Goal: Task Accomplishment & Management: Manage account settings

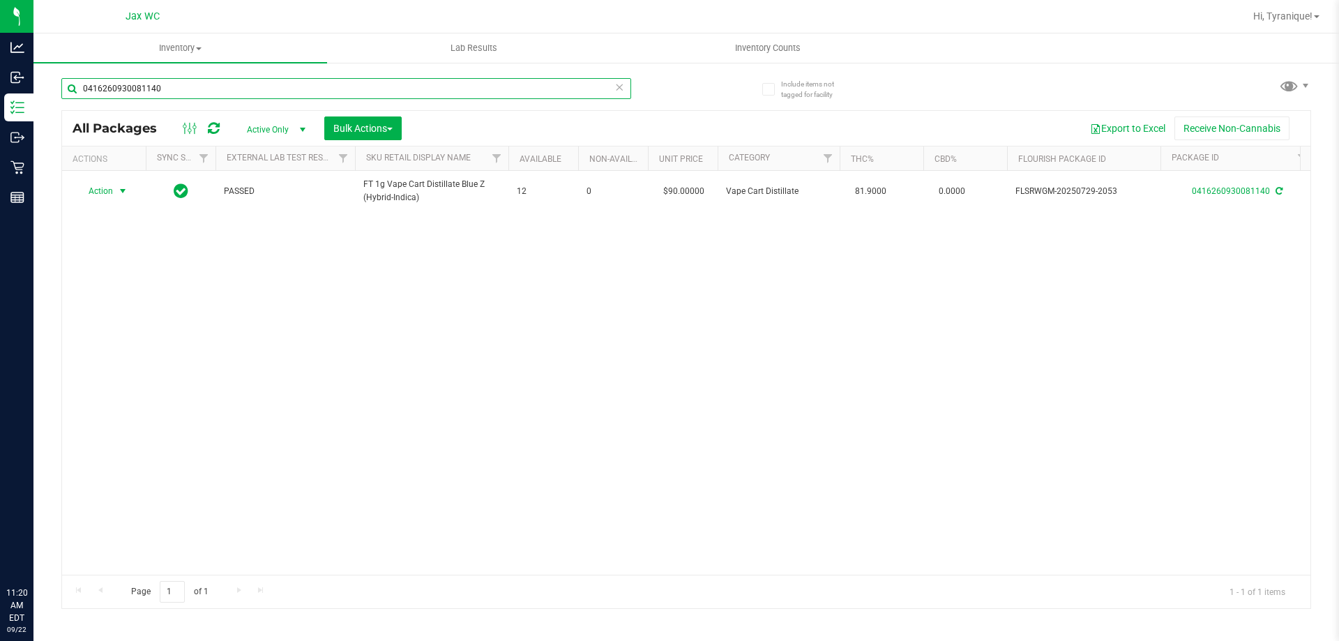
click at [316, 94] on input "0416260930081140" at bounding box center [346, 88] width 570 height 21
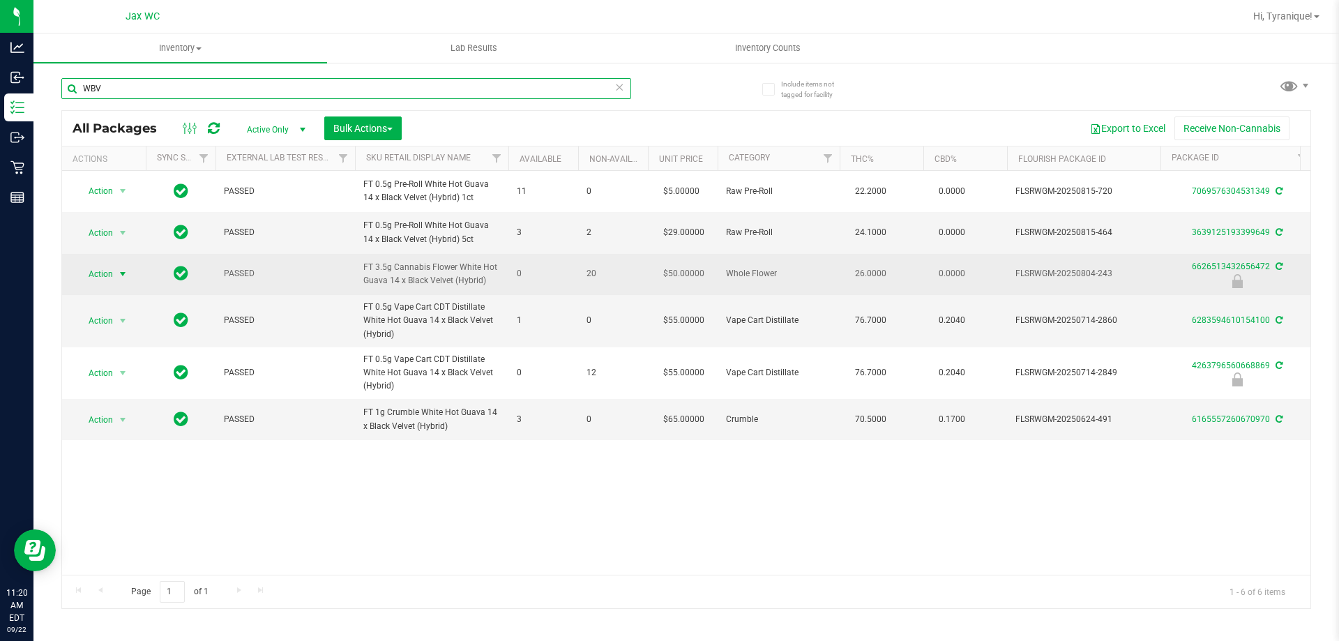
type input "WBV"
click at [110, 275] on span "Action" at bounding box center [95, 274] width 38 height 20
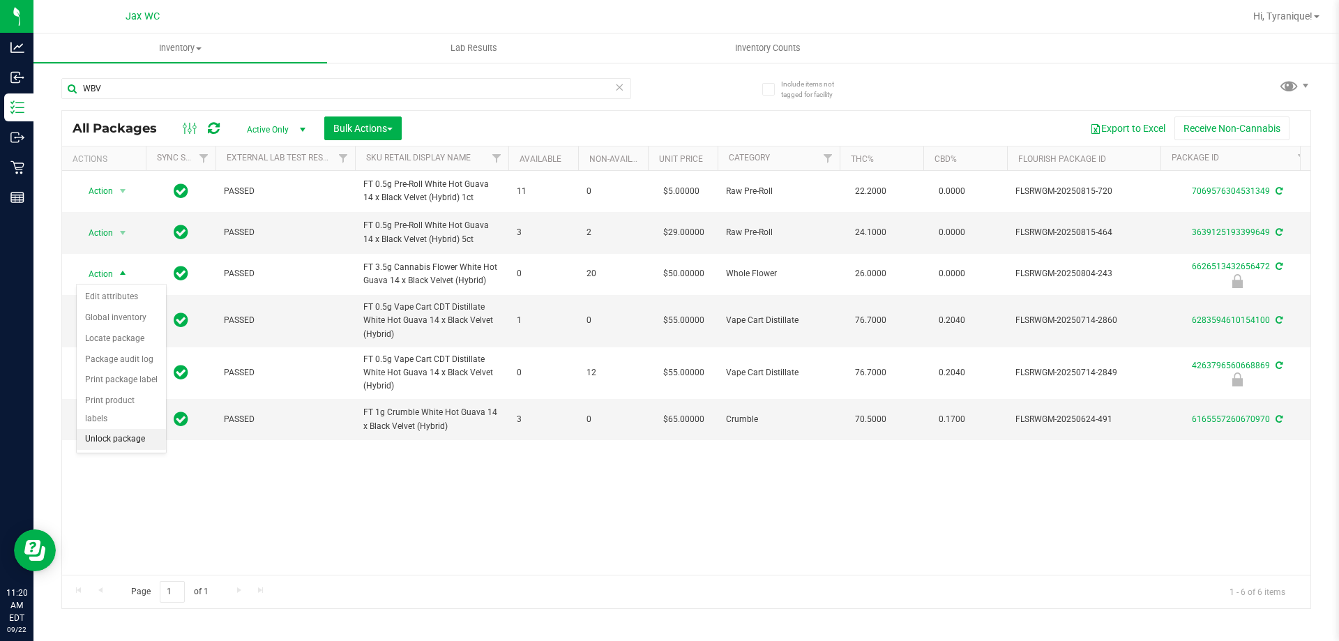
click at [147, 429] on li "Unlock package" at bounding box center [121, 439] width 89 height 21
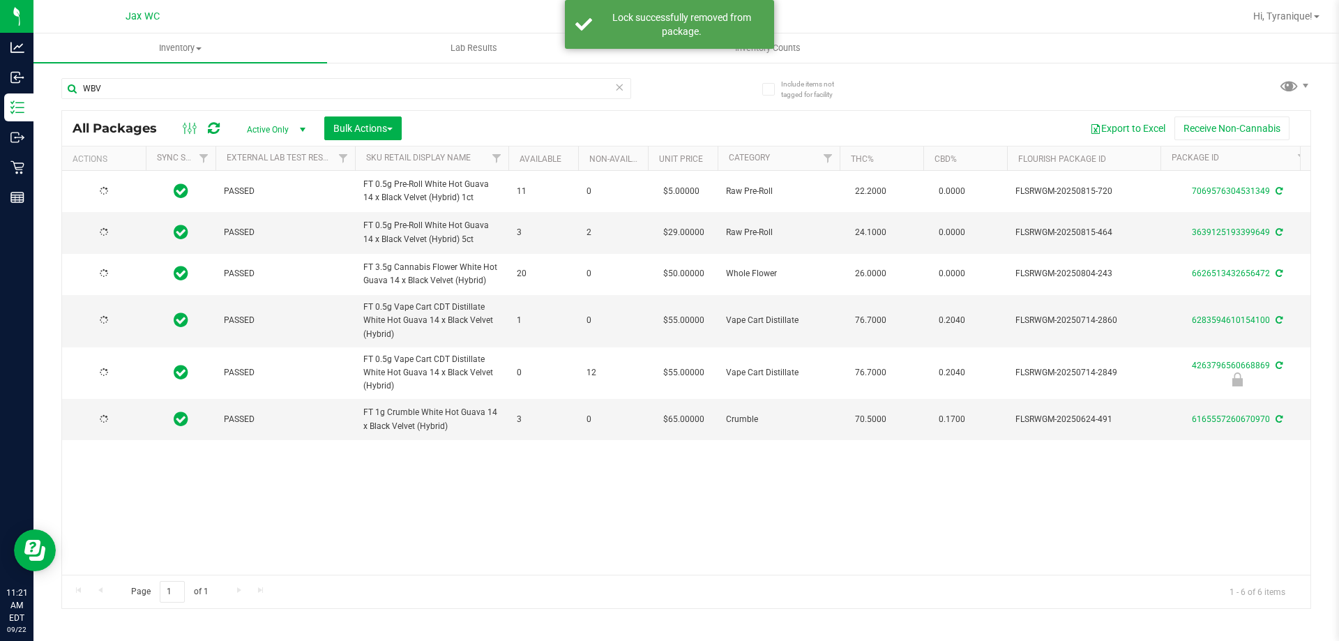
click at [111, 274] on div at bounding box center [103, 273] width 67 height 13
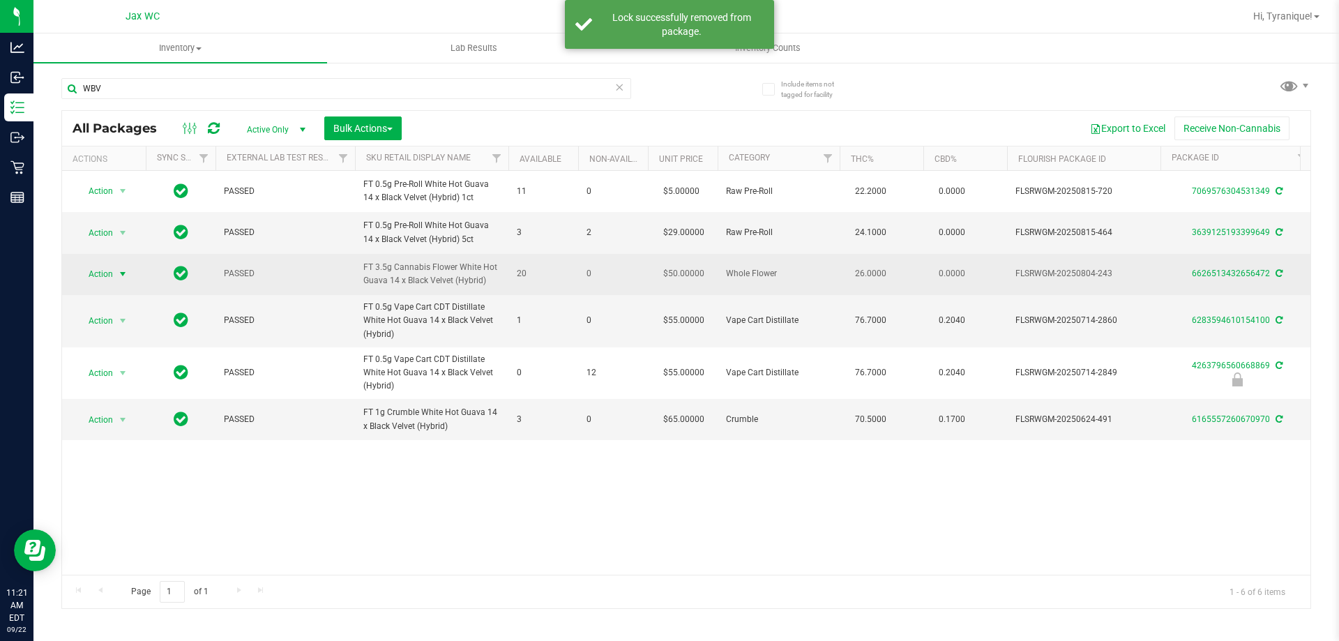
click at [108, 272] on span "Action" at bounding box center [95, 274] width 38 height 20
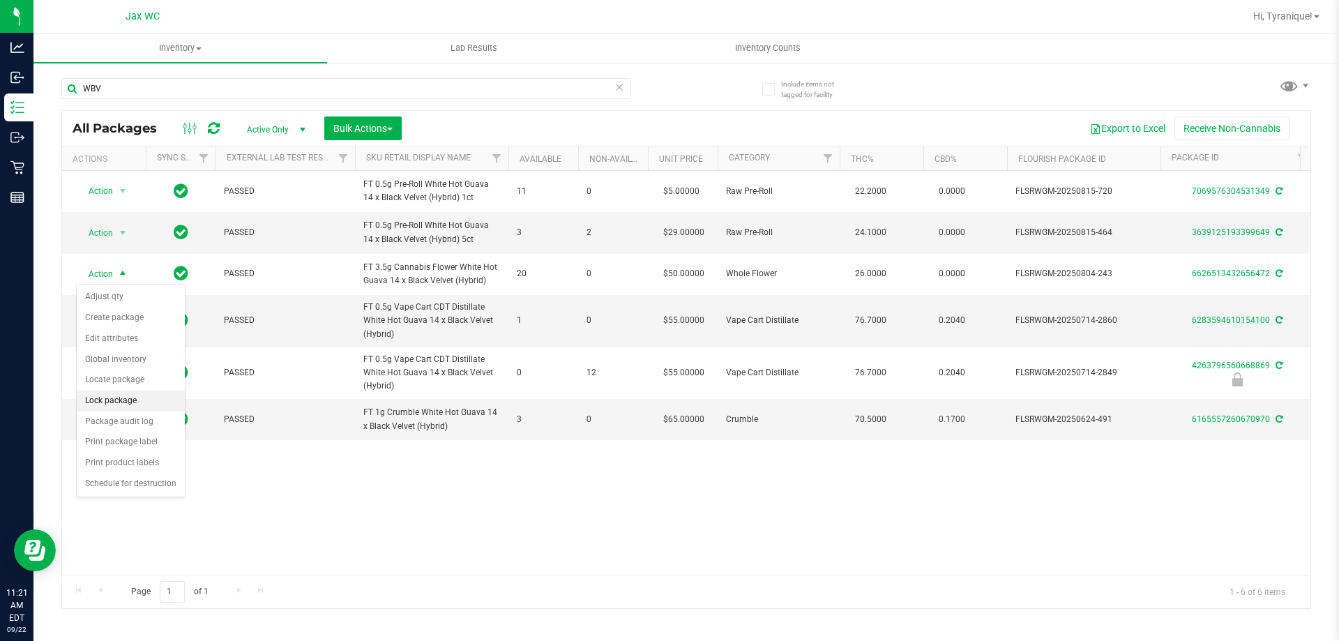
click at [134, 397] on li "Lock package" at bounding box center [131, 400] width 108 height 21
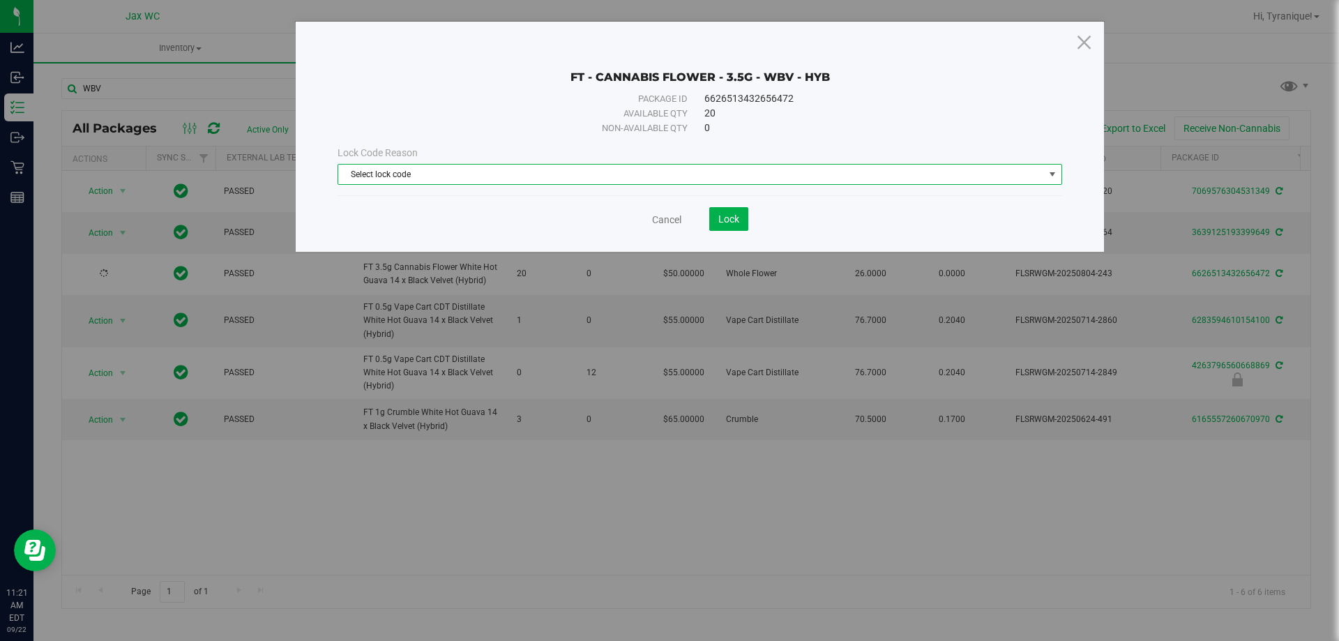
click at [496, 171] on span "Select lock code" at bounding box center [691, 175] width 706 height 20
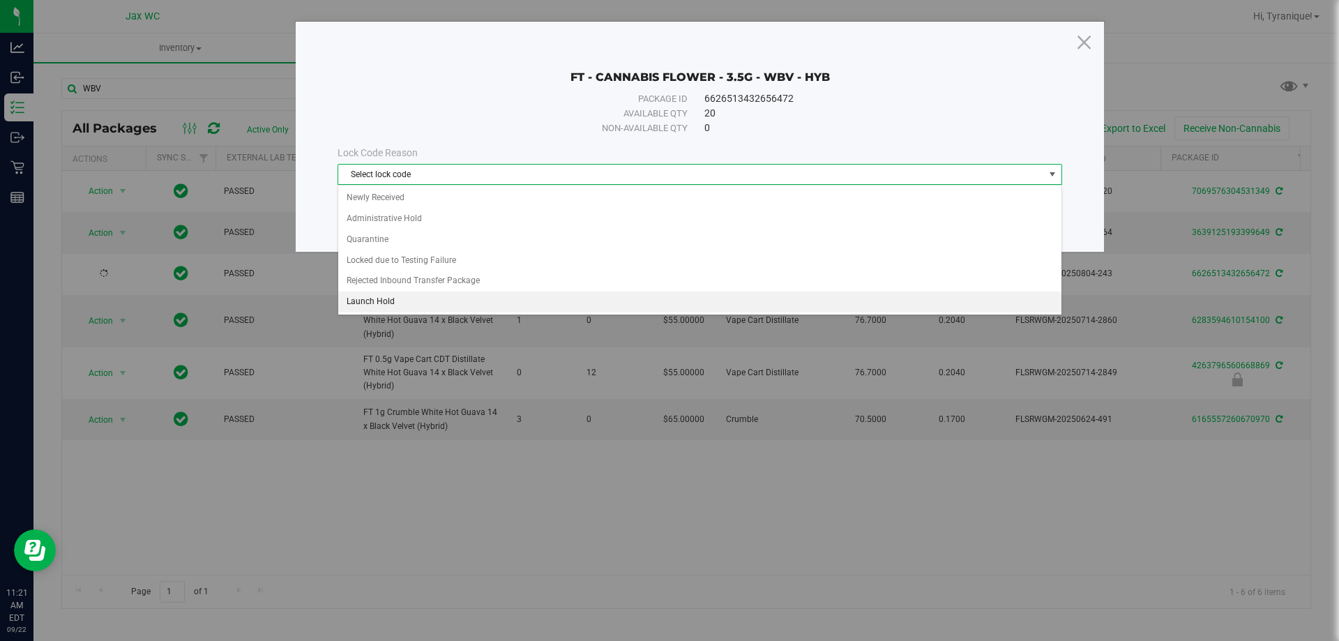
click at [404, 293] on li "Launch Hold" at bounding box center [699, 301] width 723 height 21
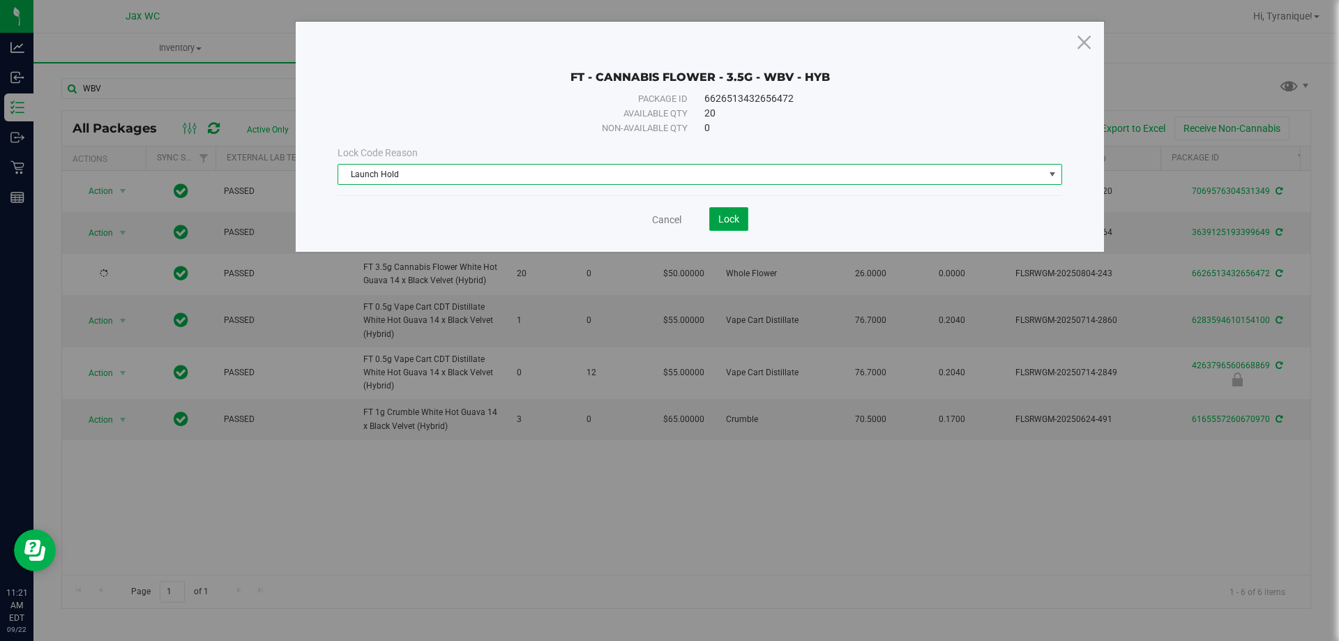
click at [734, 220] on span "Lock" at bounding box center [728, 218] width 21 height 11
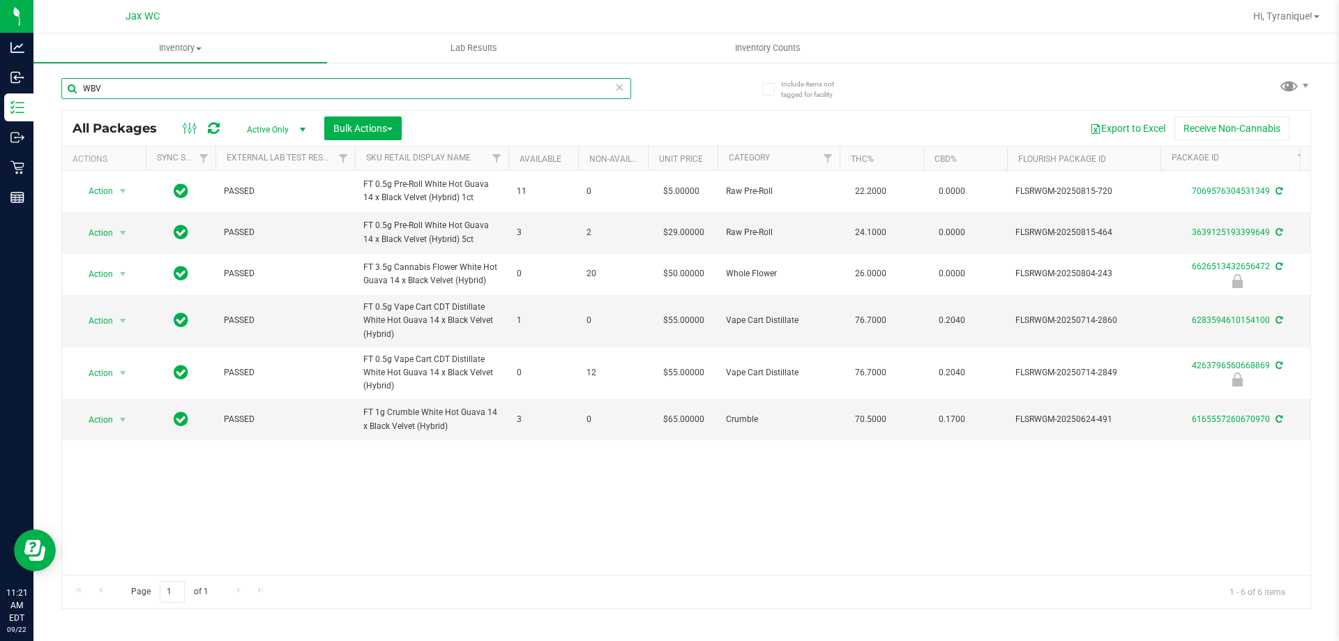
click at [628, 93] on input "WBV" at bounding box center [346, 88] width 570 height 21
click at [616, 89] on icon at bounding box center [619, 86] width 10 height 17
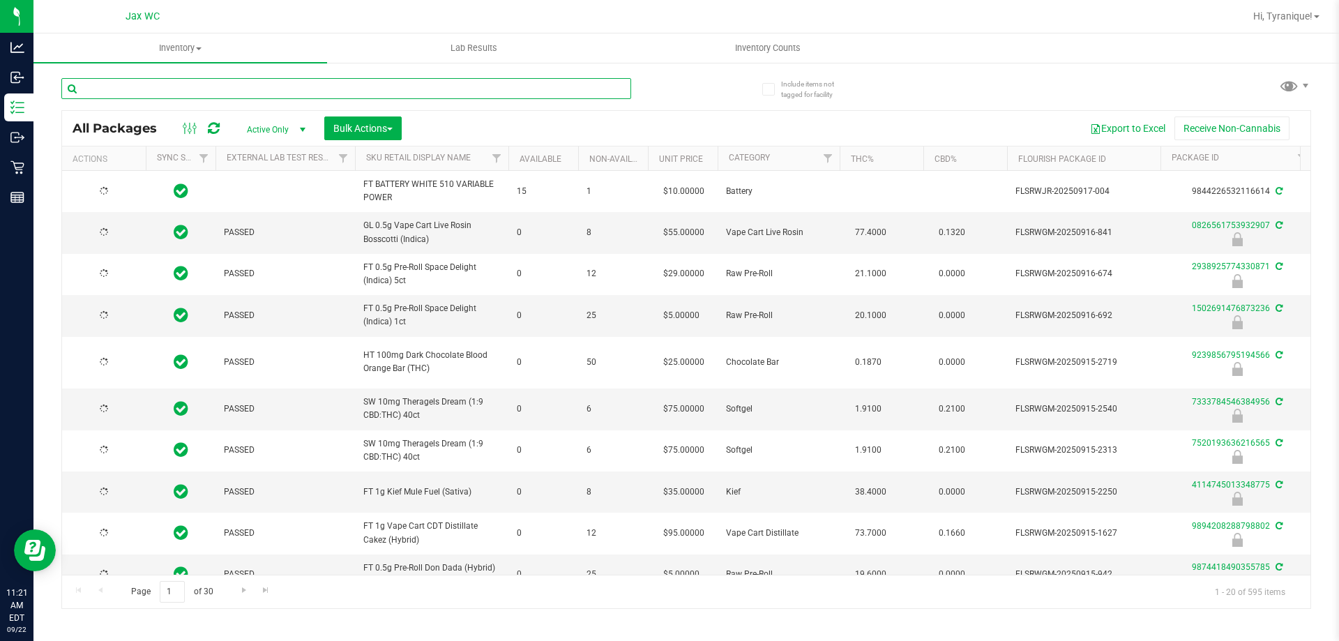
click at [490, 96] on input "text" at bounding box center [346, 88] width 570 height 21
type input "[DATE]"
type input "7333784546384956"
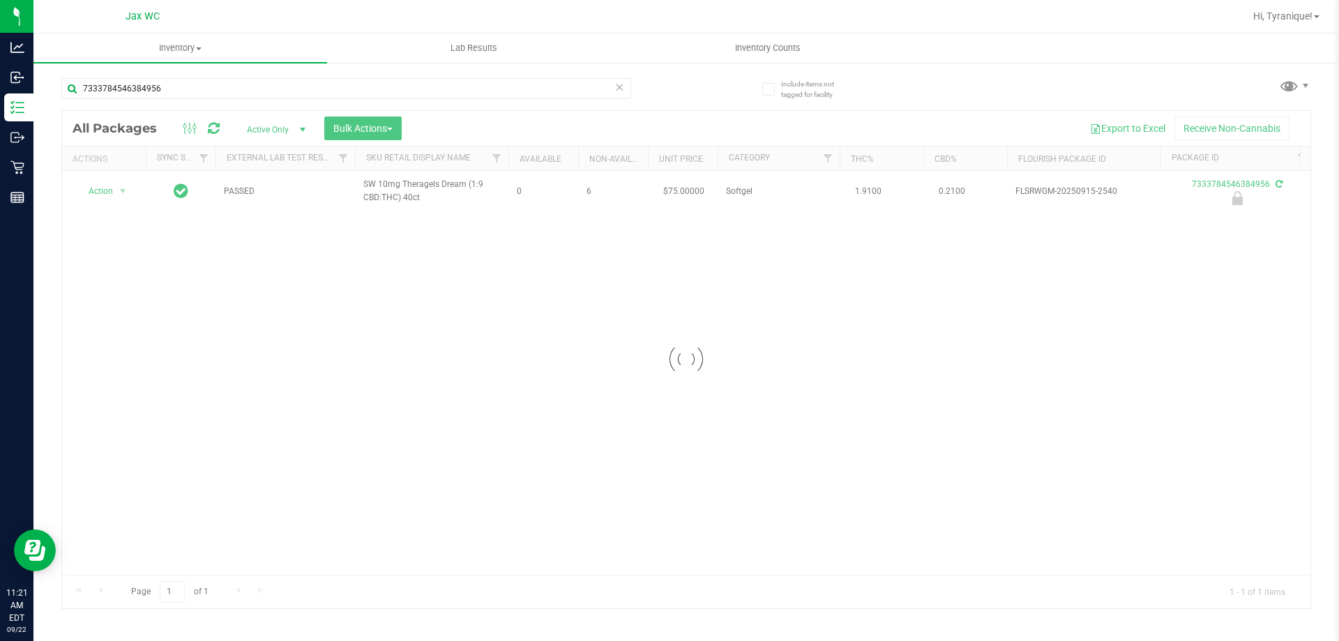
click at [125, 192] on div at bounding box center [686, 359] width 1248 height 497
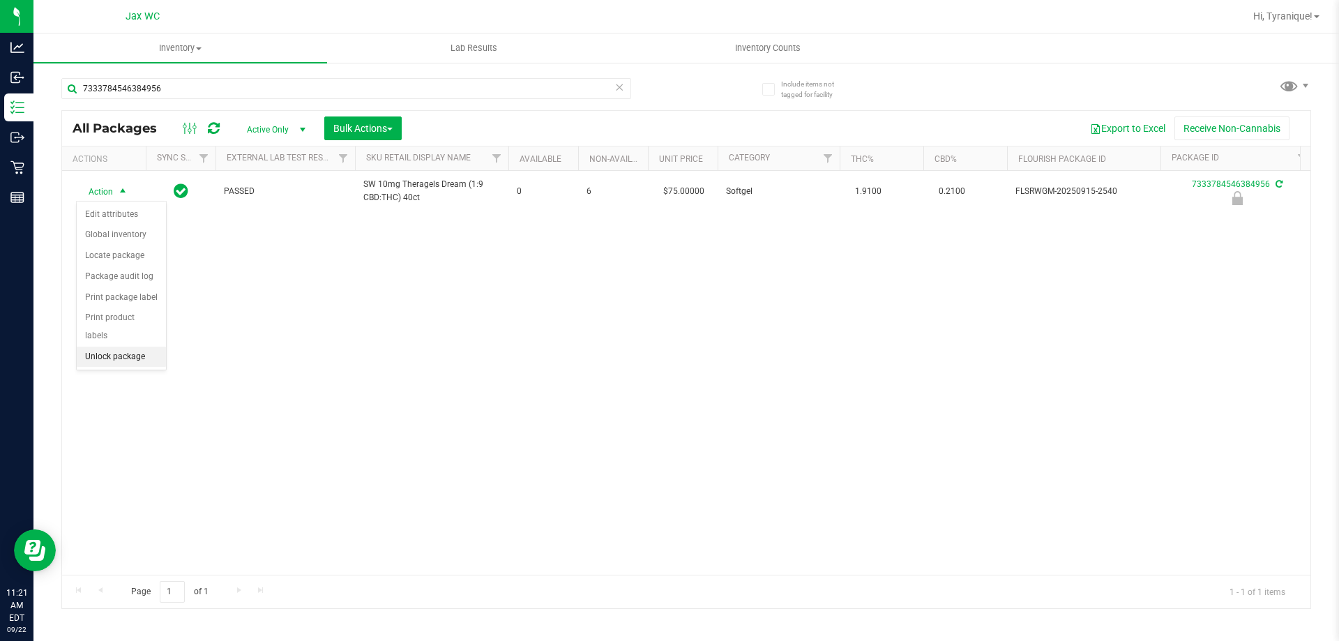
click at [109, 347] on li "Unlock package" at bounding box center [121, 357] width 89 height 21
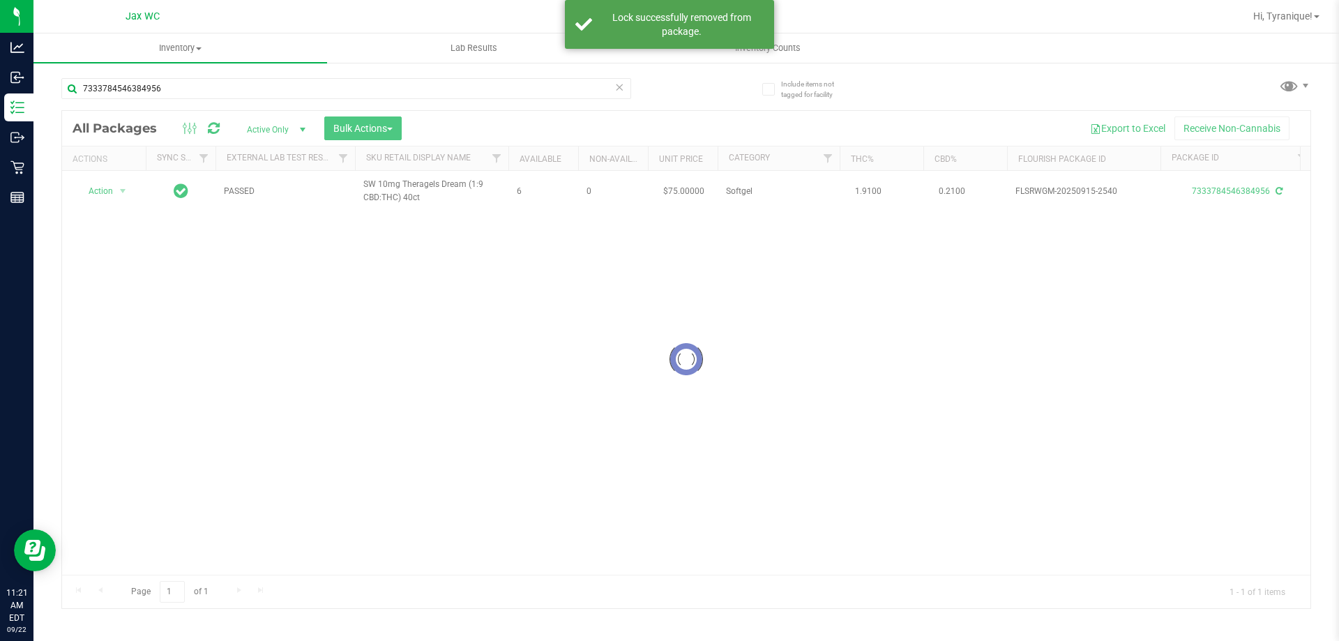
click at [112, 188] on div at bounding box center [686, 359] width 1248 height 497
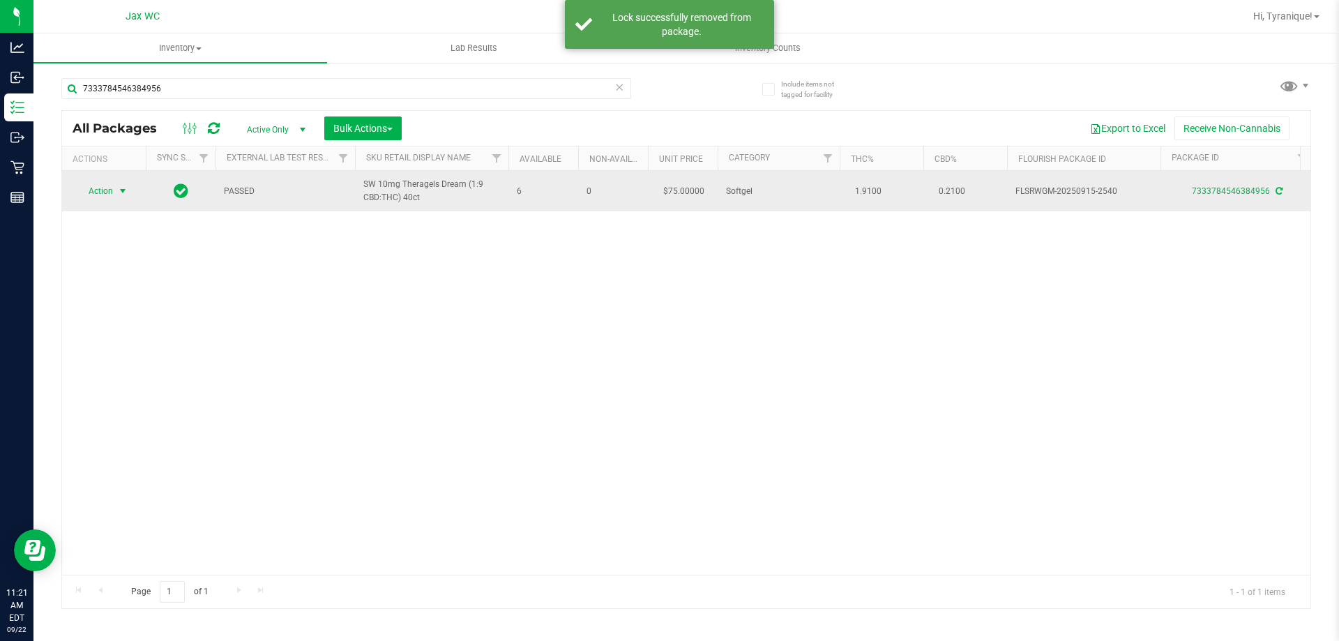
click at [120, 192] on span "select" at bounding box center [122, 190] width 11 height 11
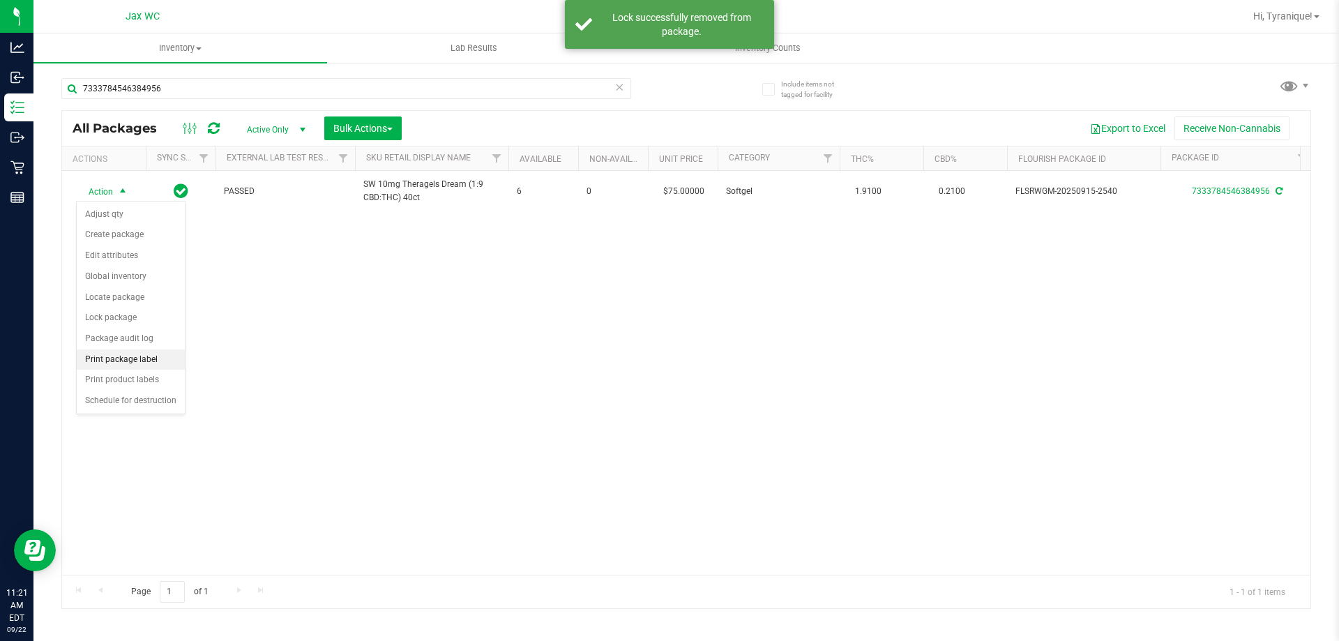
click at [146, 361] on li "Print package label" at bounding box center [131, 359] width 108 height 21
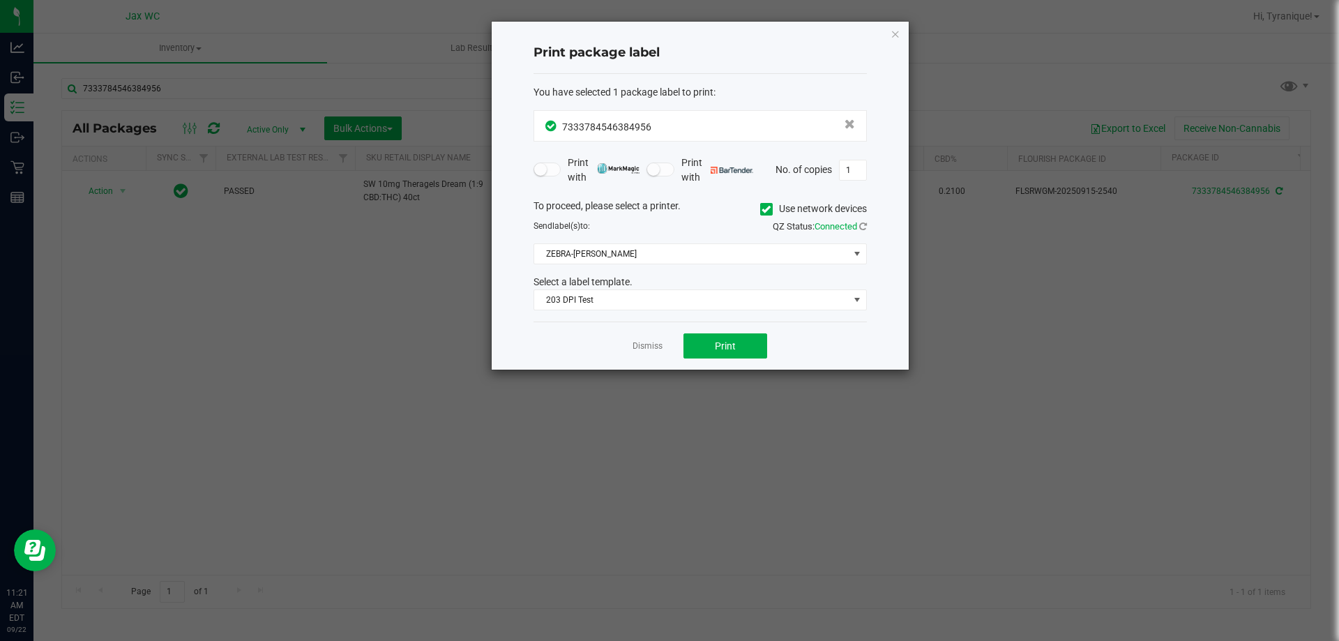
click at [690, 361] on div "Dismiss Print" at bounding box center [699, 345] width 333 height 48
click at [697, 349] on button "Print" at bounding box center [725, 345] width 84 height 25
click at [652, 347] on link "Dismiss" at bounding box center [647, 346] width 30 height 12
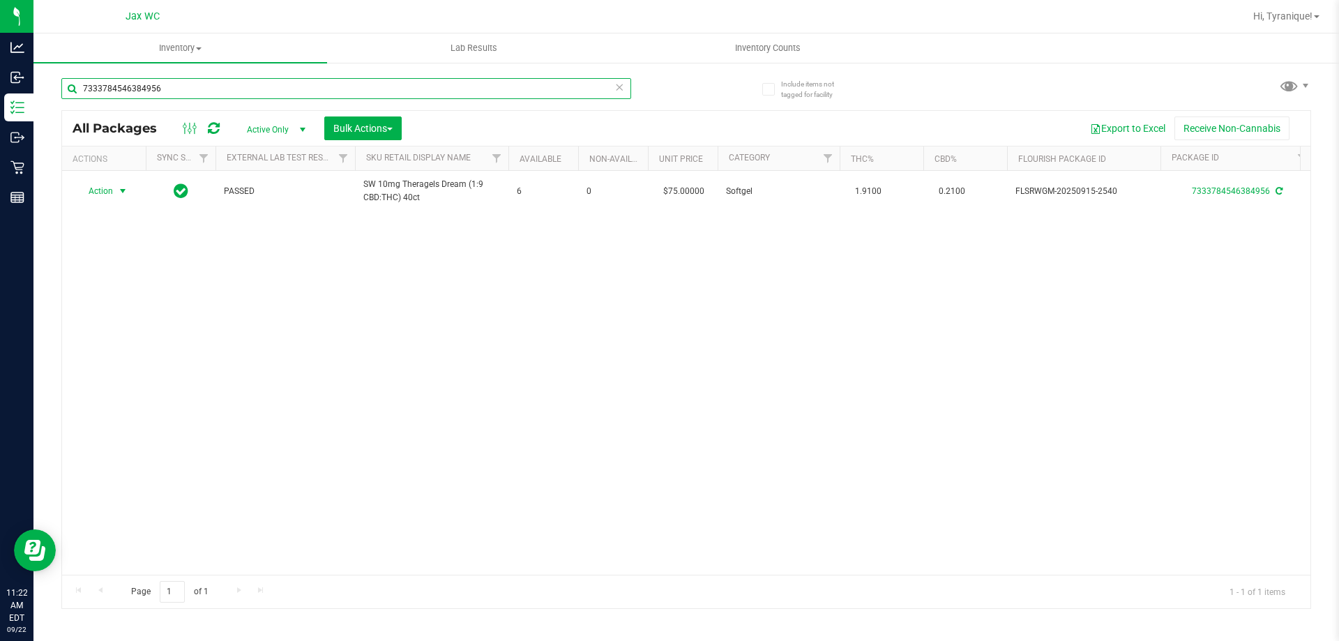
click at [345, 91] on input "7333784546384956" at bounding box center [346, 88] width 570 height 21
click at [344, 96] on input "7333784546384956" at bounding box center [346, 88] width 570 height 21
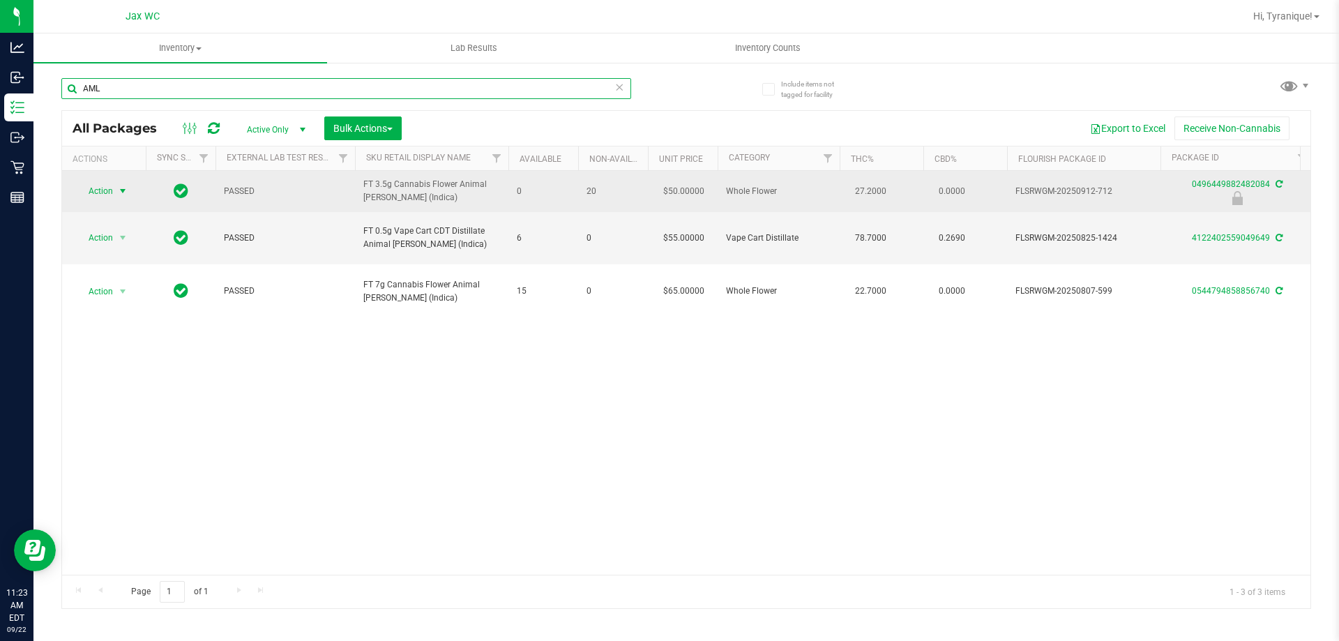
type input "AML"
click at [108, 193] on span "Action" at bounding box center [95, 191] width 38 height 20
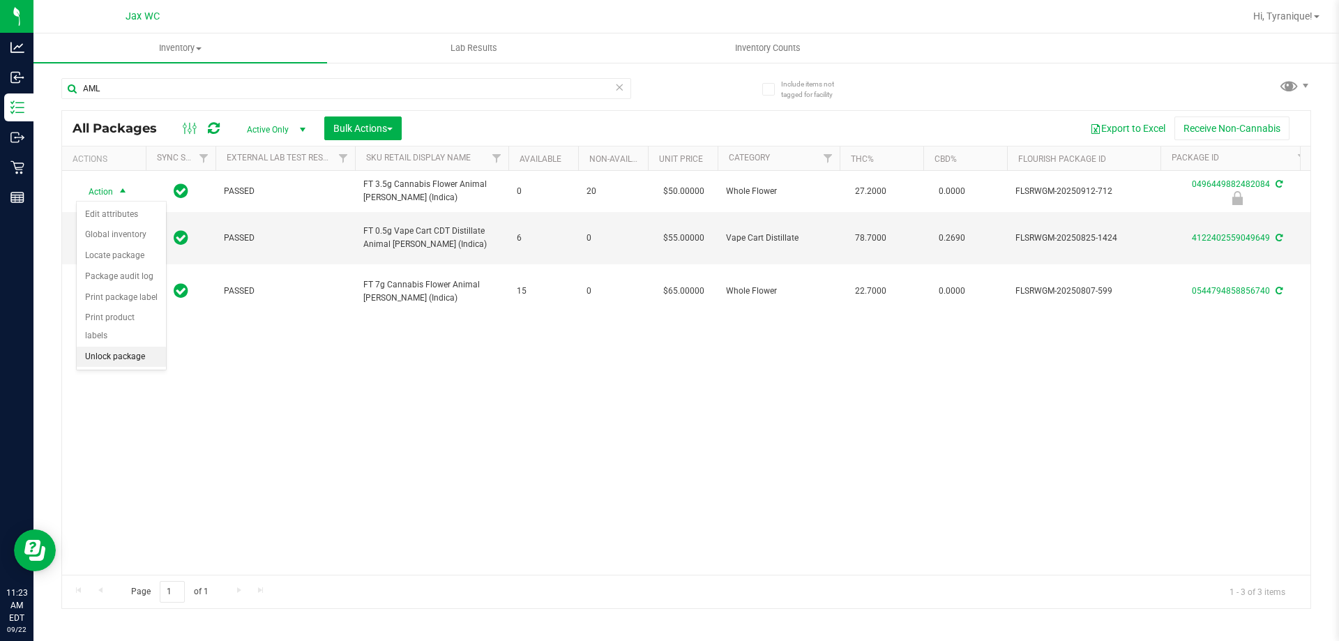
click at [134, 347] on li "Unlock package" at bounding box center [121, 357] width 89 height 21
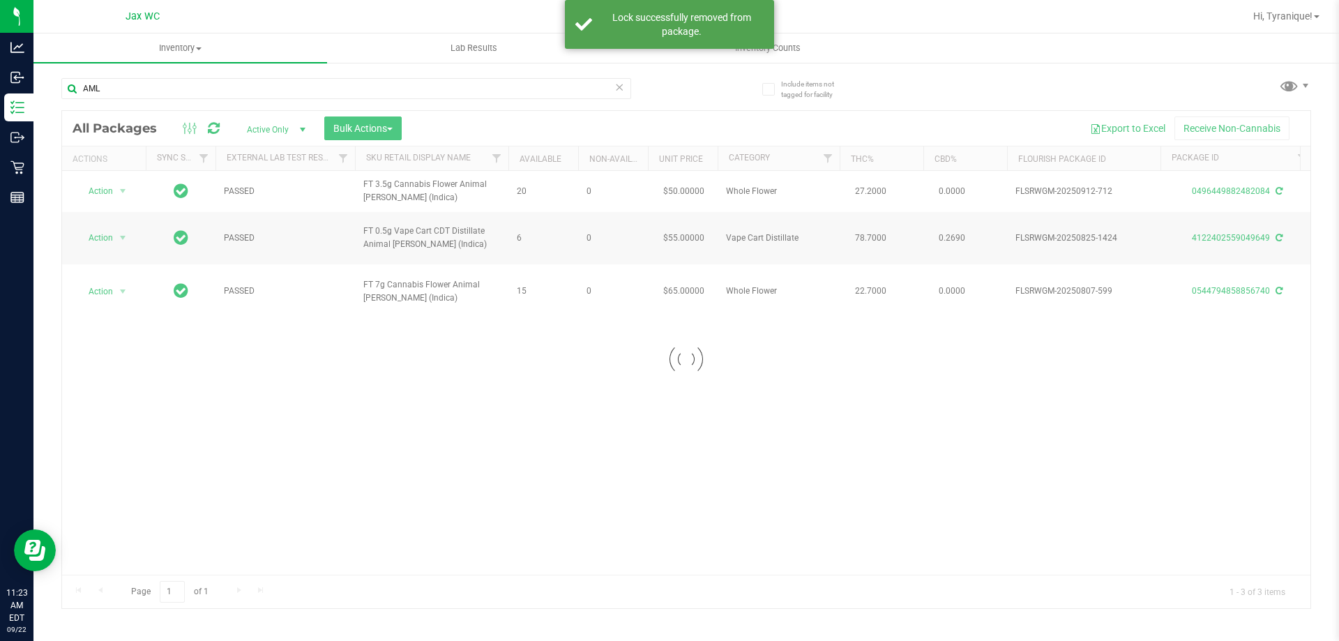
click at [108, 189] on div at bounding box center [686, 359] width 1248 height 497
click at [101, 190] on div at bounding box center [686, 359] width 1248 height 497
click at [100, 190] on span "Action" at bounding box center [95, 191] width 38 height 20
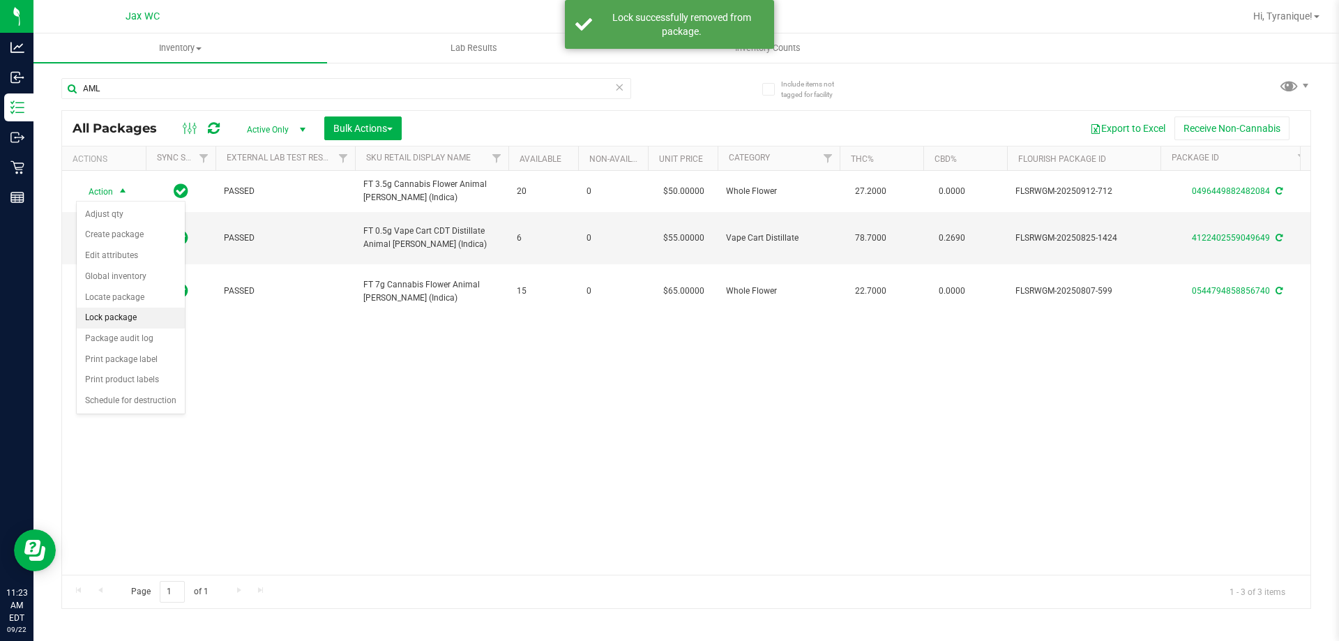
click at [130, 321] on li "Lock package" at bounding box center [131, 318] width 108 height 21
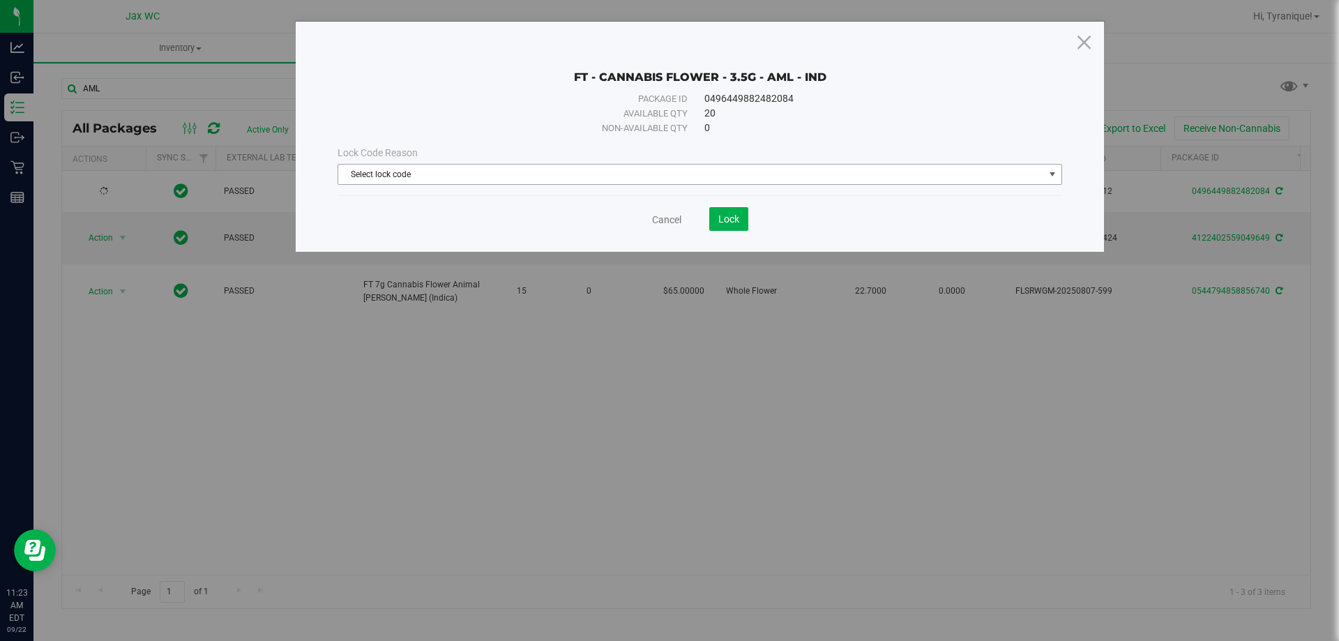
click at [519, 181] on span "Select lock code" at bounding box center [691, 175] width 706 height 20
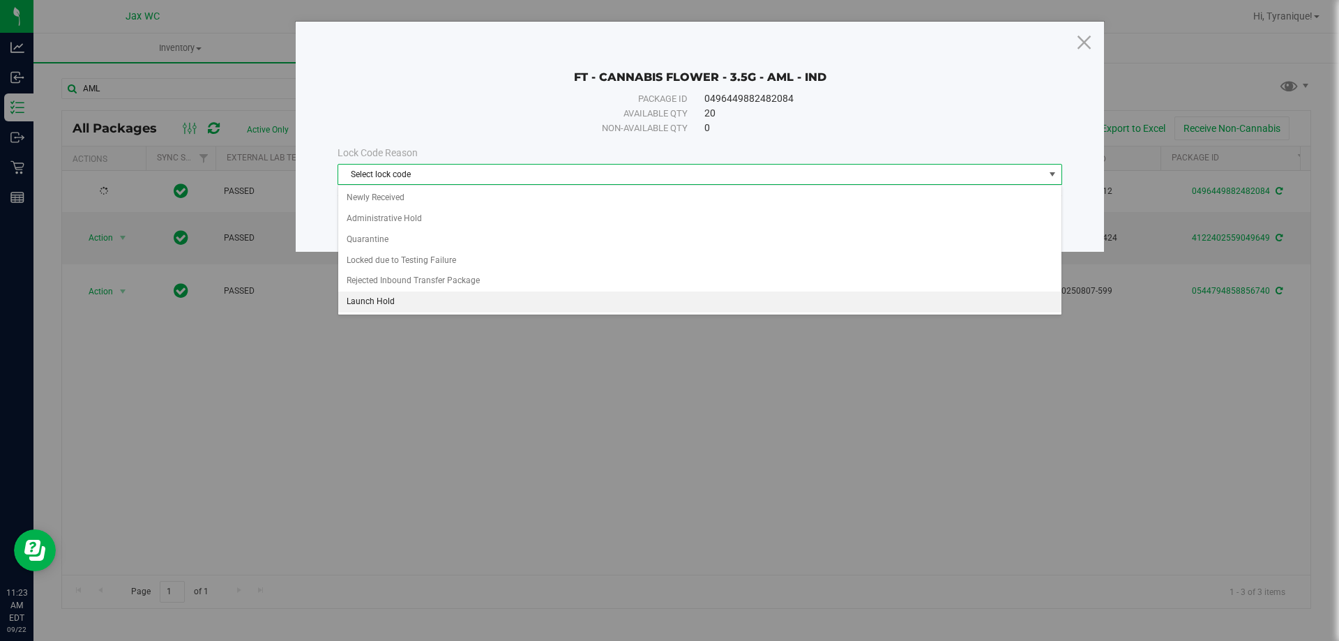
click at [405, 298] on li "Launch Hold" at bounding box center [699, 301] width 723 height 21
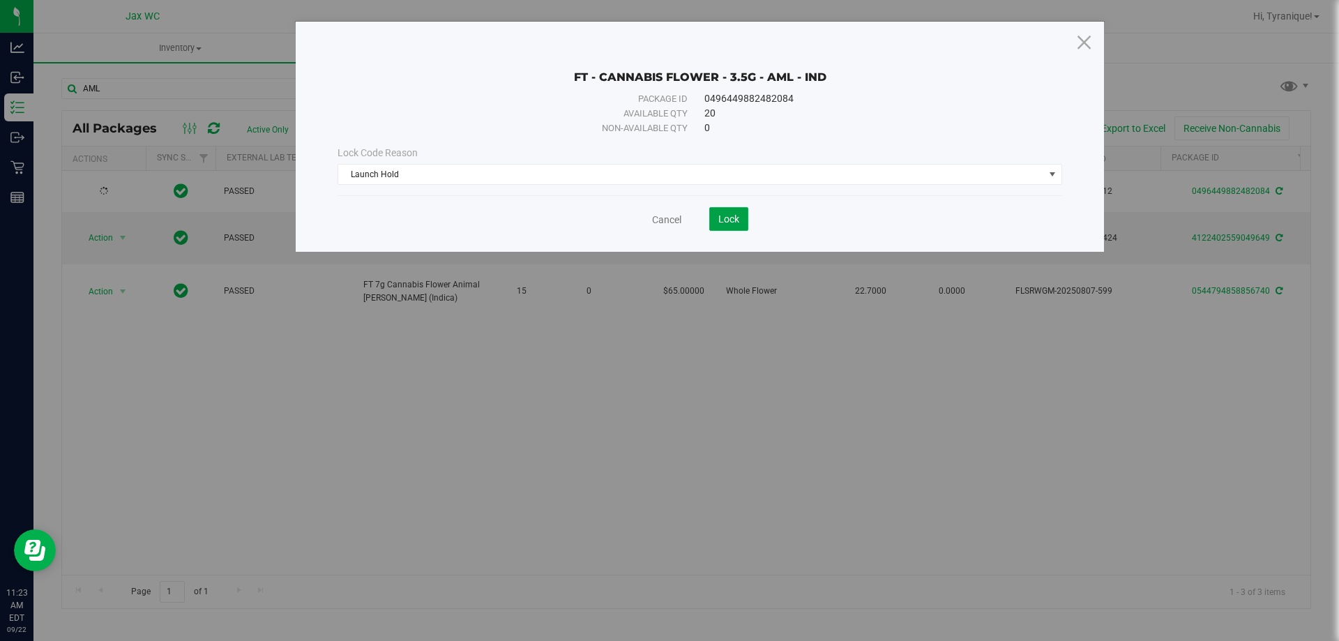
click at [715, 215] on button "Lock" at bounding box center [728, 219] width 39 height 24
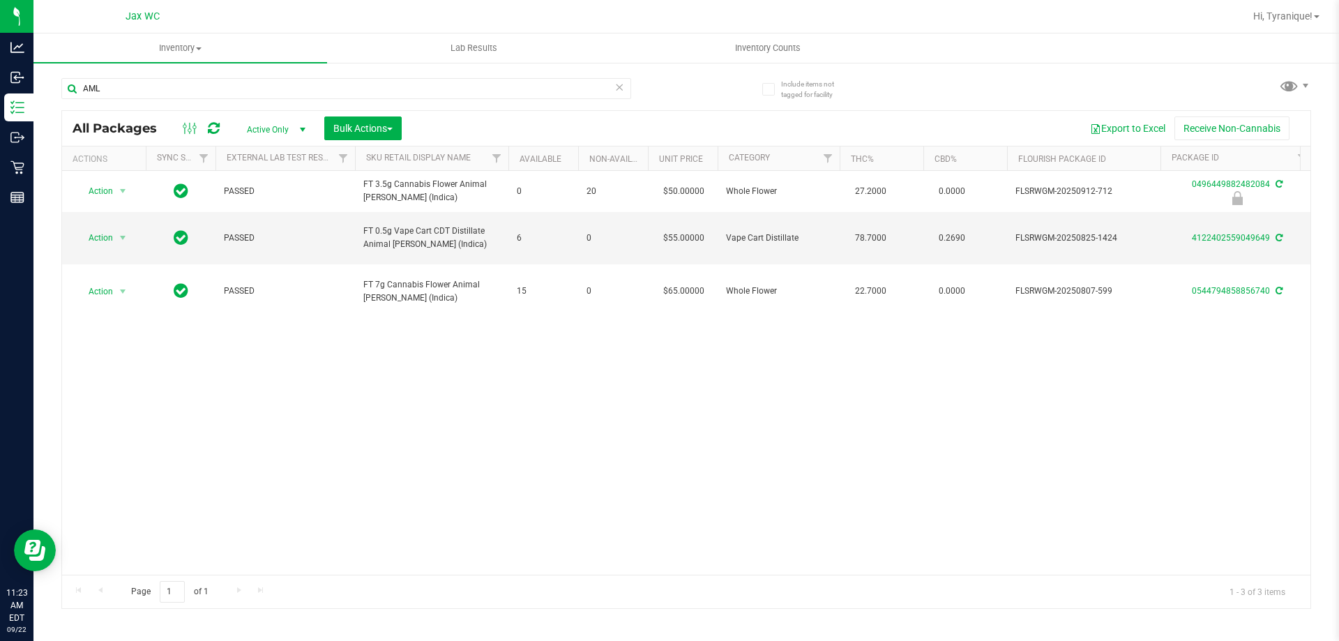
click at [616, 86] on icon at bounding box center [619, 86] width 10 height 17
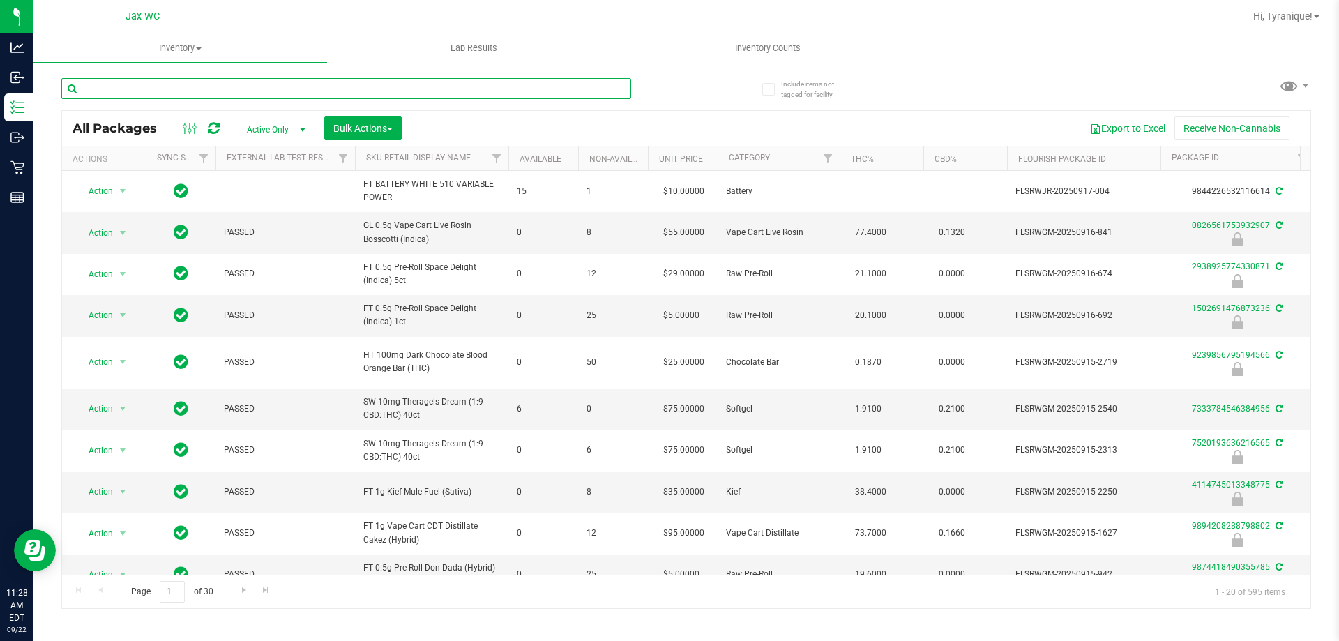
click at [146, 89] on input "text" at bounding box center [346, 88] width 570 height 21
type input "3539192552340976"
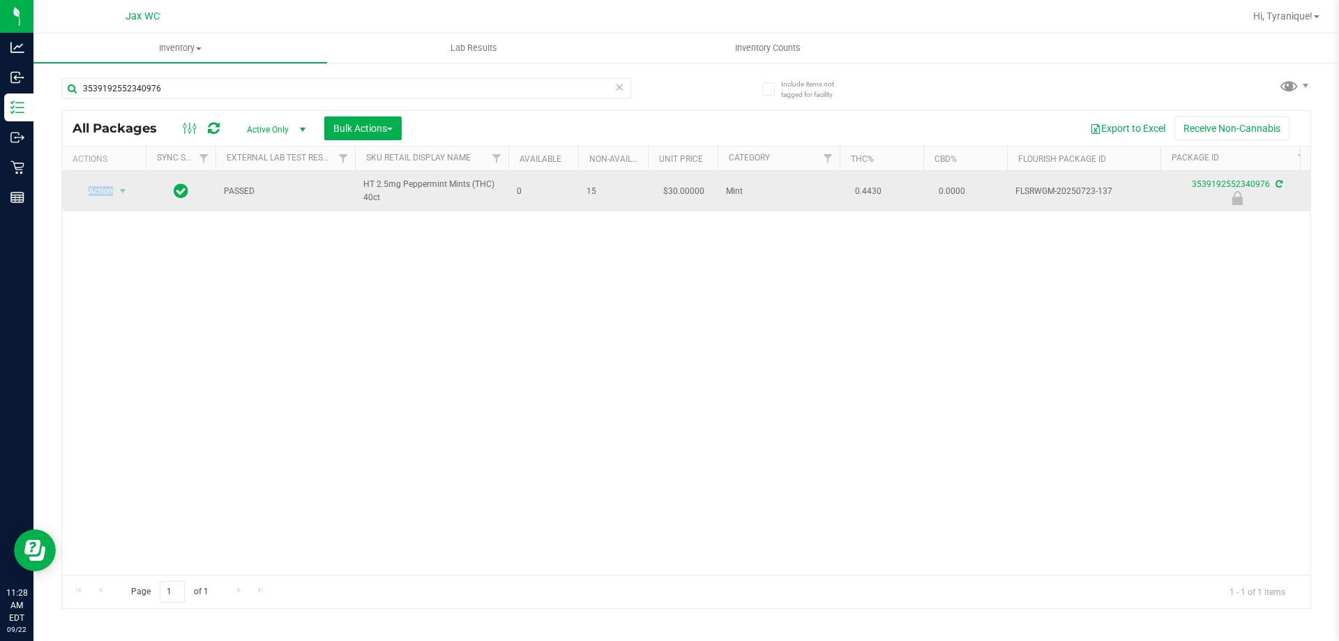
click at [116, 185] on td "Action Action Edit attributes Global inventory Locate package Package audit log…" at bounding box center [104, 191] width 84 height 40
click at [115, 188] on span "select" at bounding box center [122, 191] width 17 height 20
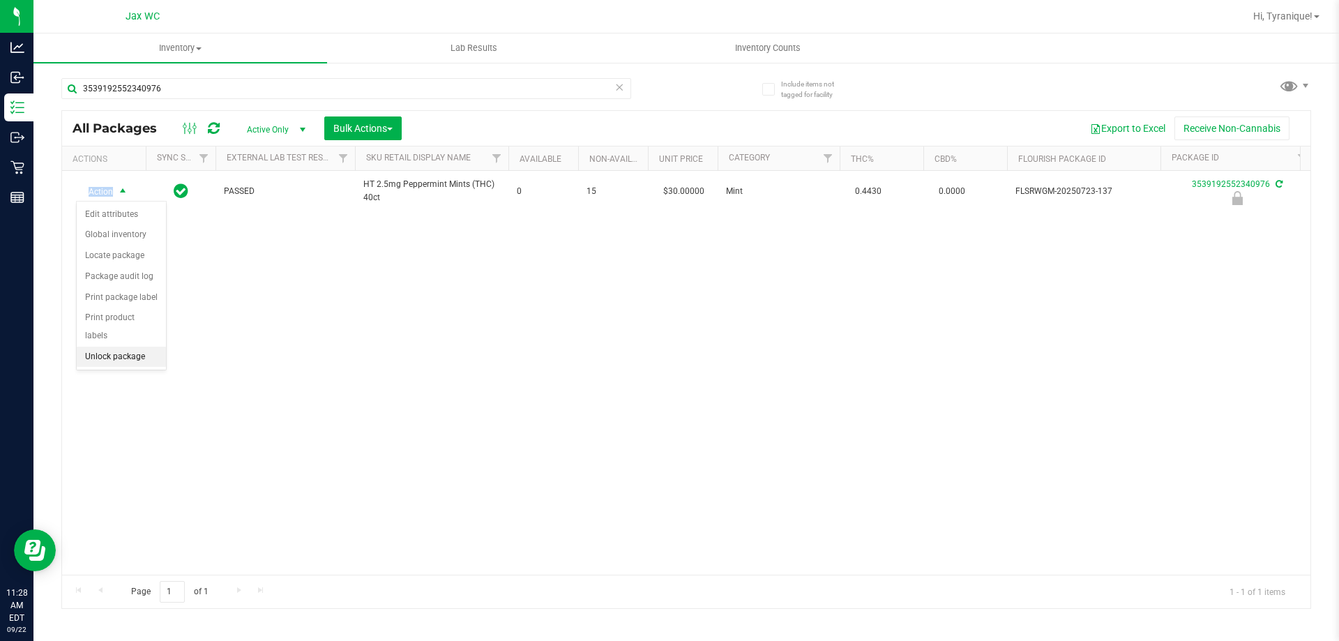
click at [107, 347] on li "Unlock package" at bounding box center [121, 357] width 89 height 21
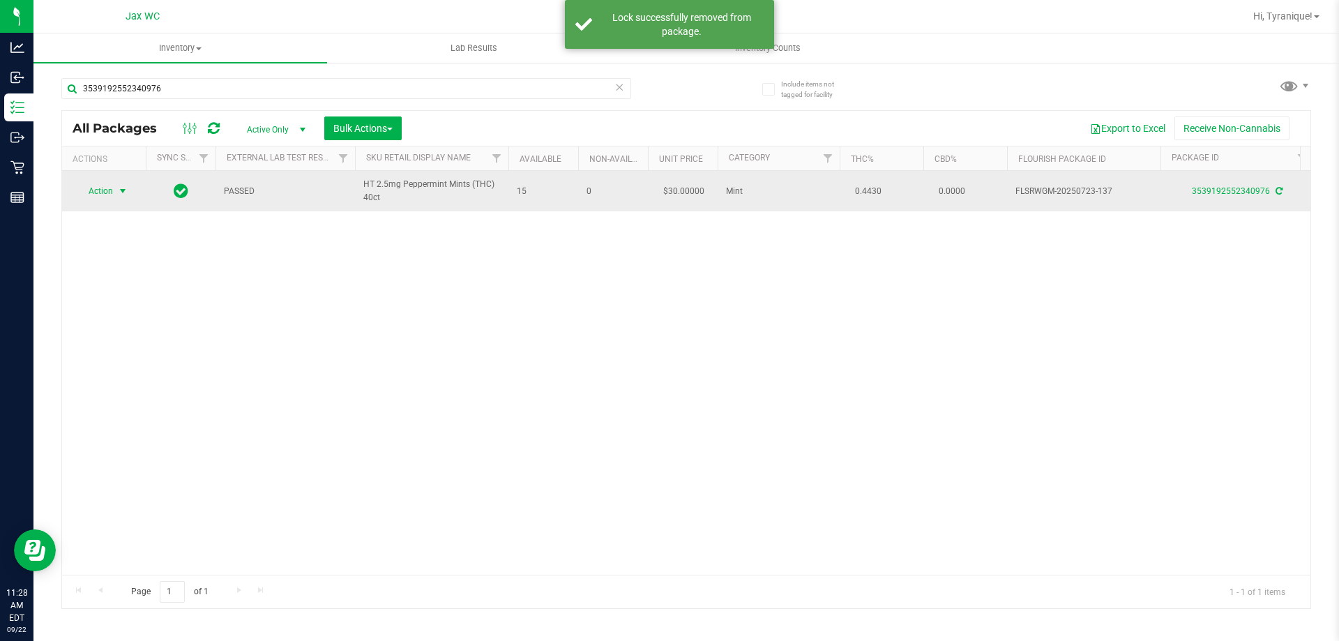
click at [103, 190] on span "Action" at bounding box center [95, 191] width 38 height 20
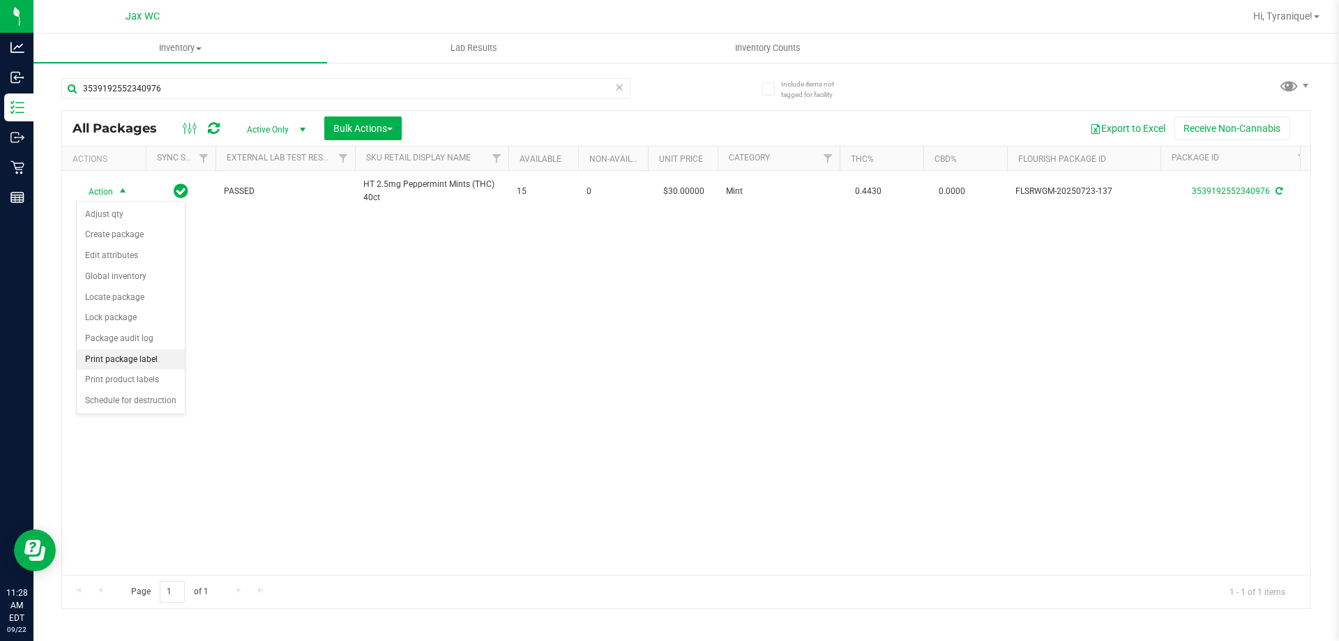
click at [144, 354] on li "Print package label" at bounding box center [131, 359] width 108 height 21
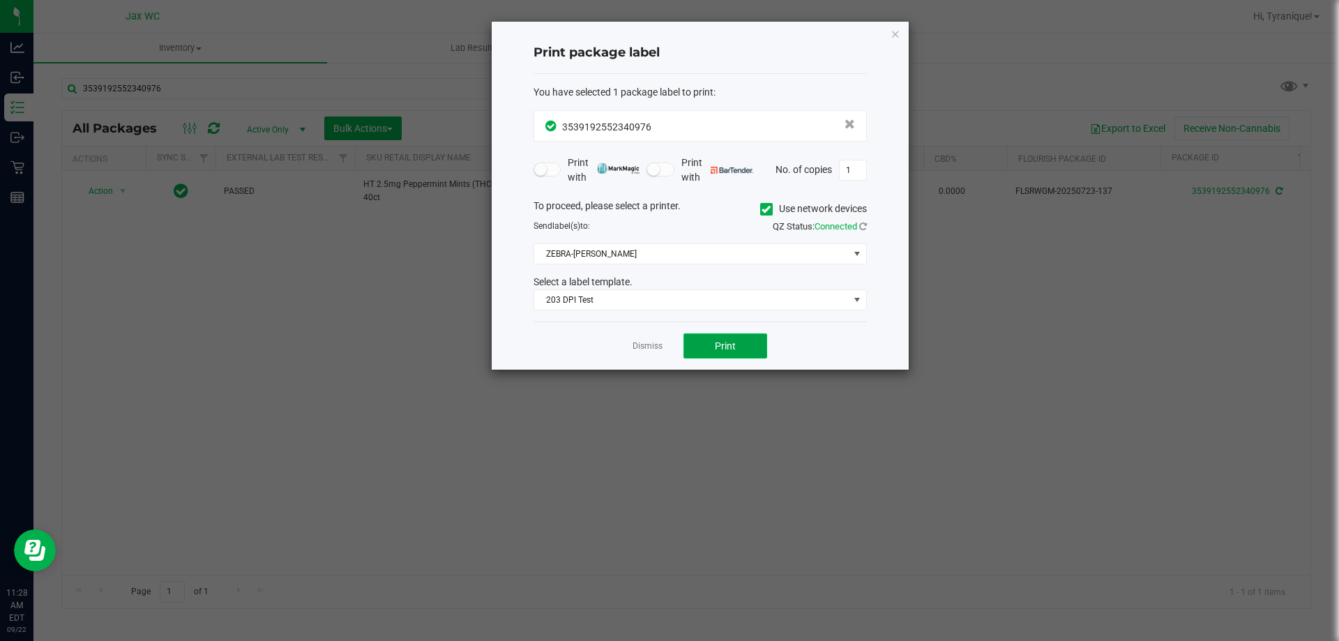
click at [734, 342] on span "Print" at bounding box center [725, 345] width 21 height 11
click at [635, 342] on link "Dismiss" at bounding box center [647, 346] width 30 height 12
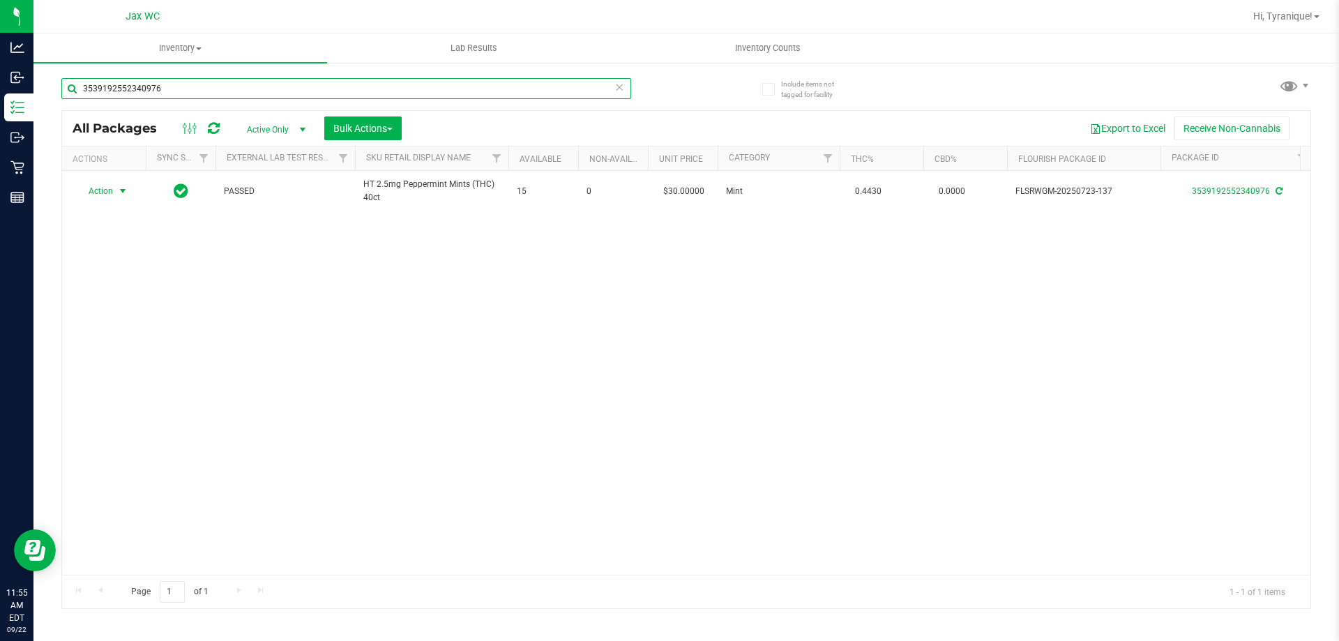
click at [274, 98] on input "3539192552340976" at bounding box center [346, 88] width 570 height 21
type input "7319932661388243"
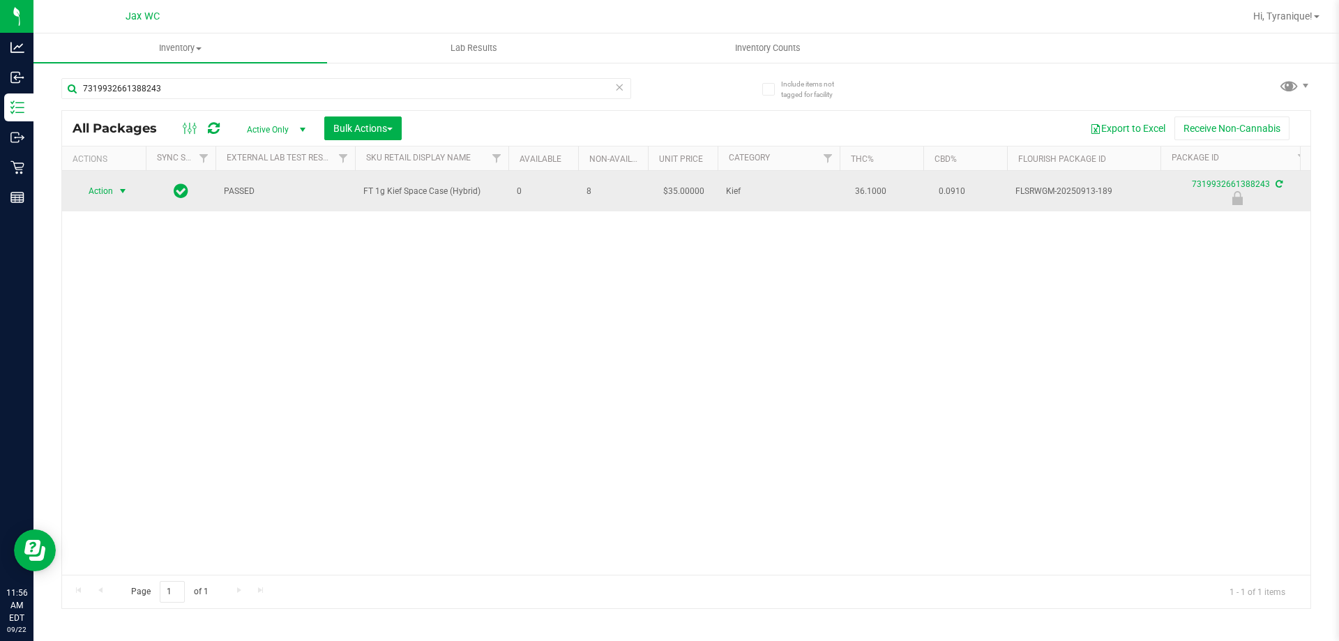
click at [121, 192] on span "select" at bounding box center [122, 190] width 11 height 11
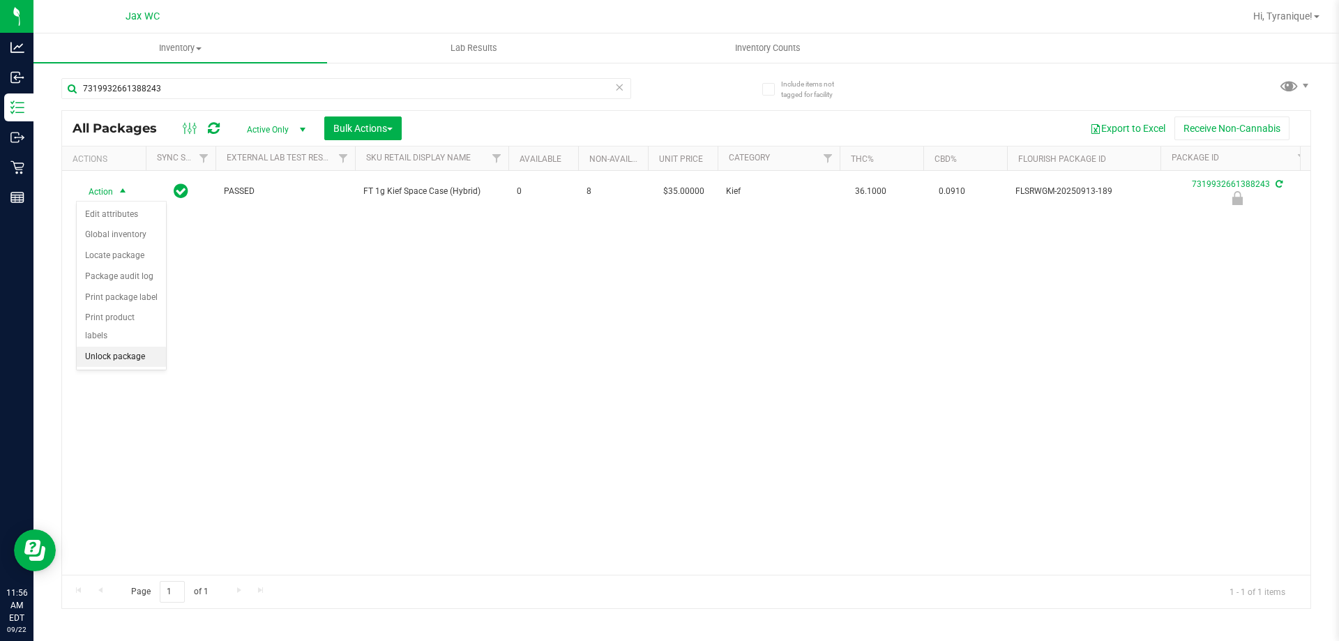
click at [149, 347] on li "Unlock package" at bounding box center [121, 357] width 89 height 21
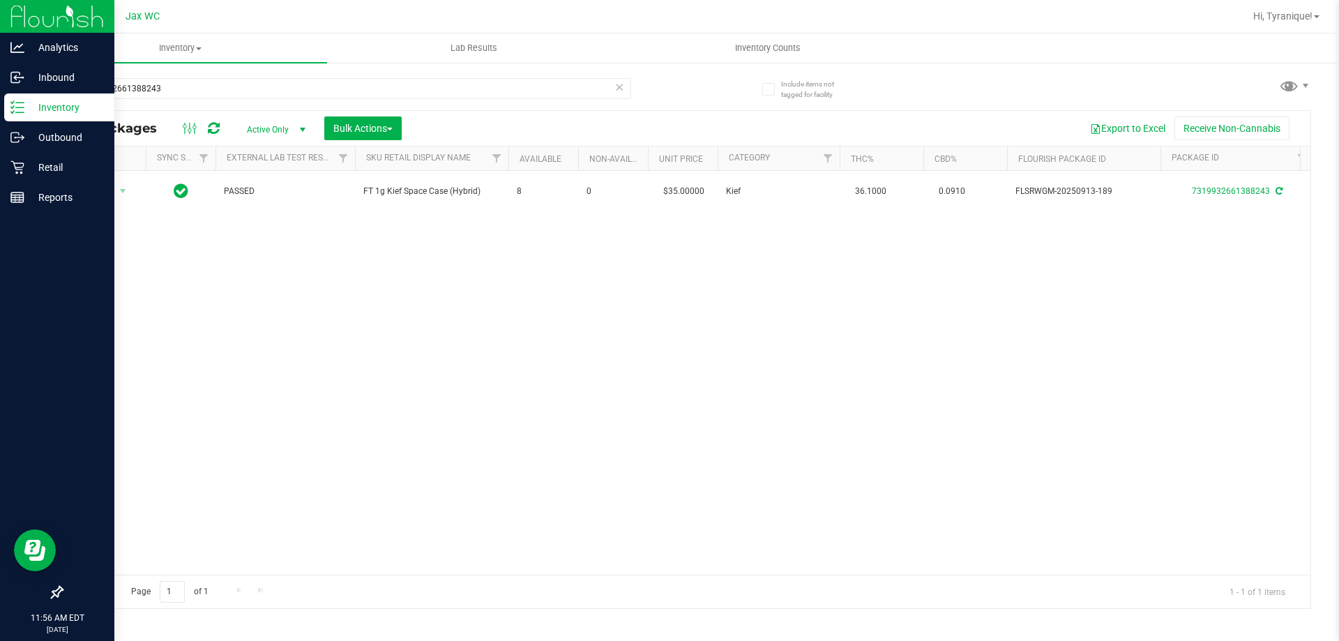
drag, startPoint x: 112, startPoint y: 320, endPoint x: 0, endPoint y: 420, distance: 150.1
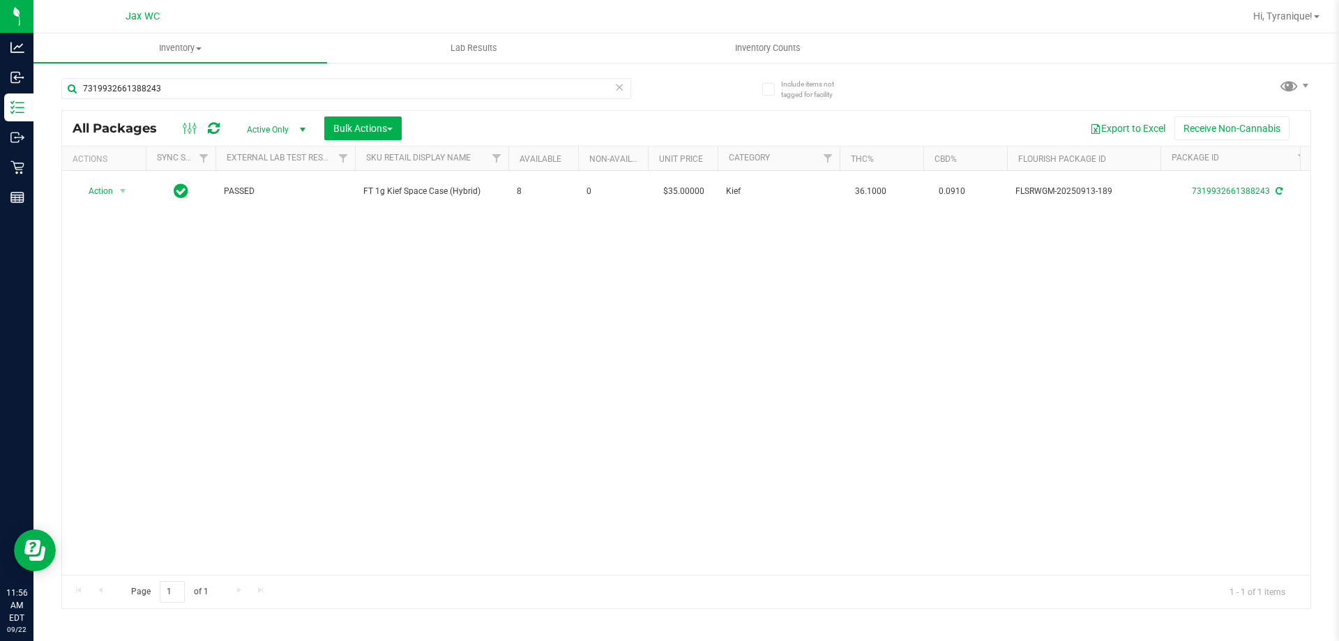
drag, startPoint x: 0, startPoint y: 420, endPoint x: 464, endPoint y: 427, distance: 463.8
click at [464, 430] on div "Action Action Adjust qty Create package Edit attributes Global inventory Locate…" at bounding box center [686, 373] width 1248 height 404
click at [469, 87] on input "7319932661388243" at bounding box center [346, 88] width 570 height 21
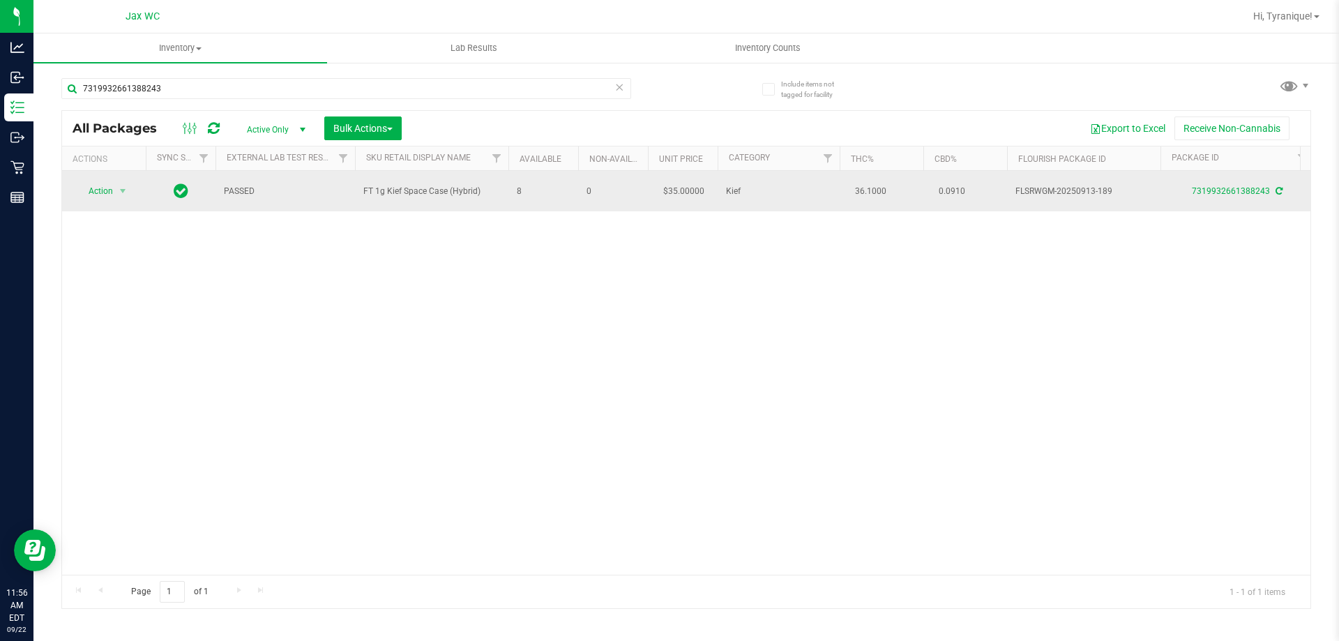
click at [86, 192] on span "Action" at bounding box center [95, 191] width 38 height 20
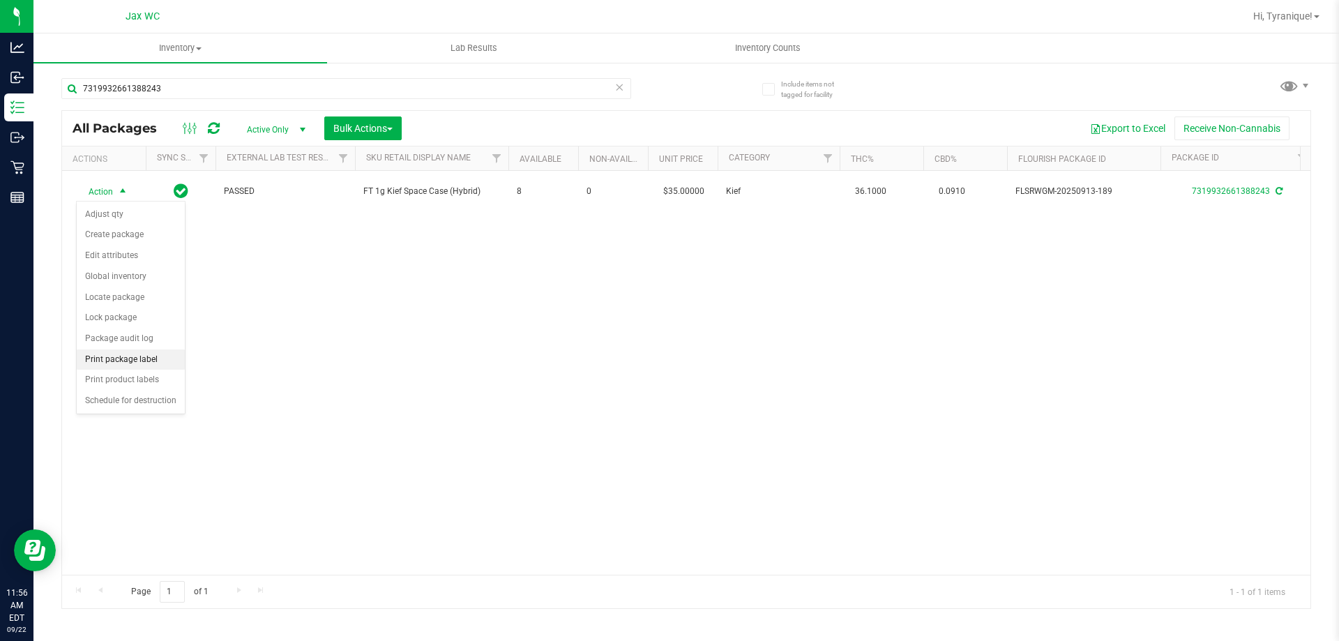
click at [155, 358] on li "Print package label" at bounding box center [131, 359] width 108 height 21
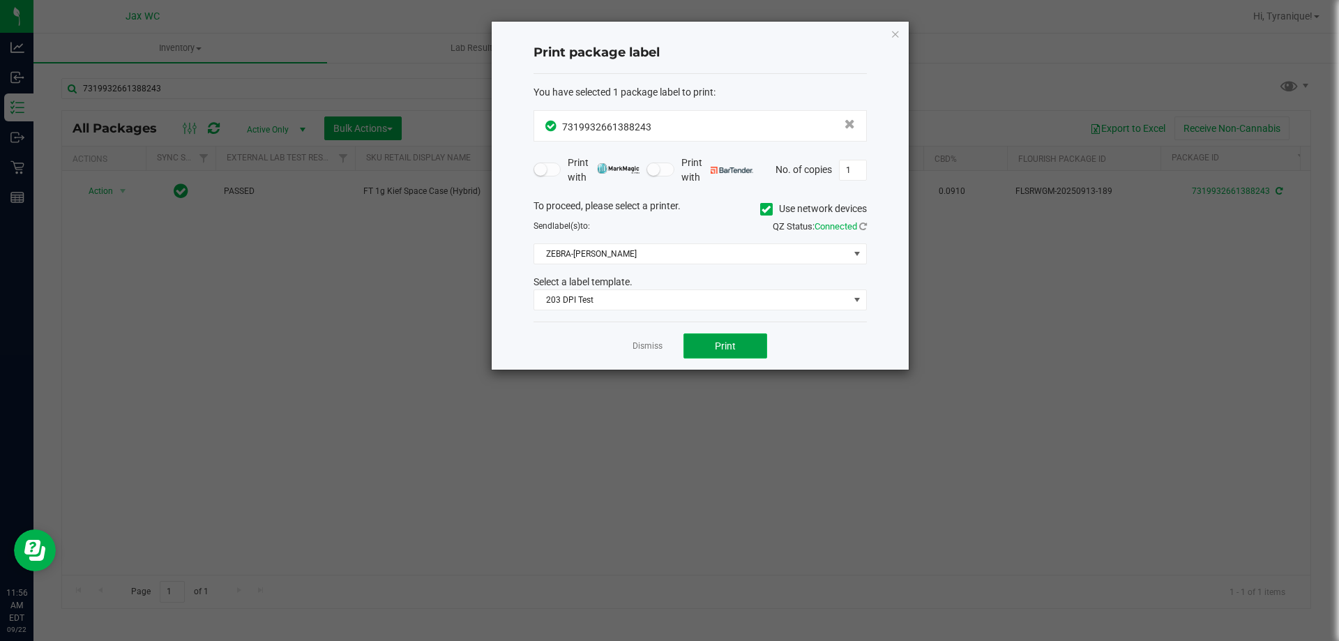
click at [734, 358] on button "Print" at bounding box center [725, 345] width 84 height 25
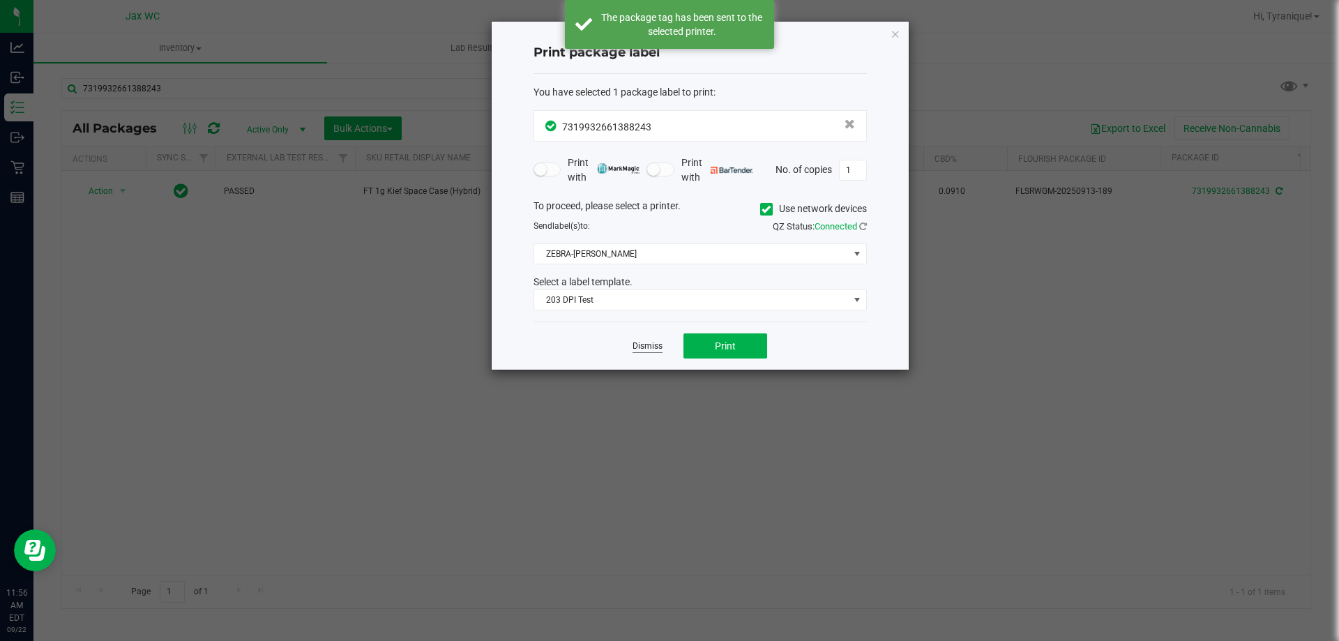
click at [648, 346] on link "Dismiss" at bounding box center [647, 346] width 30 height 12
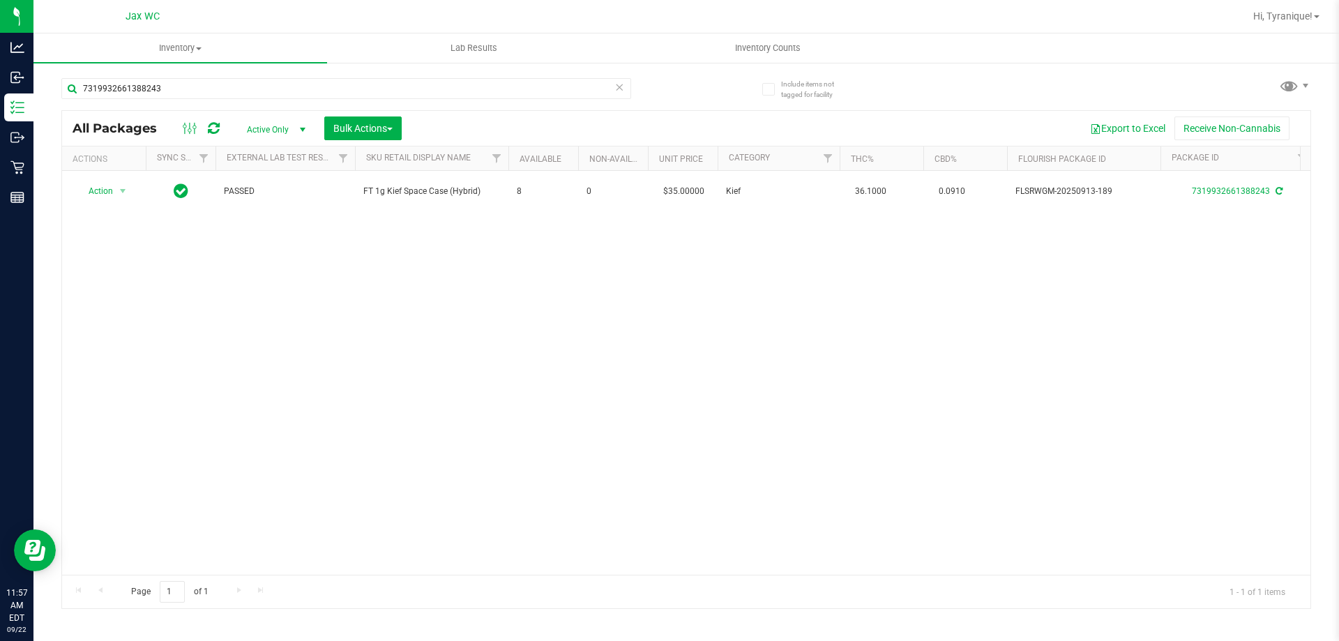
click at [492, 75] on div "7319932661388243" at bounding box center [373, 88] width 625 height 45
click at [496, 88] on input "7319932661388243" at bounding box center [346, 88] width 570 height 21
click at [495, 88] on input "7319932661388243" at bounding box center [346, 88] width 570 height 21
type input "4114745013348775"
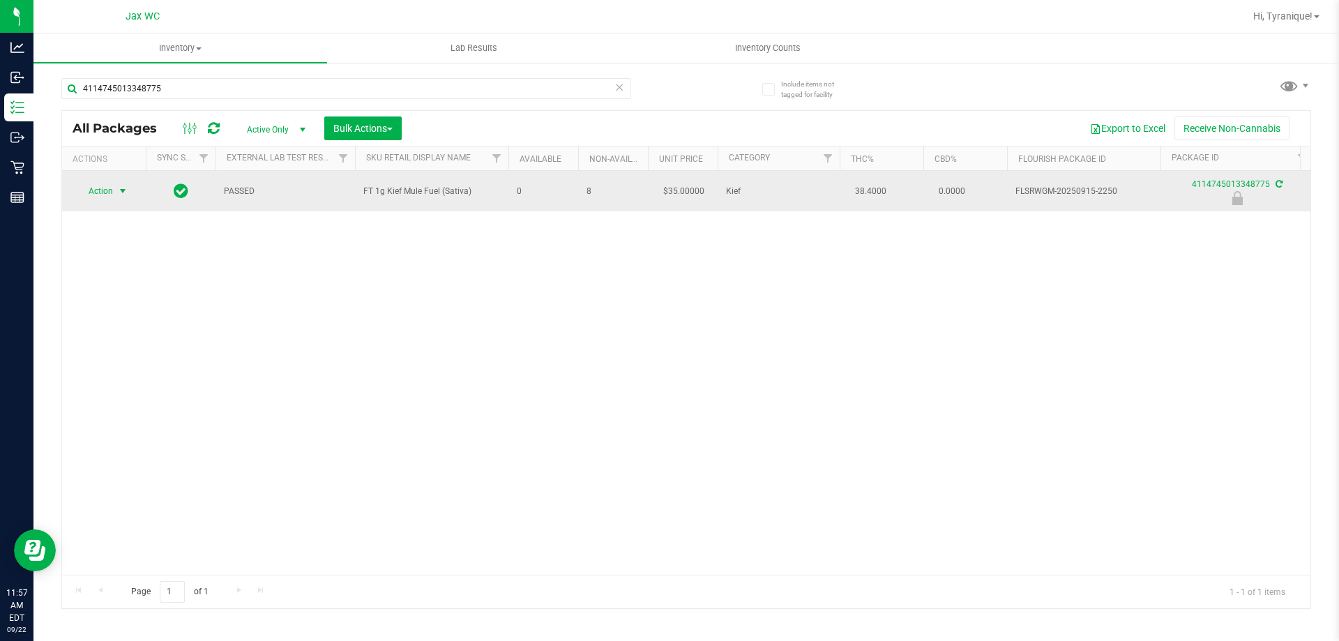
click at [103, 192] on span "Action" at bounding box center [95, 191] width 38 height 20
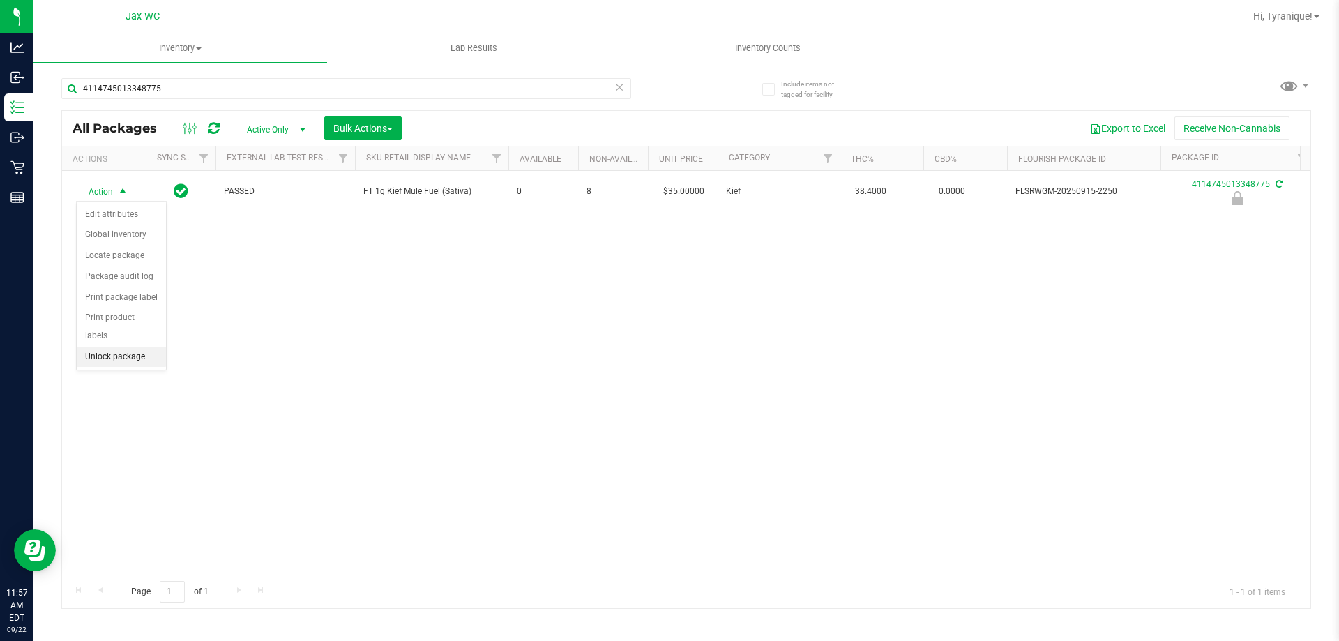
click at [146, 347] on li "Unlock package" at bounding box center [121, 357] width 89 height 21
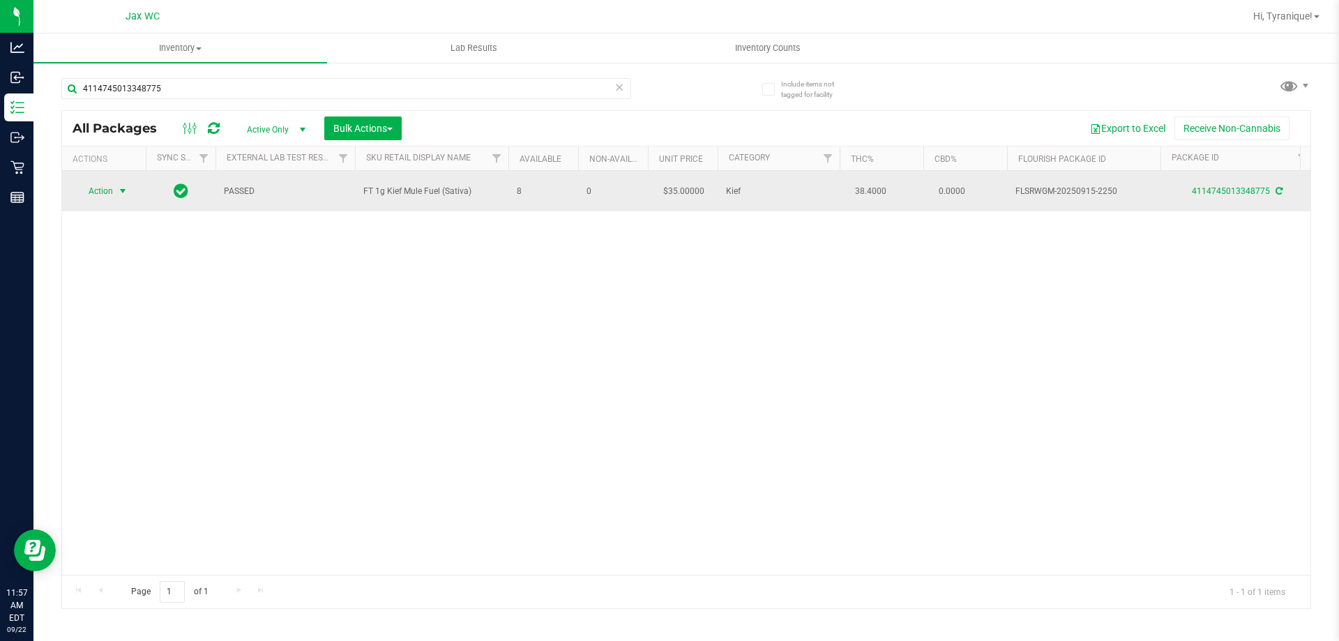
click at [120, 199] on span "select" at bounding box center [122, 191] width 17 height 20
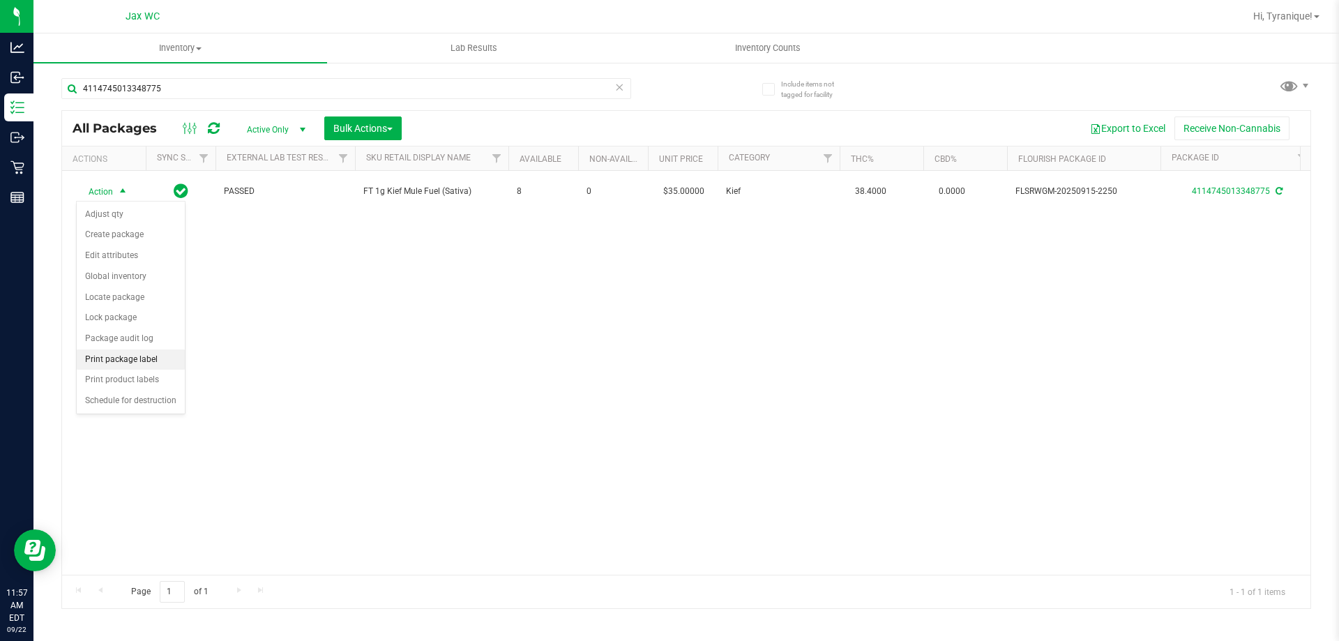
drag, startPoint x: 160, startPoint y: 377, endPoint x: 153, endPoint y: 356, distance: 21.8
click at [153, 356] on ul "Adjust qty Create package Edit attributes Global inventory Locate package Lock …" at bounding box center [131, 307] width 108 height 207
click at [153, 356] on li "Print package label" at bounding box center [131, 359] width 108 height 21
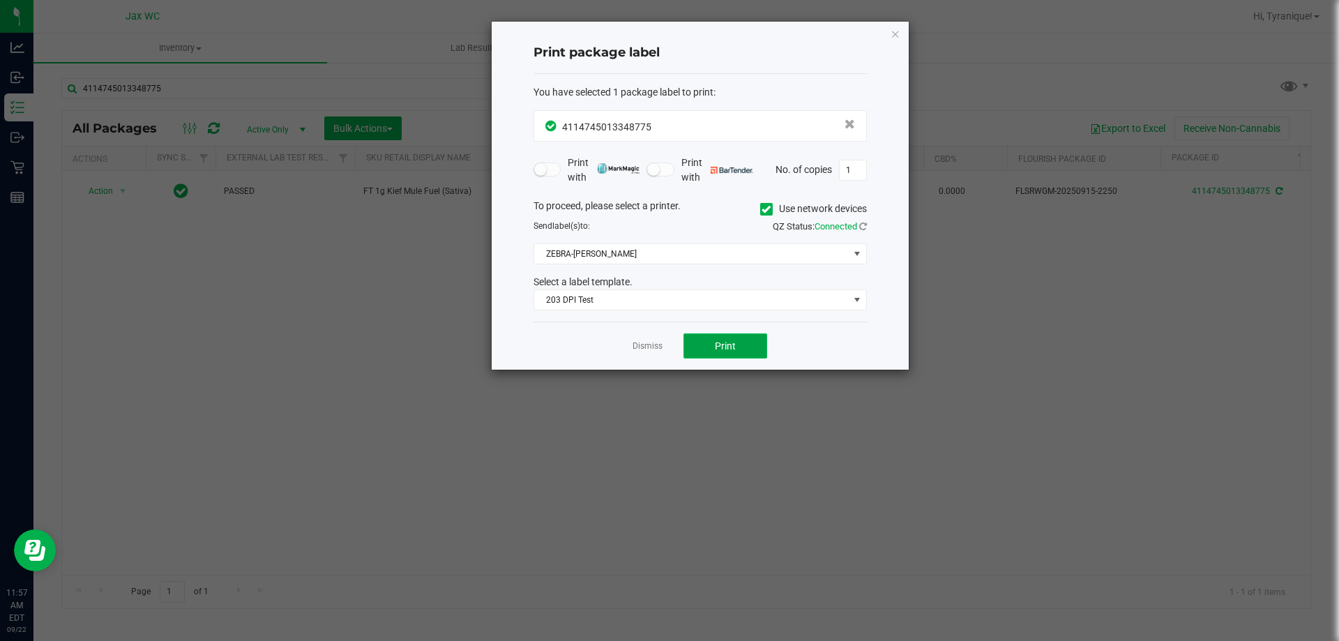
click at [724, 342] on span "Print" at bounding box center [725, 345] width 21 height 11
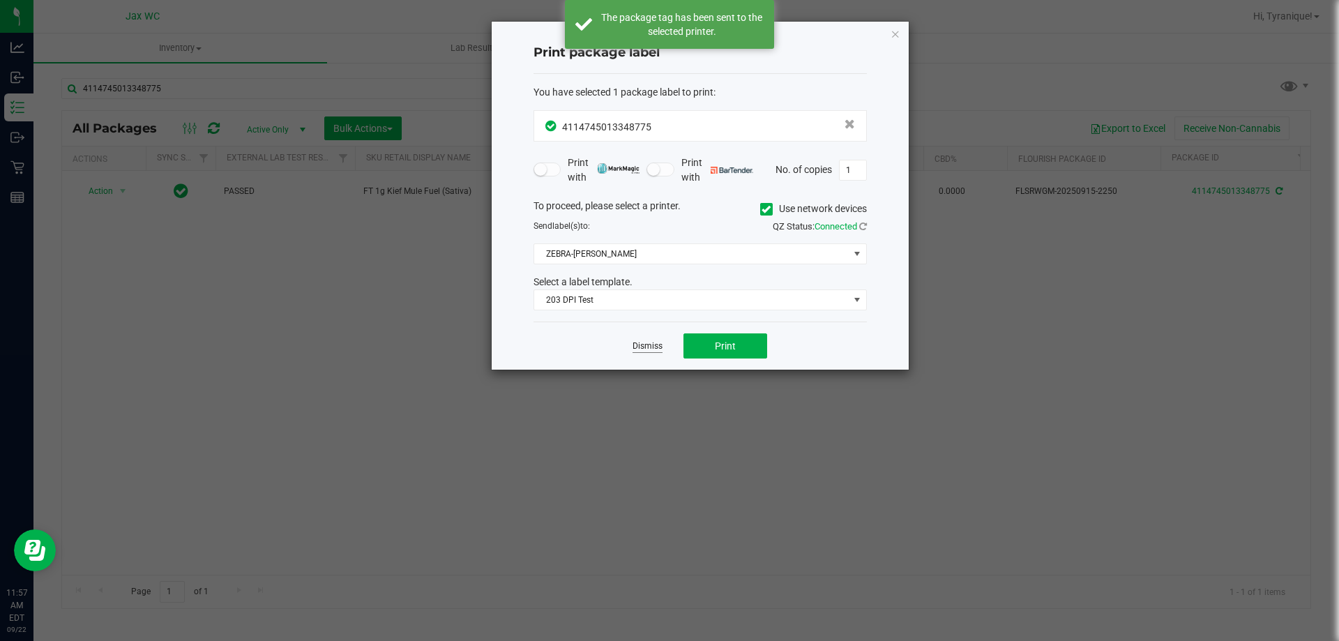
click at [648, 343] on link "Dismiss" at bounding box center [647, 346] width 30 height 12
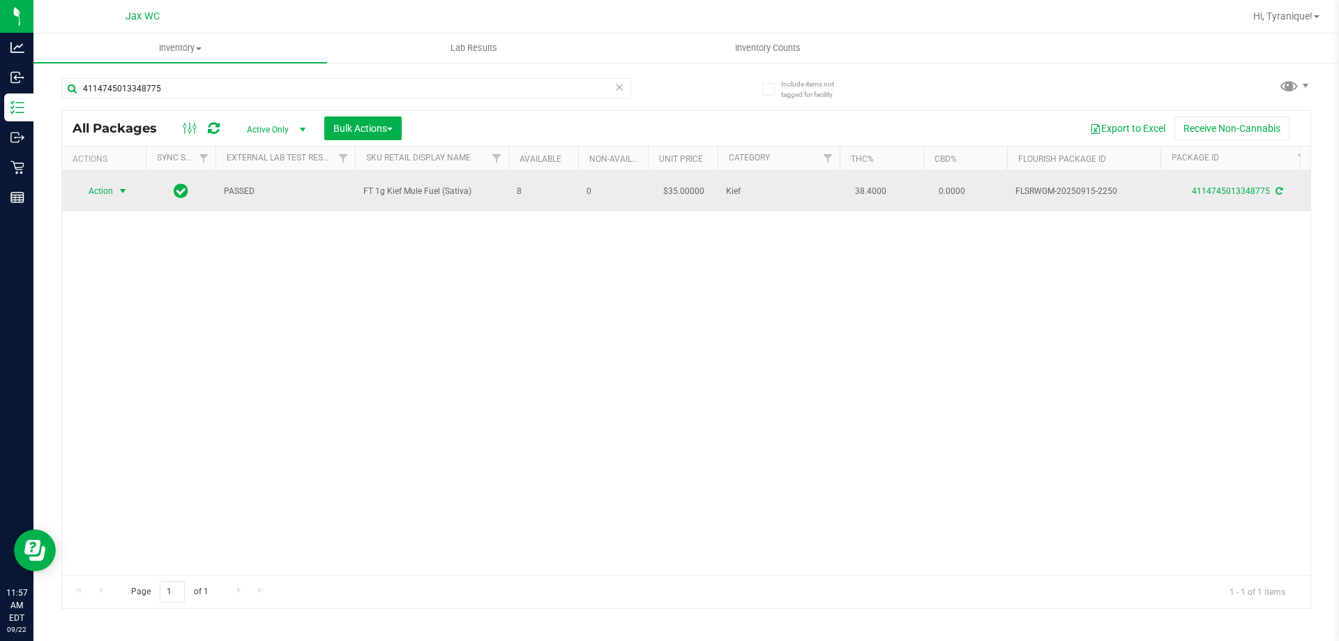
click at [126, 195] on span "select" at bounding box center [122, 190] width 11 height 11
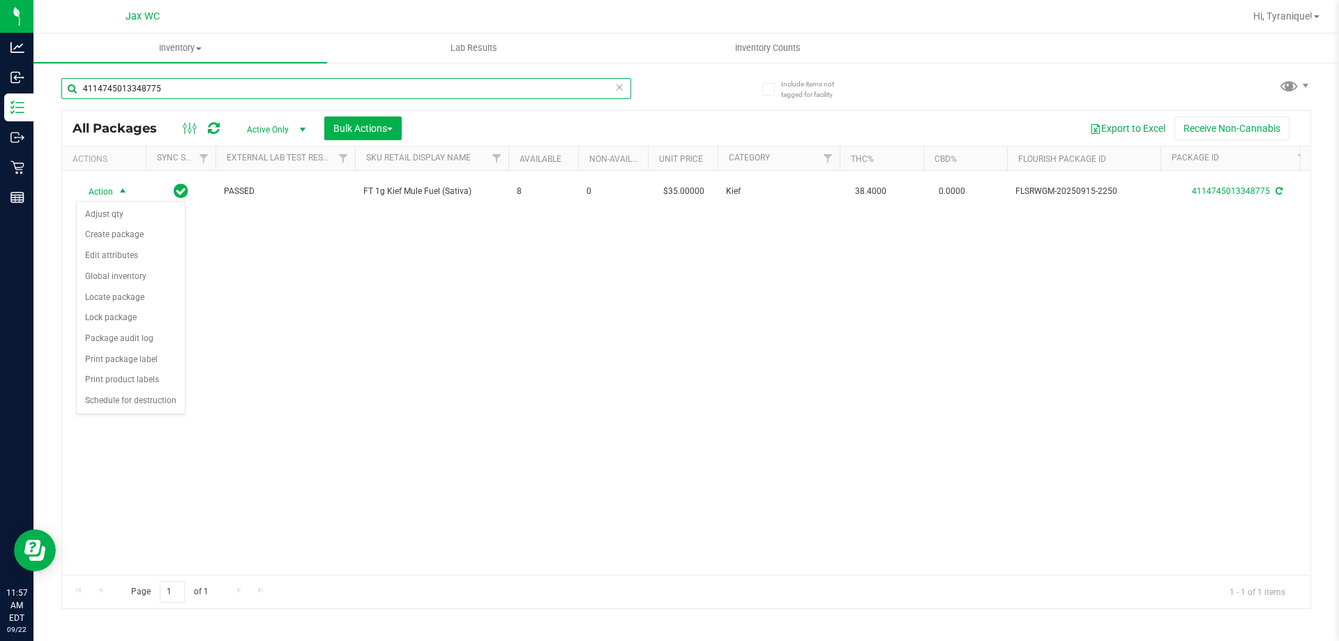
click at [266, 93] on input "4114745013348775" at bounding box center [346, 88] width 570 height 21
click at [268, 93] on input "4114745013348775" at bounding box center [346, 88] width 570 height 21
type input "7063896776521544"
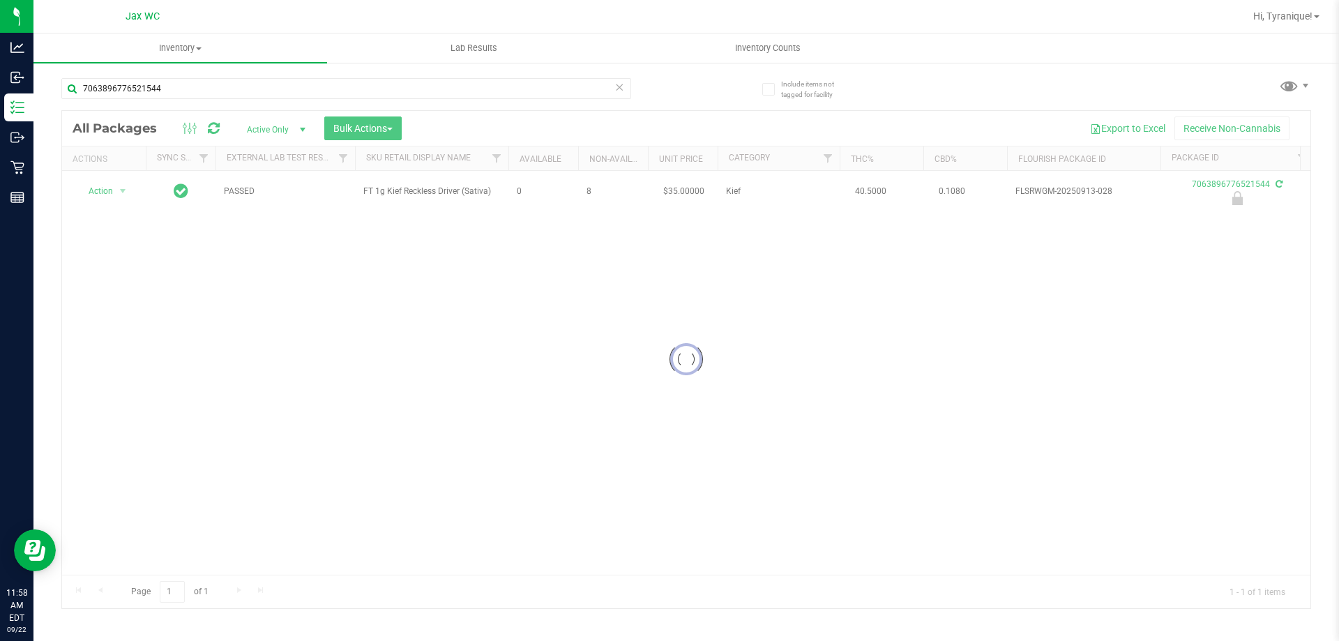
click at [114, 197] on div at bounding box center [686, 359] width 1248 height 497
click at [105, 191] on div at bounding box center [686, 359] width 1248 height 497
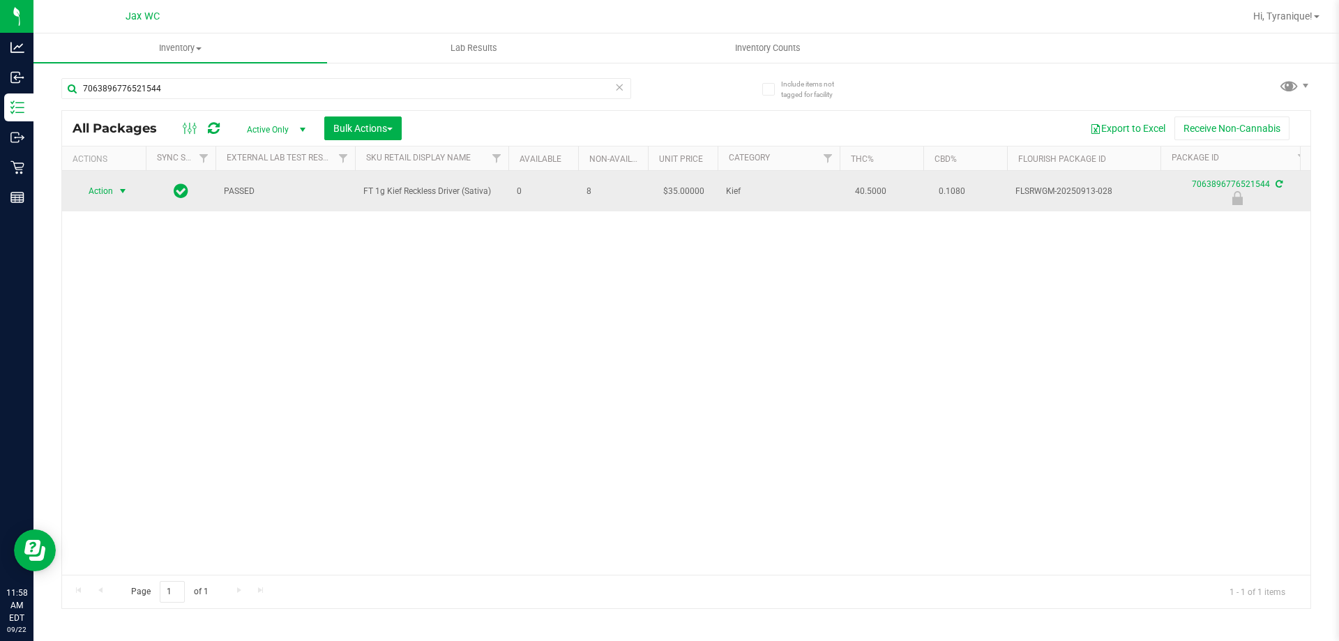
click at [106, 196] on span "Action" at bounding box center [95, 191] width 38 height 20
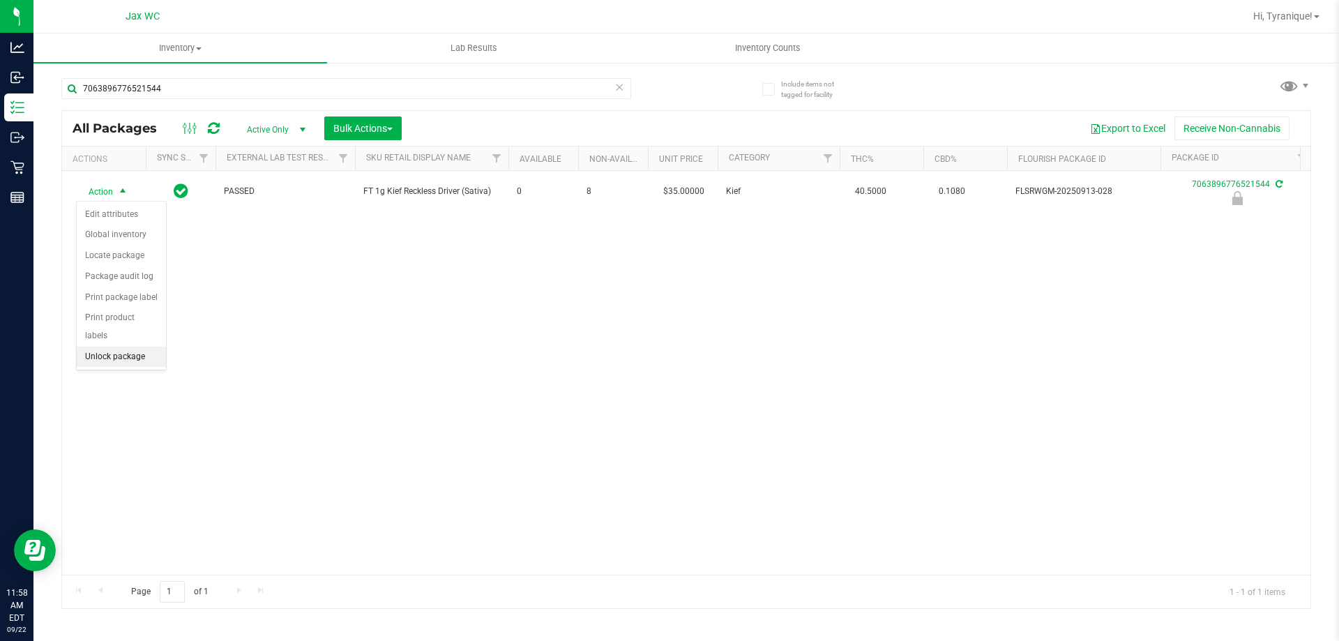
click at [153, 347] on li "Unlock package" at bounding box center [121, 357] width 89 height 21
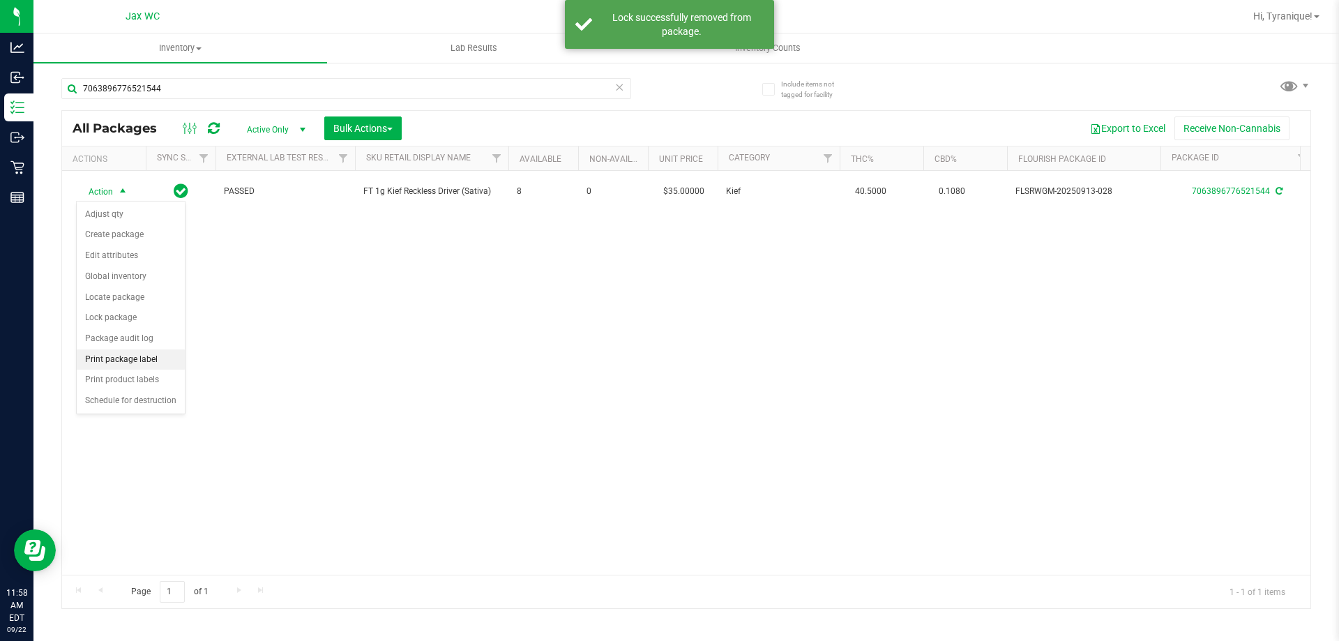
click at [96, 358] on li "Print package label" at bounding box center [131, 359] width 108 height 21
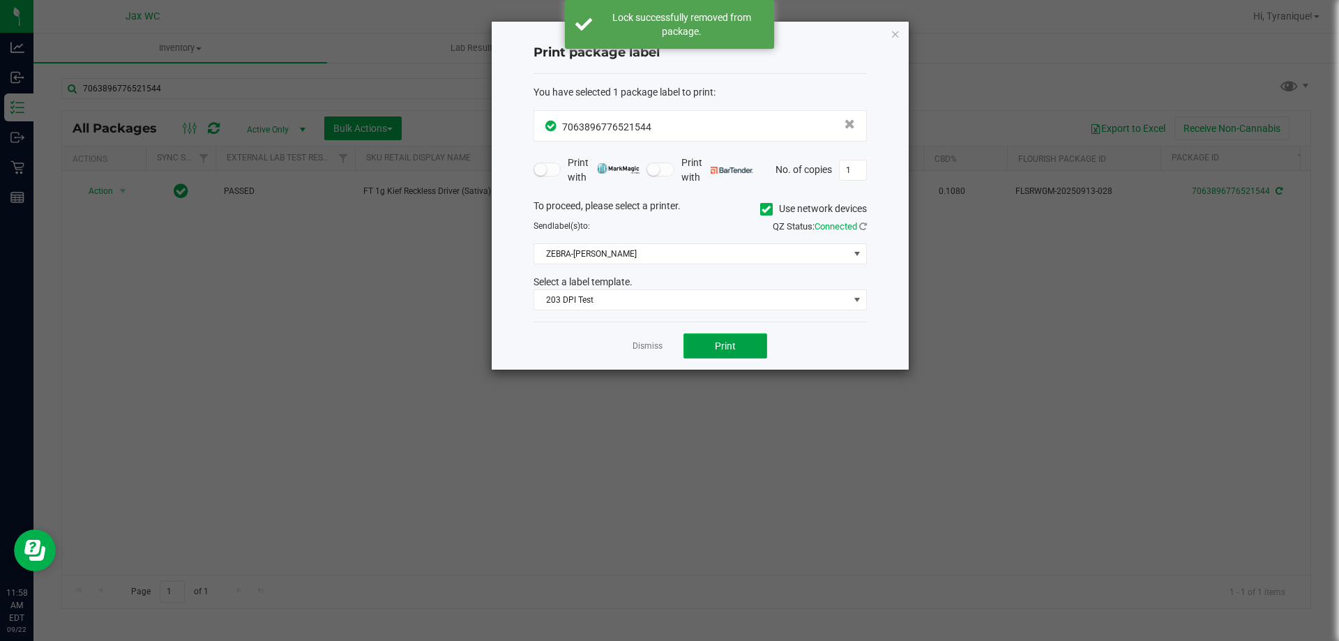
click at [714, 354] on button "Print" at bounding box center [725, 345] width 84 height 25
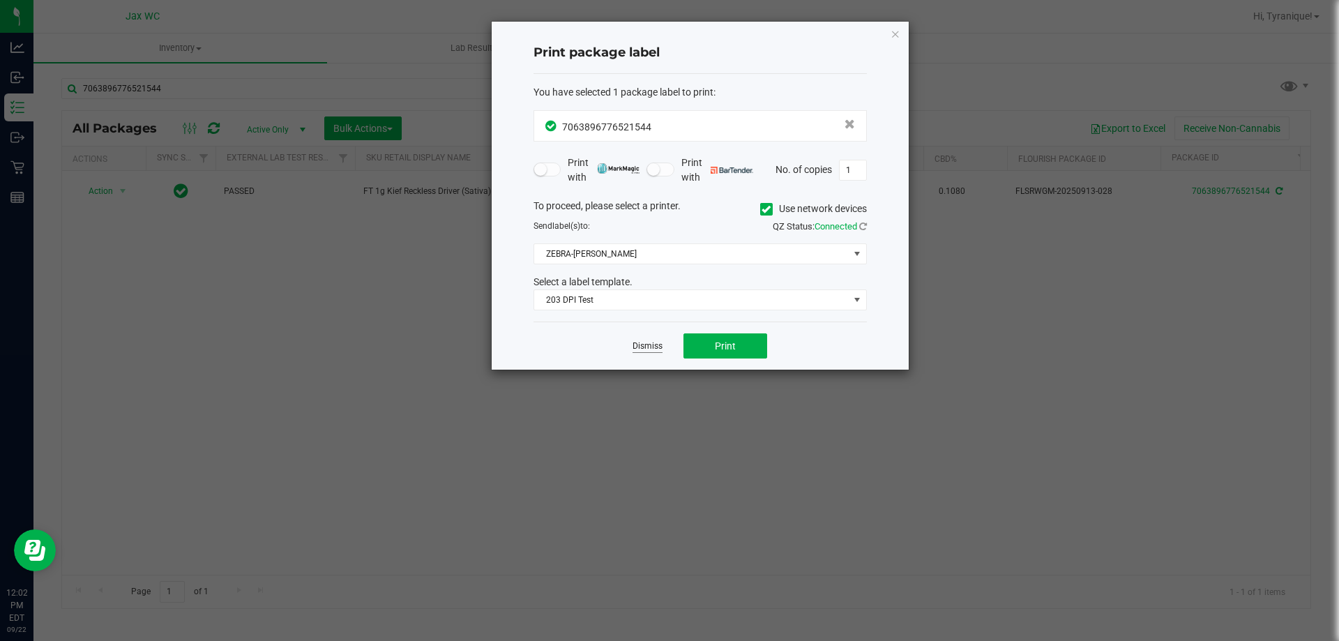
click at [637, 347] on link "Dismiss" at bounding box center [647, 346] width 30 height 12
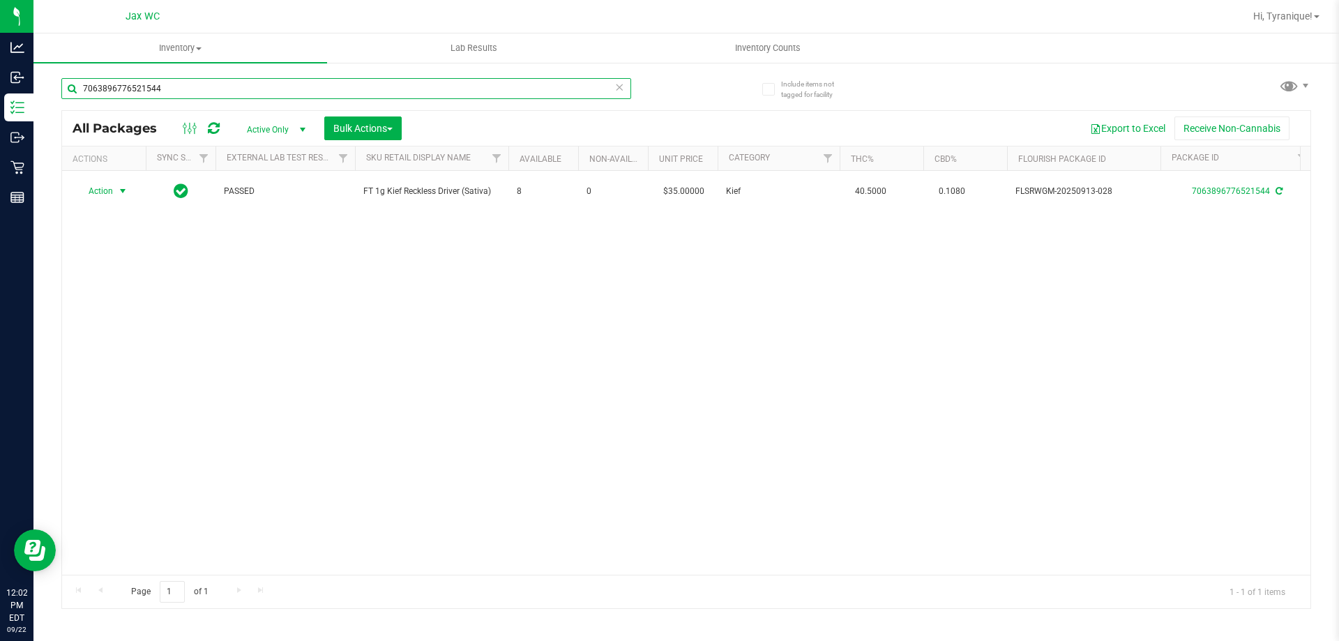
click at [342, 87] on input "7063896776521544" at bounding box center [346, 88] width 570 height 21
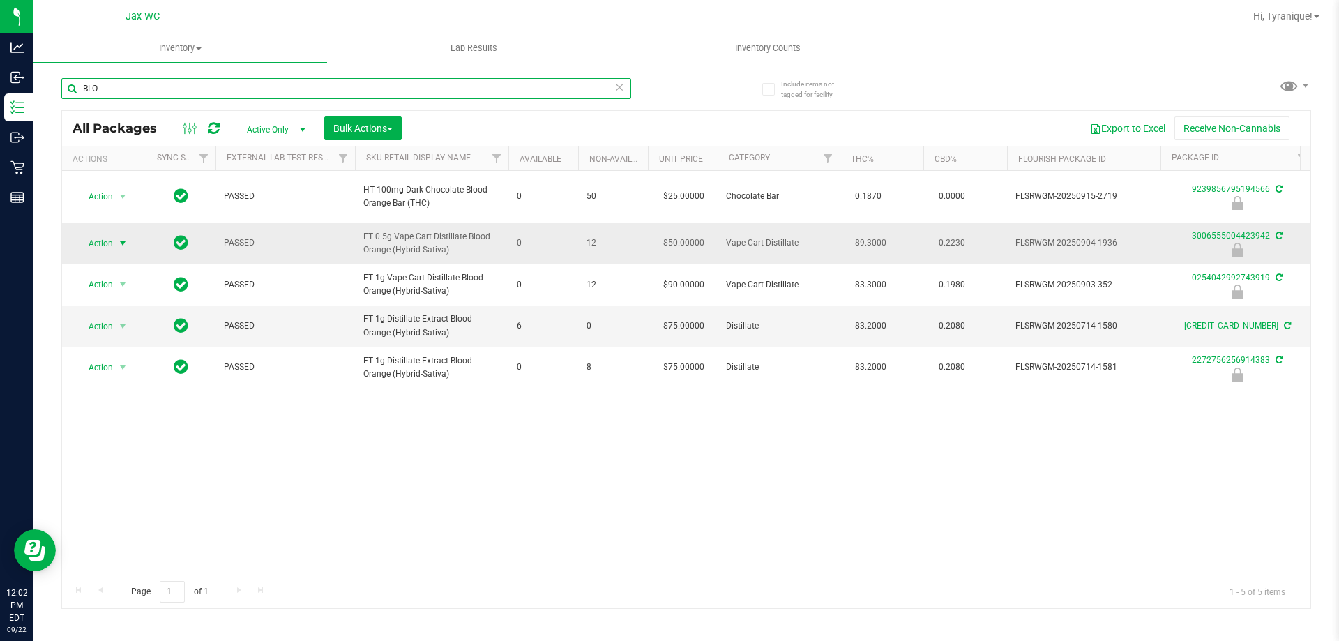
type input "BLO"
click at [110, 244] on span "Action" at bounding box center [95, 244] width 38 height 20
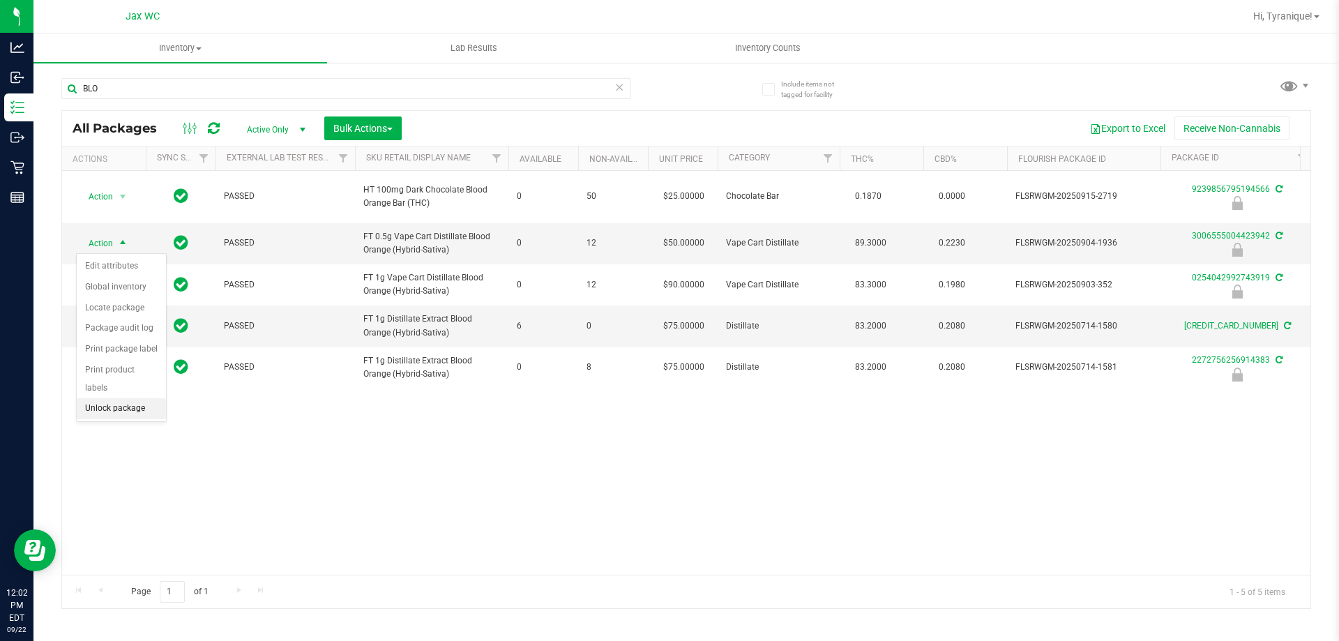
click at [136, 398] on li "Unlock package" at bounding box center [121, 408] width 89 height 21
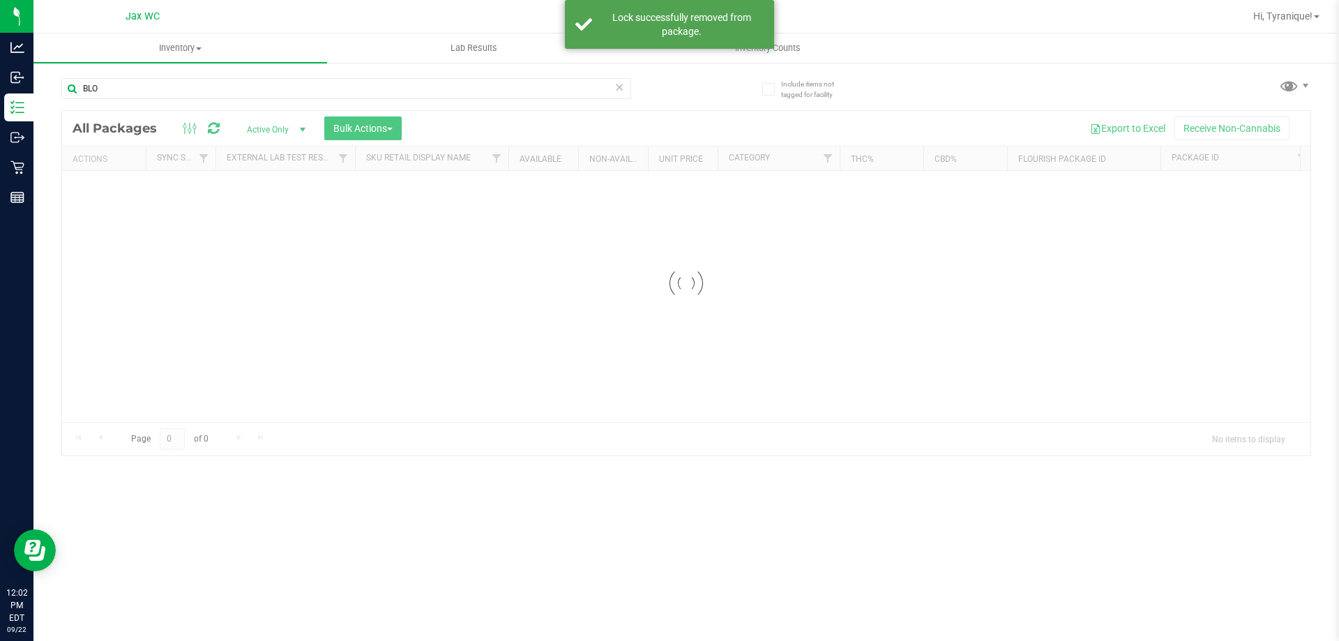
click at [116, 280] on div at bounding box center [686, 283] width 1248 height 344
click at [116, 285] on div at bounding box center [686, 283] width 1248 height 344
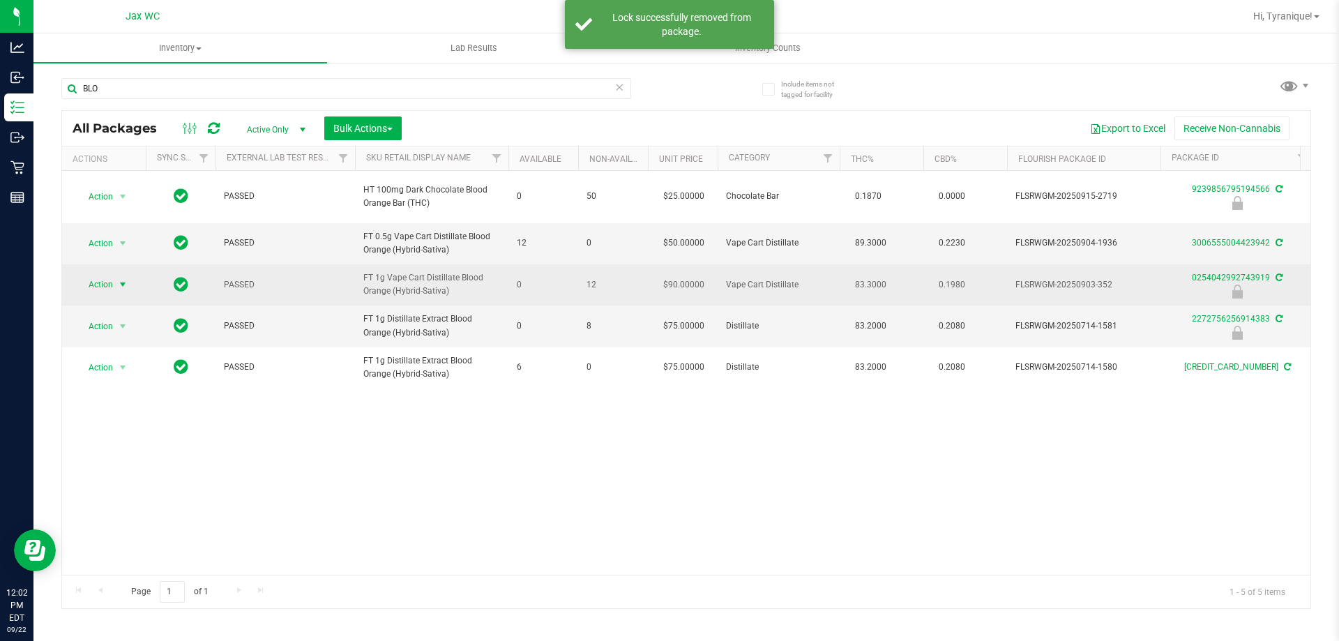
click at [107, 284] on span "Action" at bounding box center [95, 285] width 38 height 20
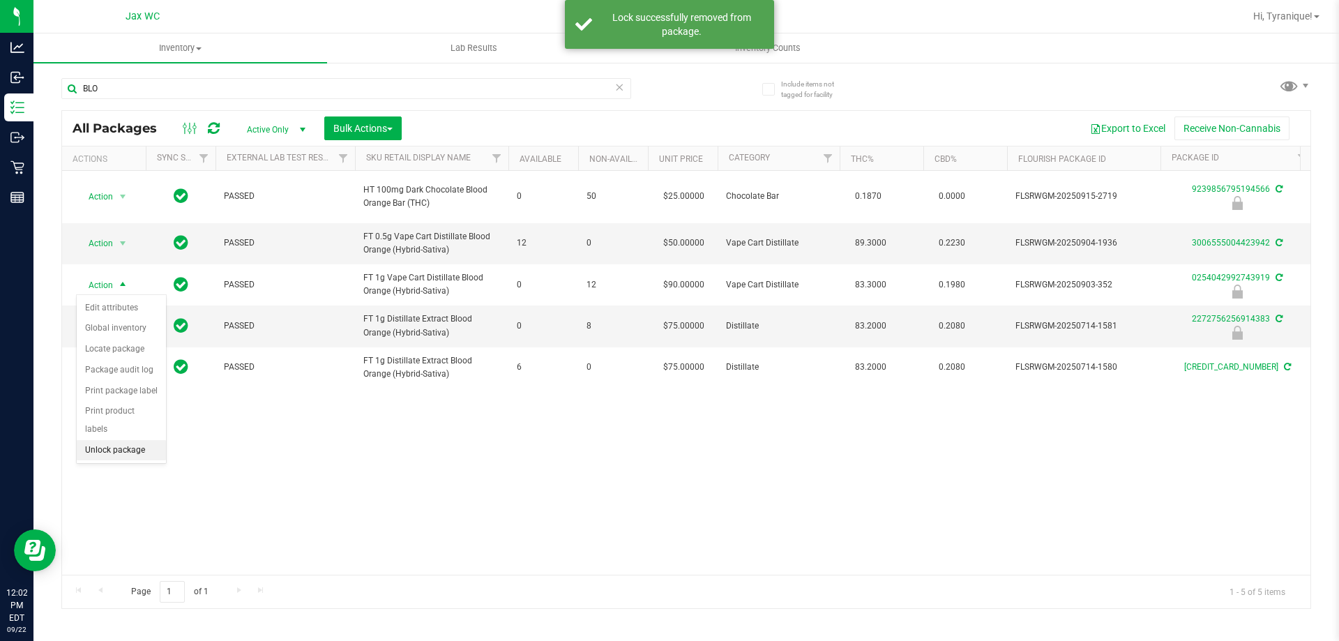
click at [132, 440] on li "Unlock package" at bounding box center [121, 450] width 89 height 21
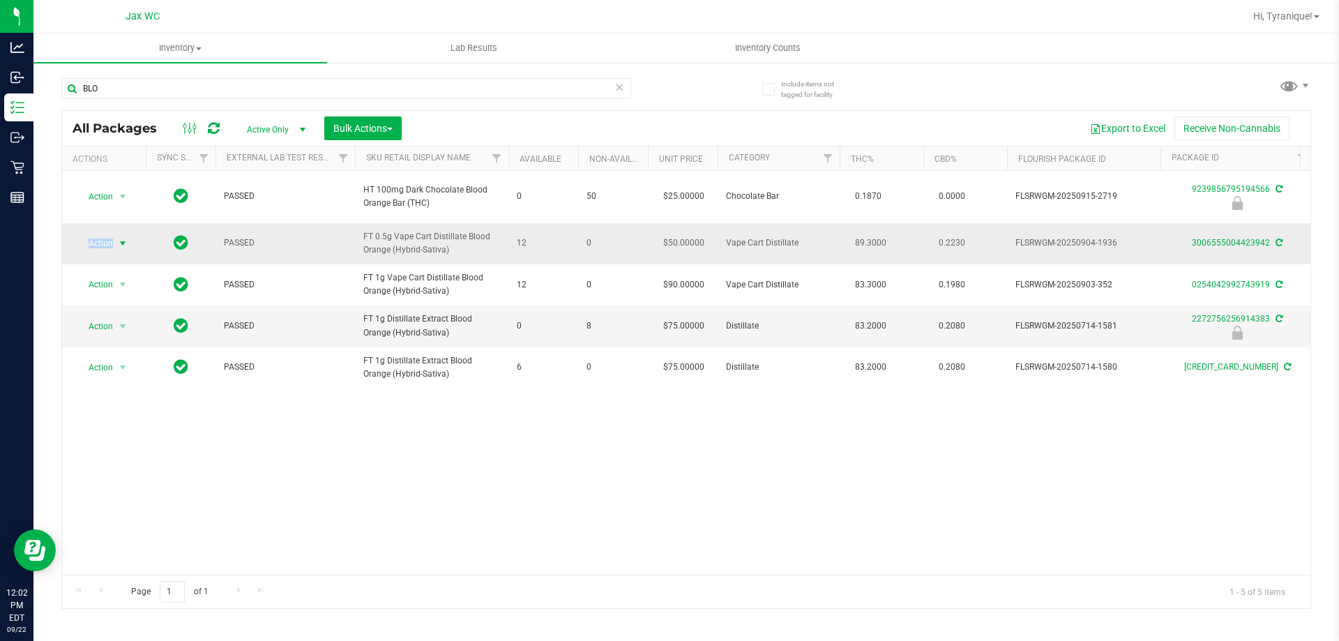
click at [100, 241] on span "Action" at bounding box center [95, 244] width 38 height 20
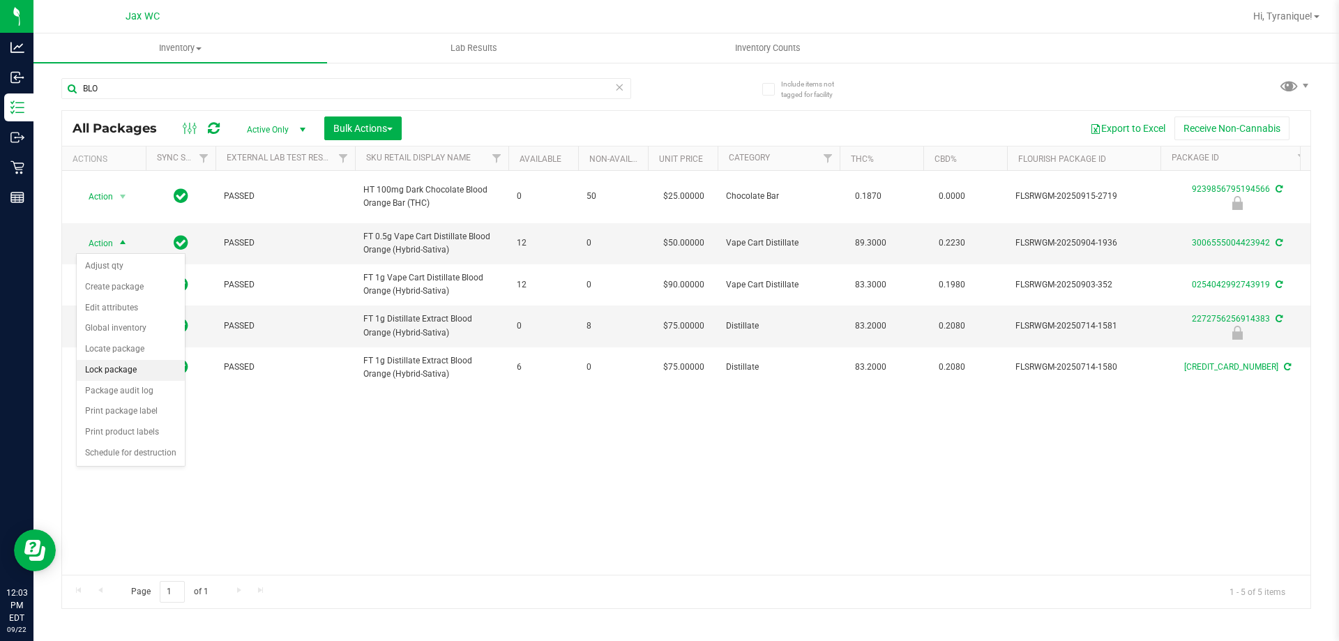
click at [140, 367] on li "Lock package" at bounding box center [131, 370] width 108 height 21
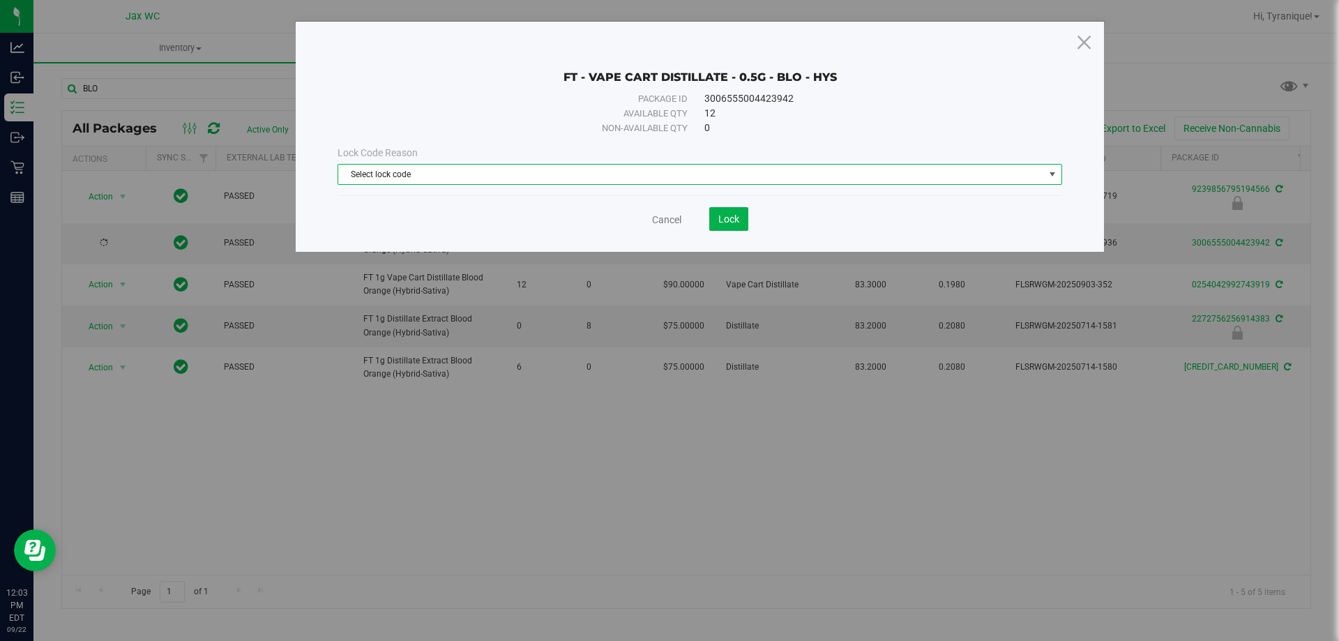
click at [509, 174] on span "Select lock code" at bounding box center [691, 175] width 706 height 20
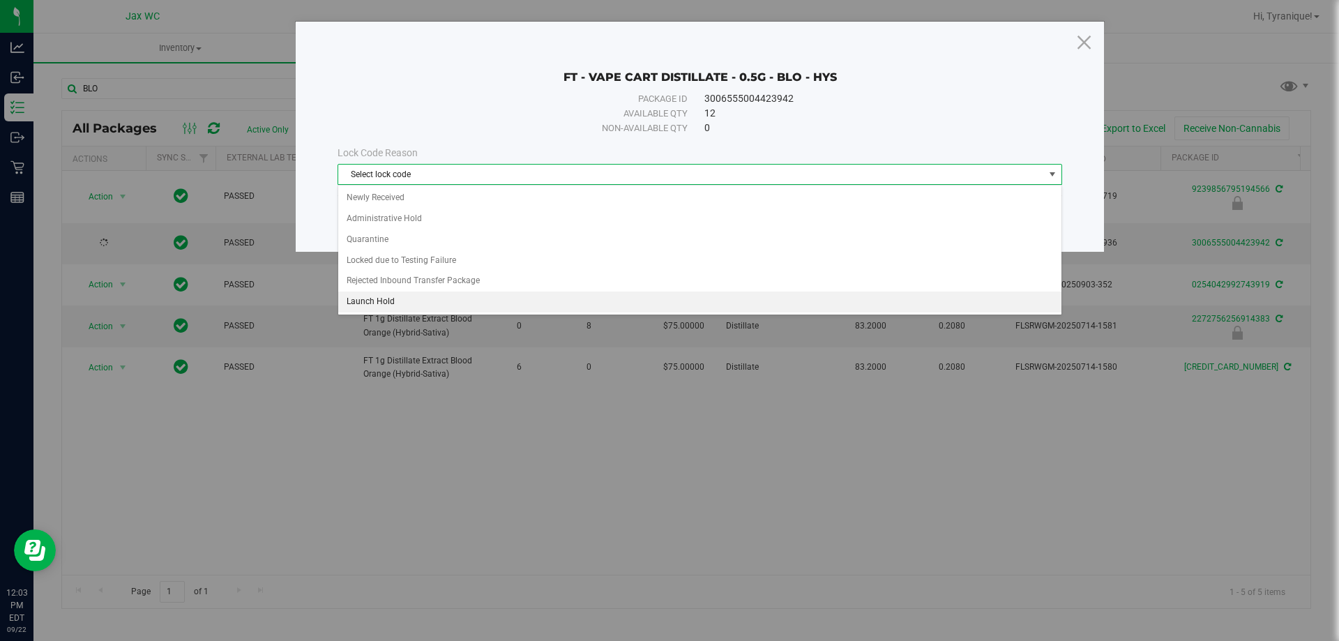
click at [414, 292] on li "Launch Hold" at bounding box center [699, 301] width 723 height 21
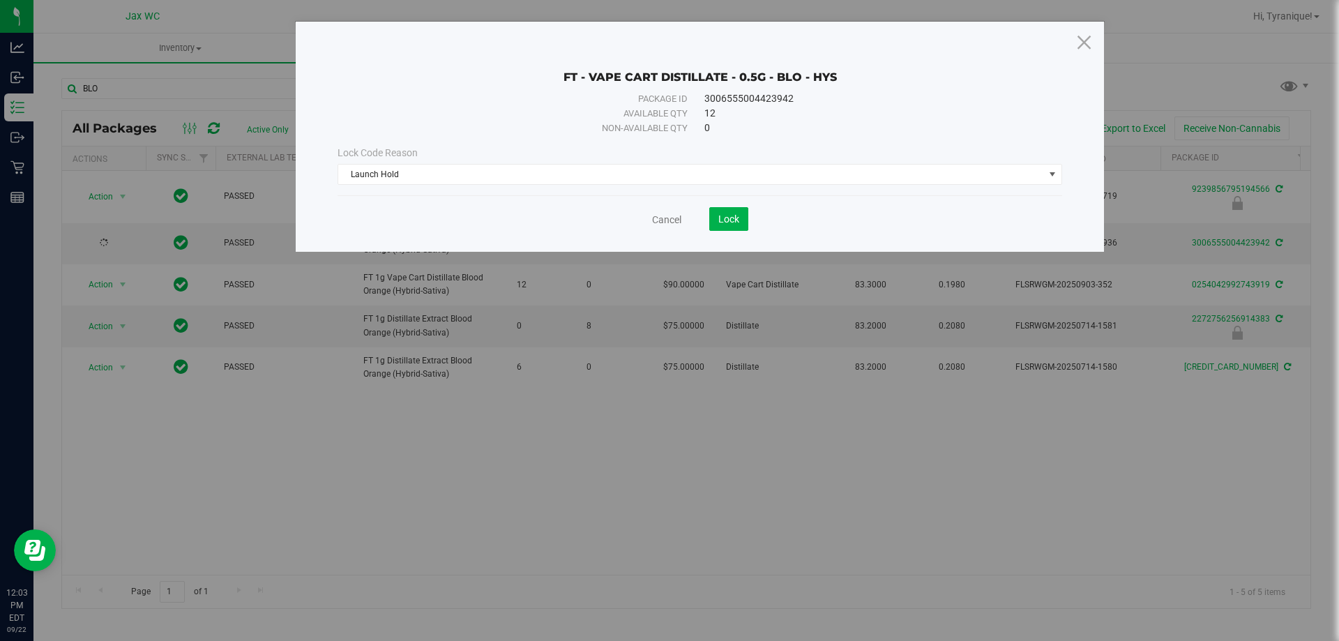
click at [703, 223] on save-button "Lock" at bounding box center [714, 219] width 67 height 24
click at [728, 222] on span "Lock" at bounding box center [728, 218] width 21 height 11
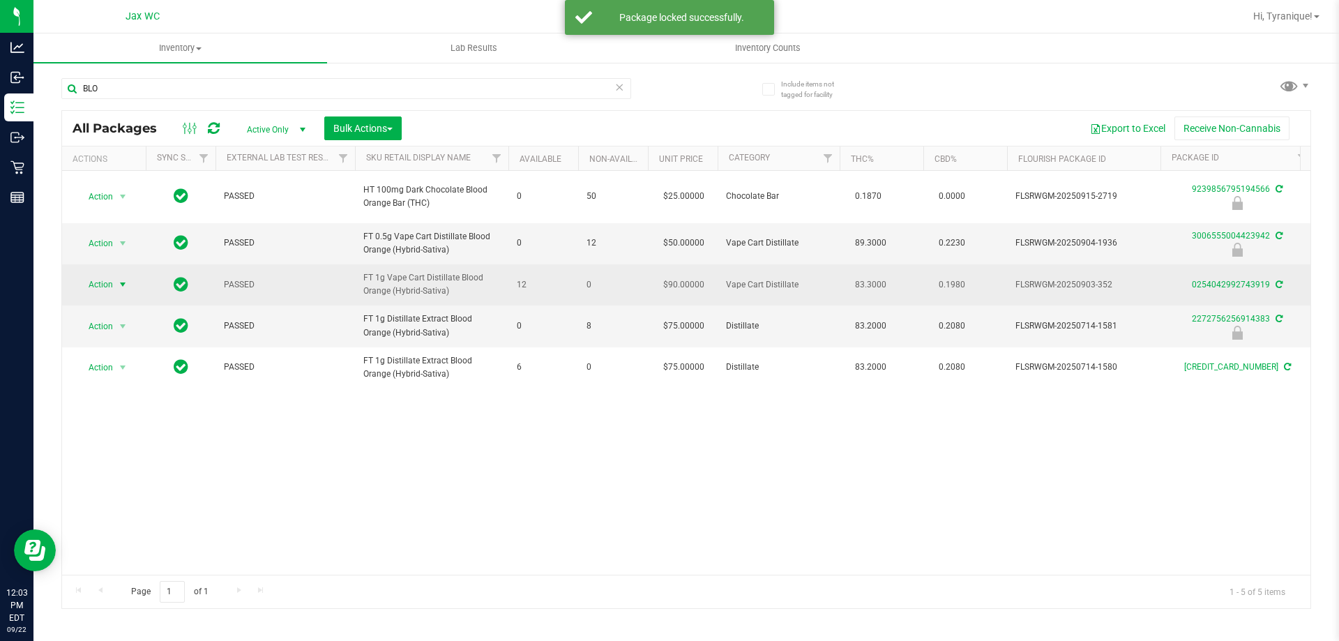
click at [115, 286] on span "select" at bounding box center [122, 285] width 17 height 20
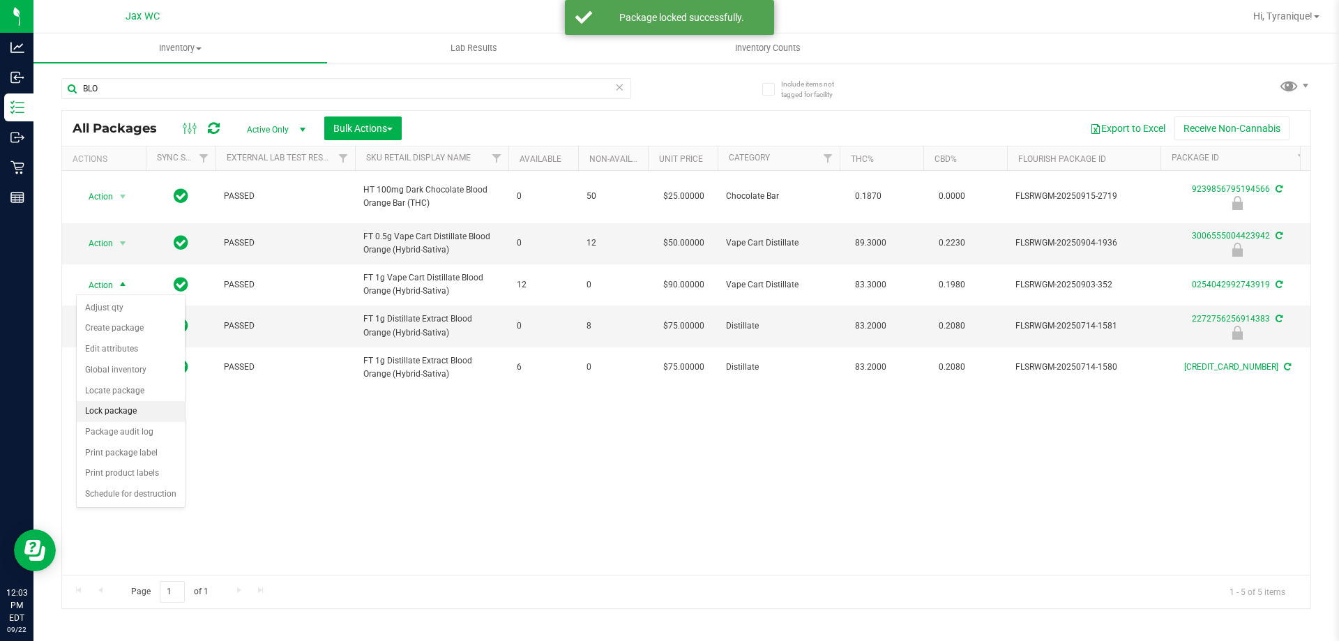
click at [139, 416] on li "Lock package" at bounding box center [131, 411] width 108 height 21
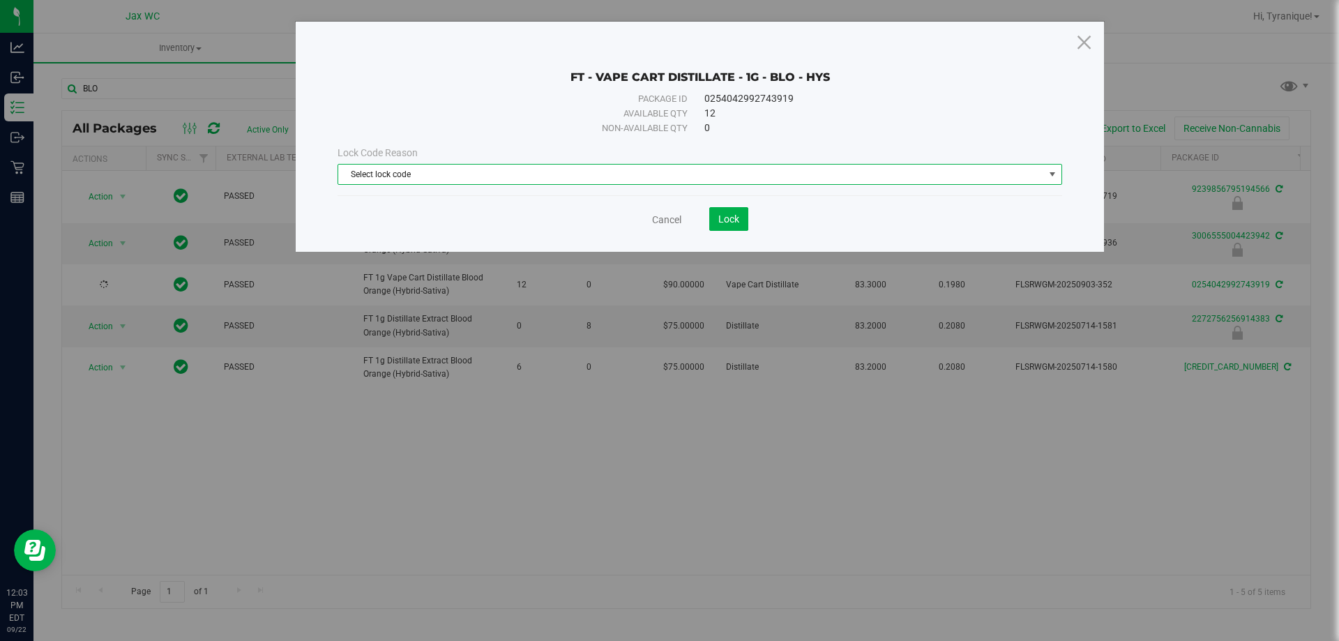
click at [533, 180] on span "Select lock code" at bounding box center [691, 175] width 706 height 20
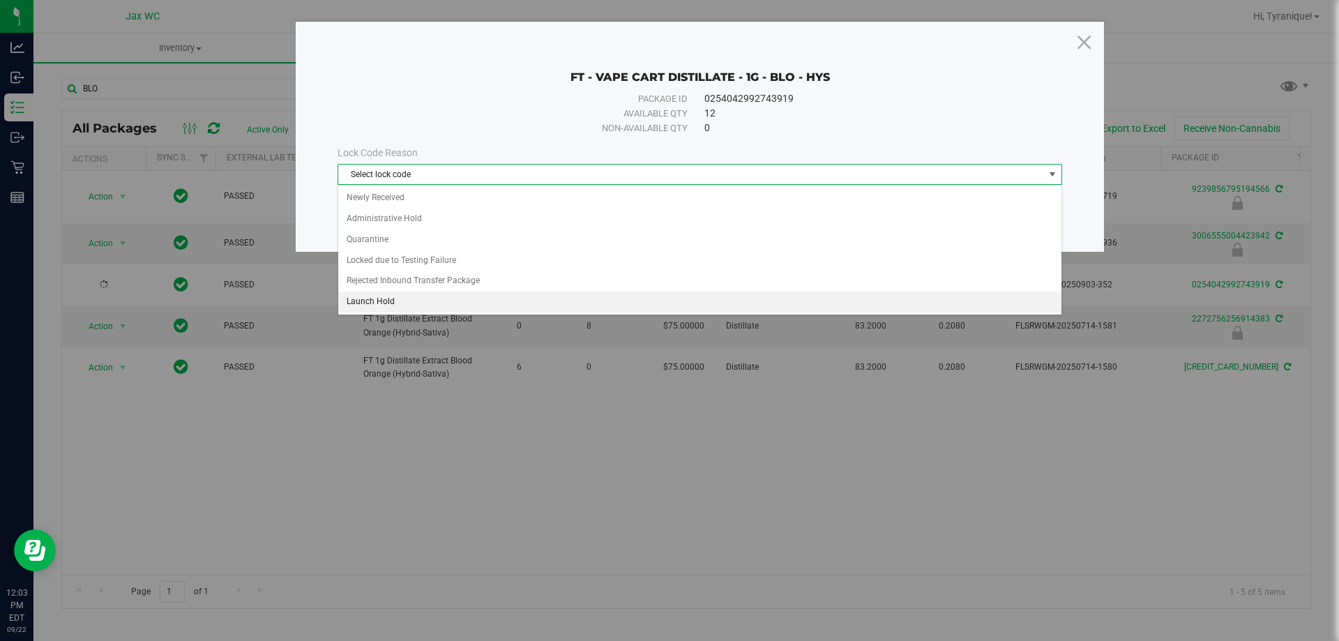
drag, startPoint x: 404, startPoint y: 296, endPoint x: 409, endPoint y: 289, distance: 8.5
click at [403, 296] on li "Launch Hold" at bounding box center [699, 301] width 723 height 21
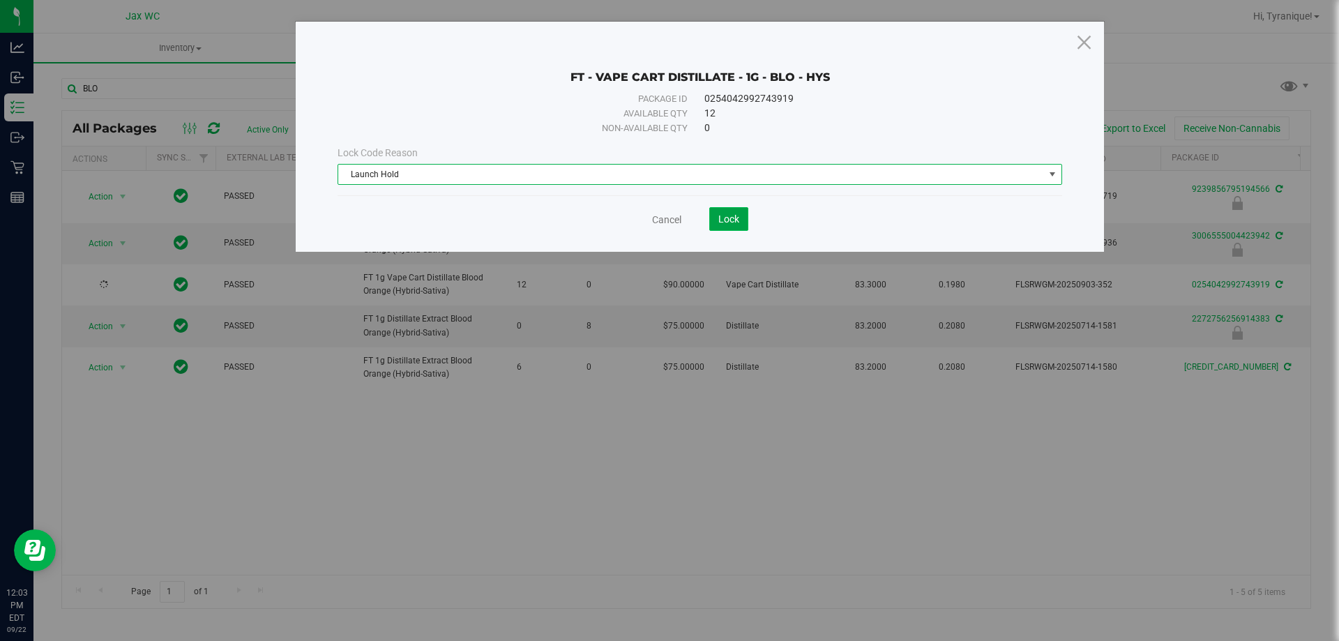
click at [717, 218] on button "Lock" at bounding box center [728, 219] width 39 height 24
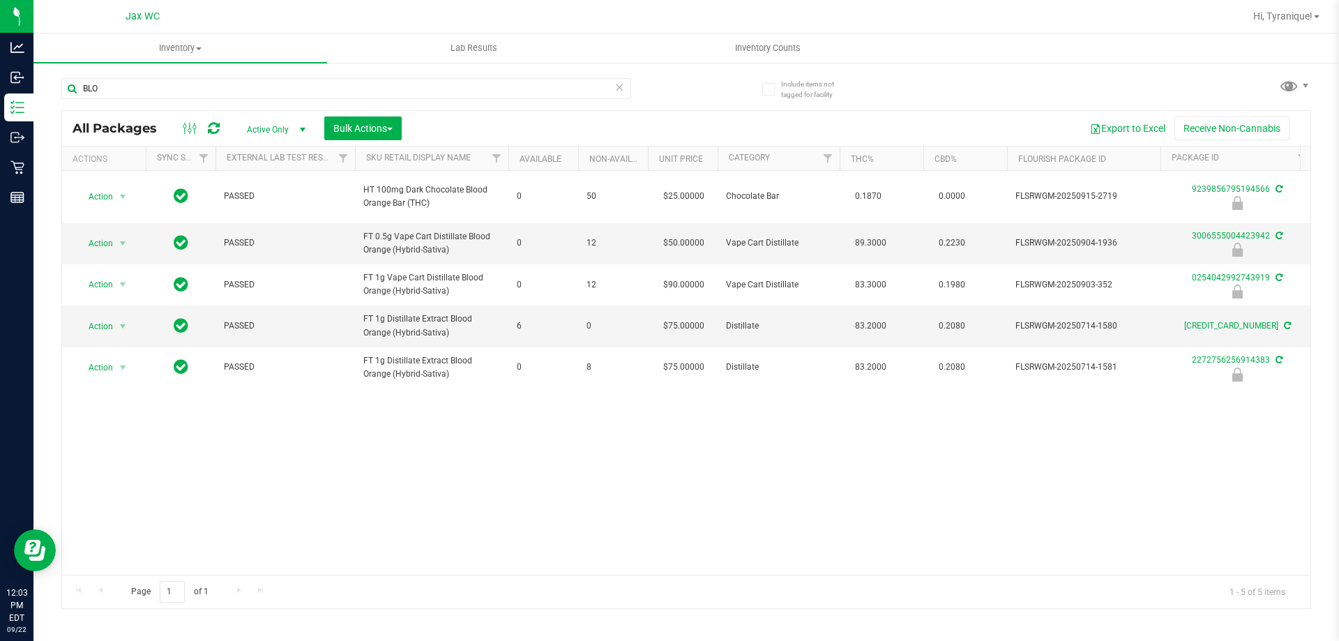
click at [618, 86] on icon at bounding box center [619, 86] width 10 height 17
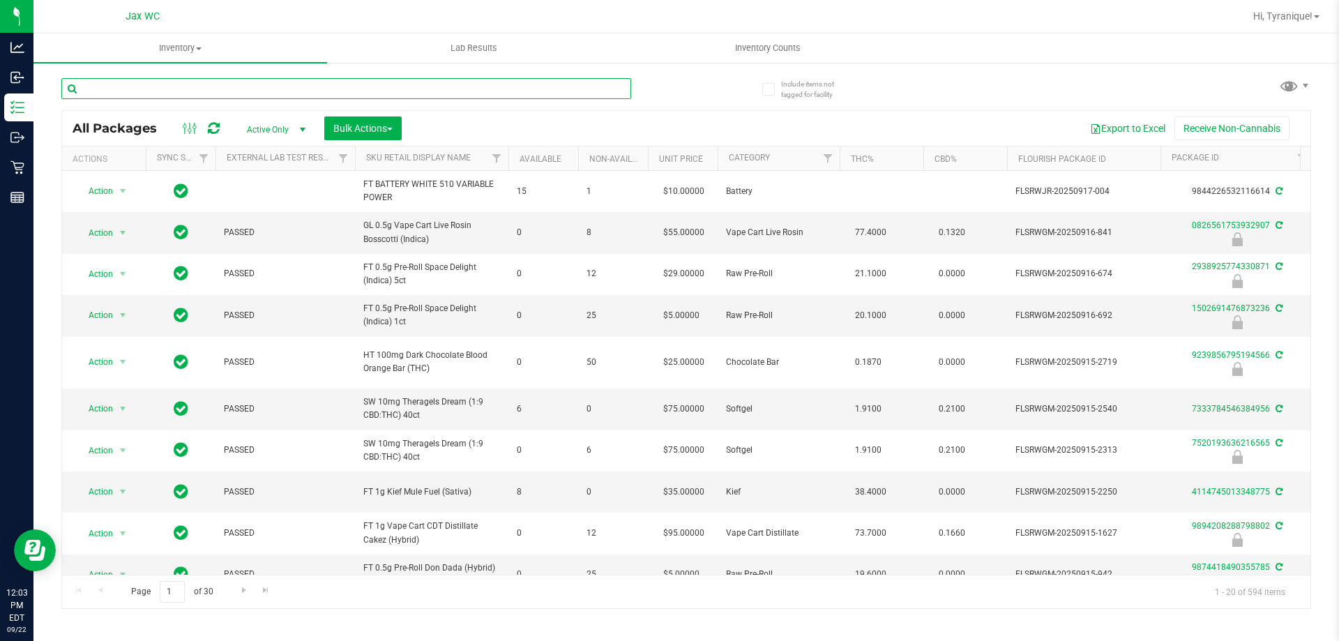
drag, startPoint x: 446, startPoint y: 94, endPoint x: 244, endPoint y: 99, distance: 202.3
click at [446, 94] on input "text" at bounding box center [346, 88] width 570 height 21
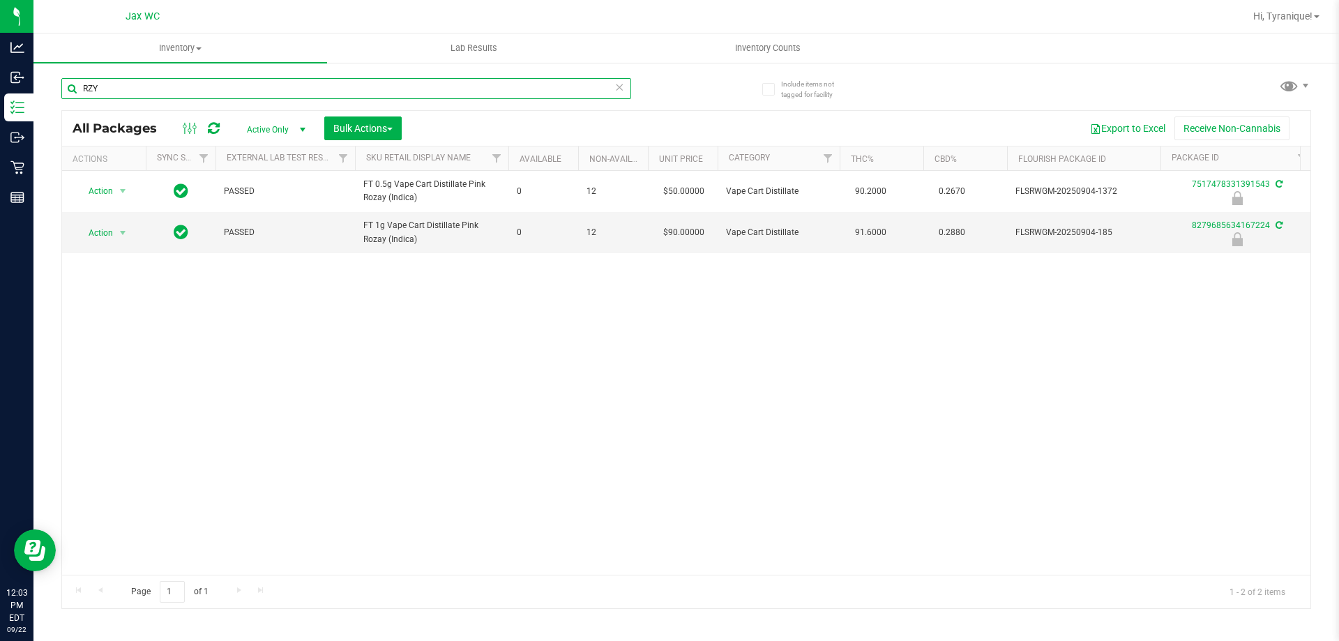
type input "RZY"
click at [621, 88] on icon at bounding box center [619, 86] width 10 height 17
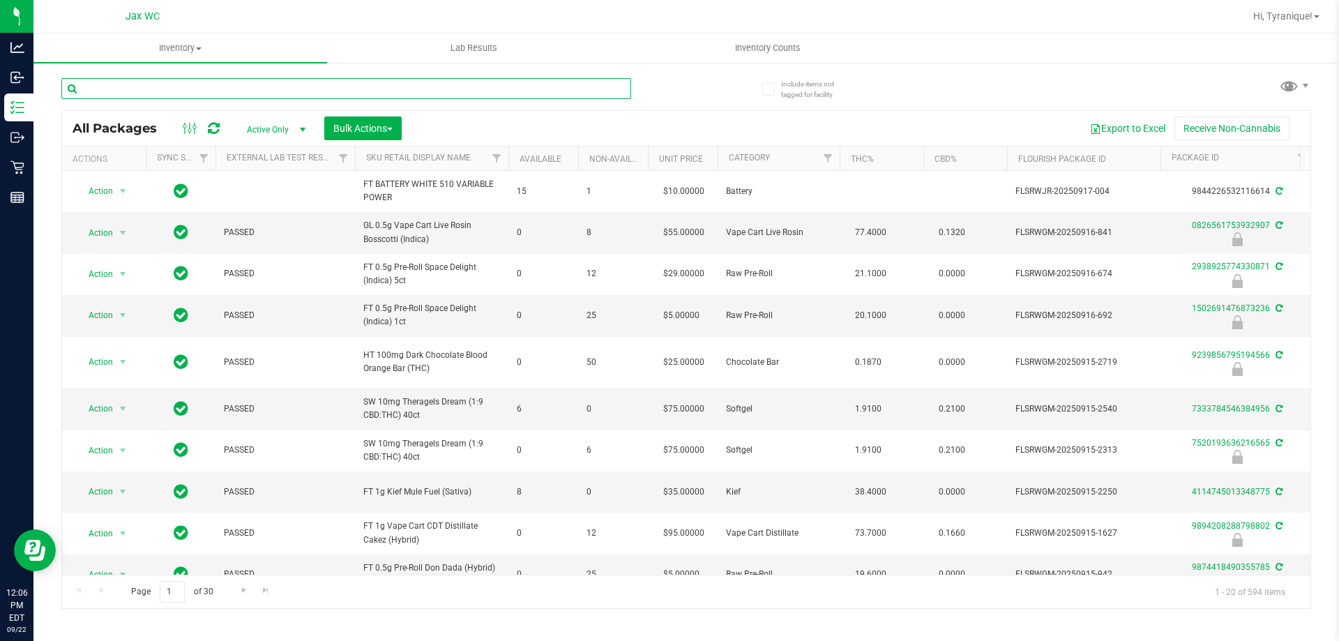
click at [358, 91] on input "text" at bounding box center [346, 88] width 570 height 21
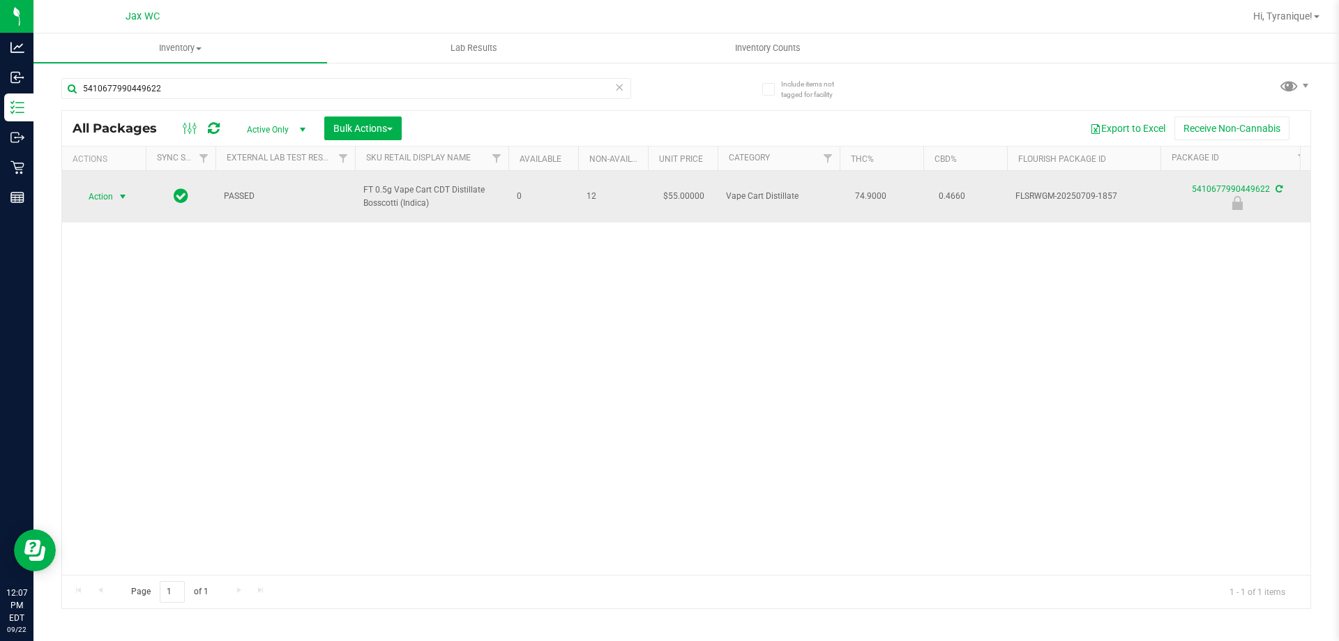
click at [107, 202] on span "Action" at bounding box center [95, 197] width 38 height 20
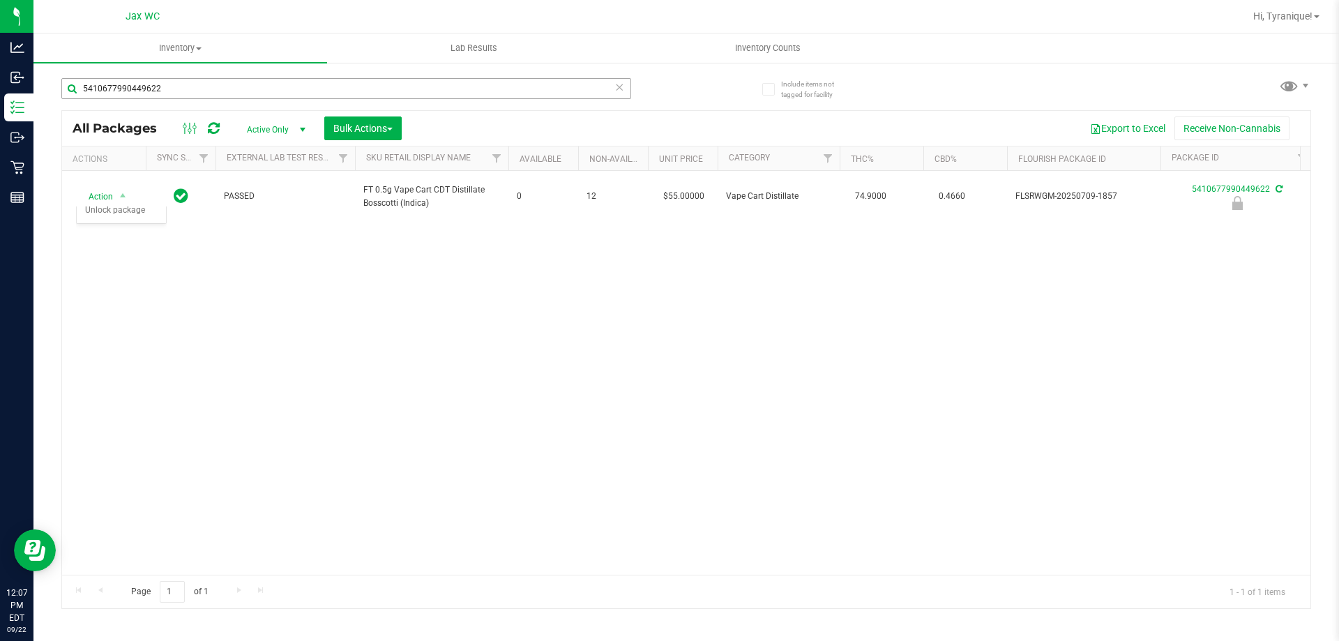
click at [261, 77] on div "5410677990449622" at bounding box center [373, 88] width 625 height 45
click at [259, 81] on input "5410677990449622" at bounding box center [346, 88] width 570 height 21
type input "0826561753932907"
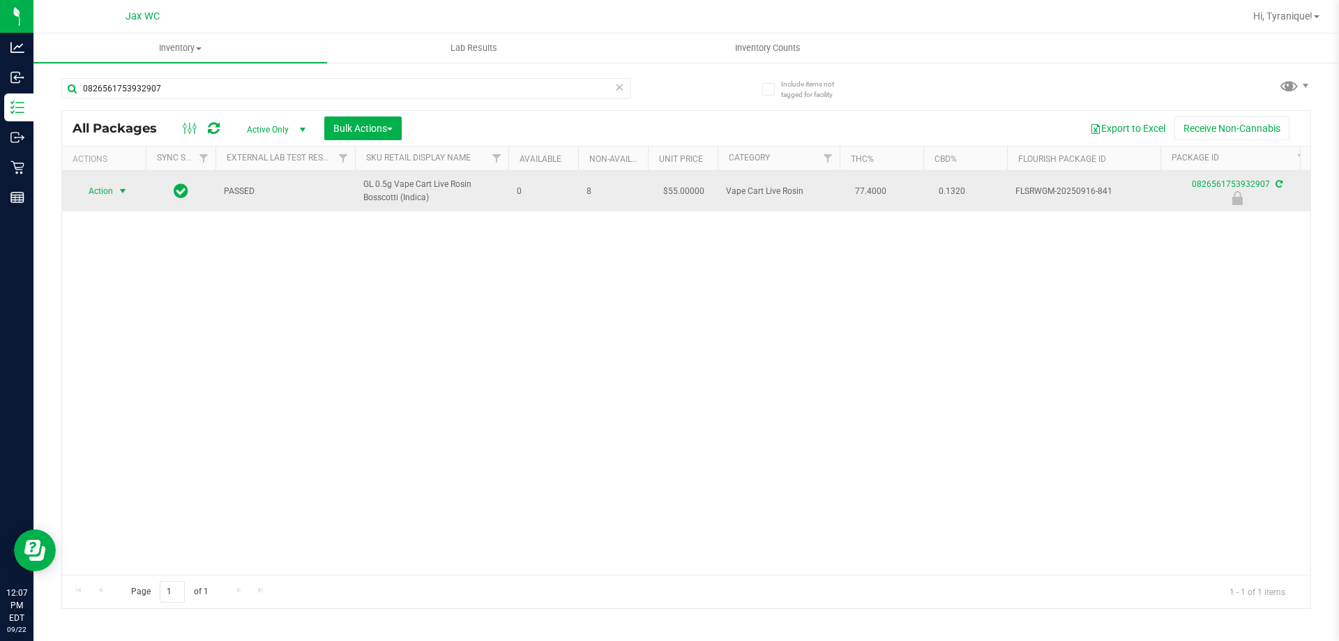
click at [90, 192] on span "Action" at bounding box center [95, 191] width 38 height 20
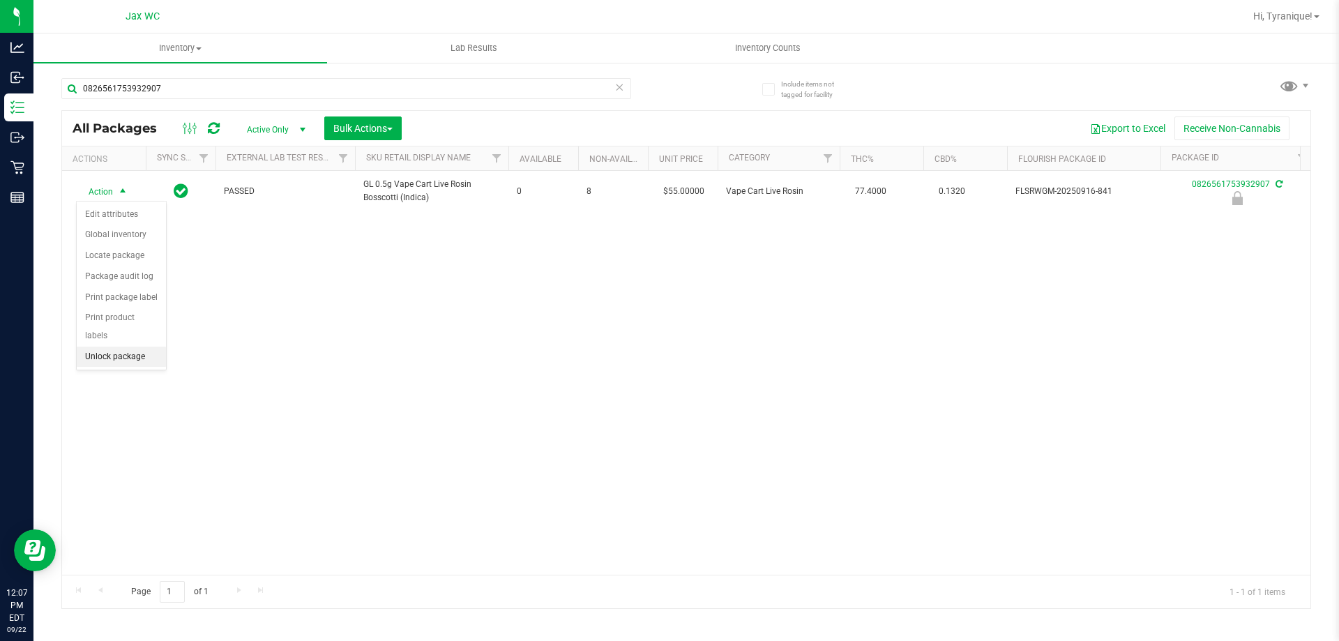
click at [140, 347] on li "Unlock package" at bounding box center [121, 357] width 89 height 21
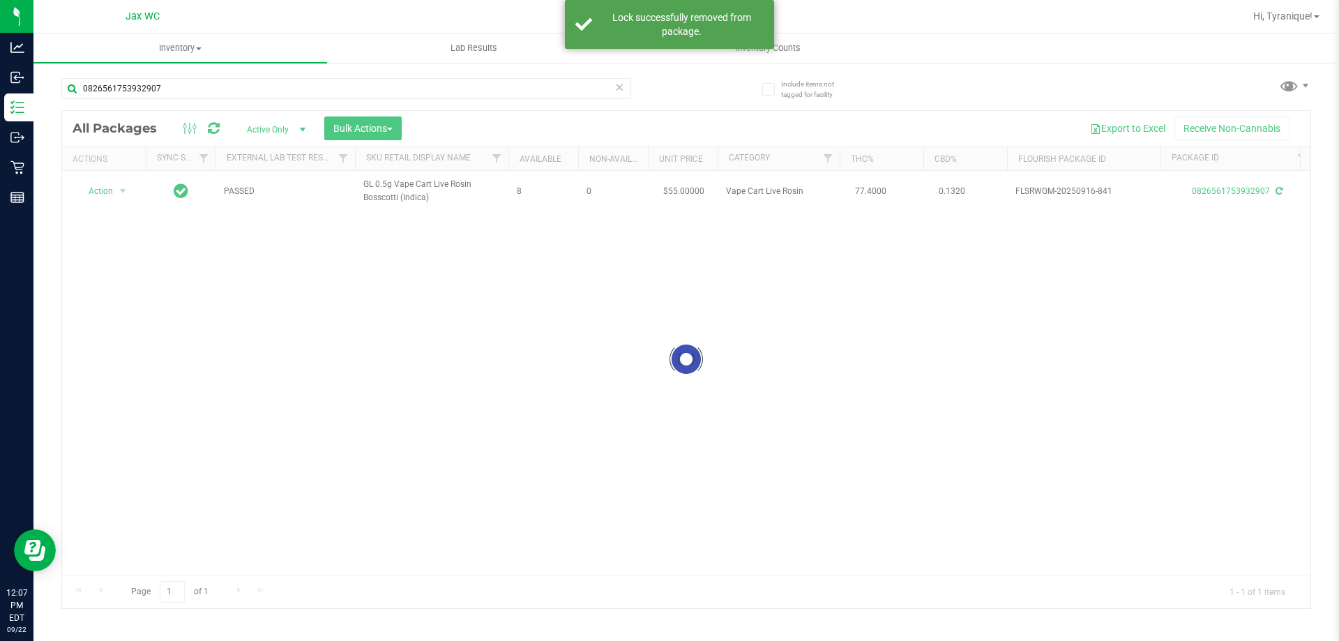
click at [103, 192] on div at bounding box center [686, 359] width 1248 height 497
click at [103, 192] on span "Action" at bounding box center [95, 191] width 38 height 20
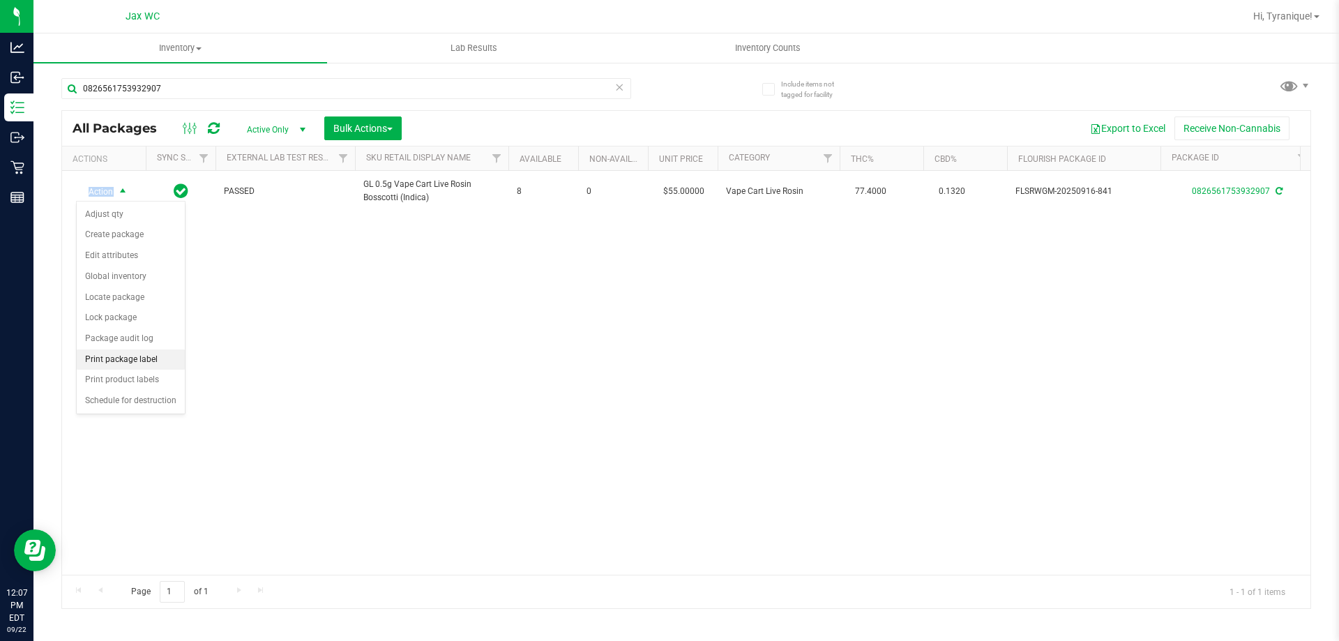
click at [121, 361] on li "Print package label" at bounding box center [131, 359] width 108 height 21
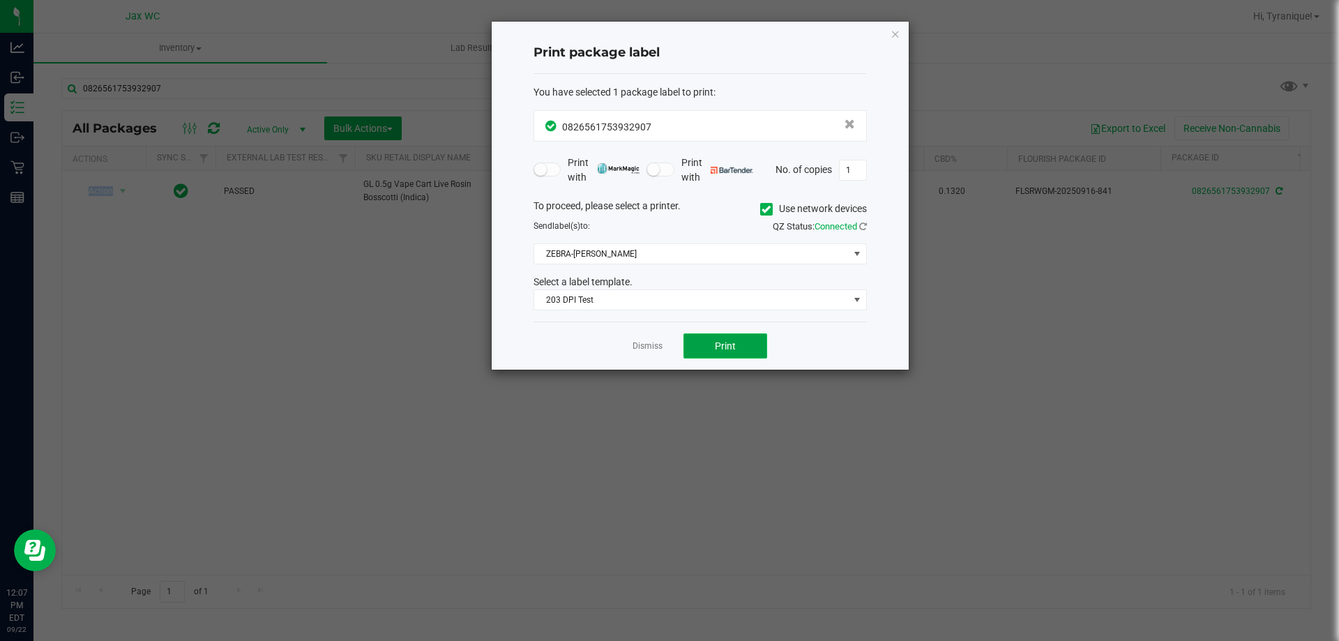
click at [715, 347] on span "Print" at bounding box center [725, 345] width 21 height 11
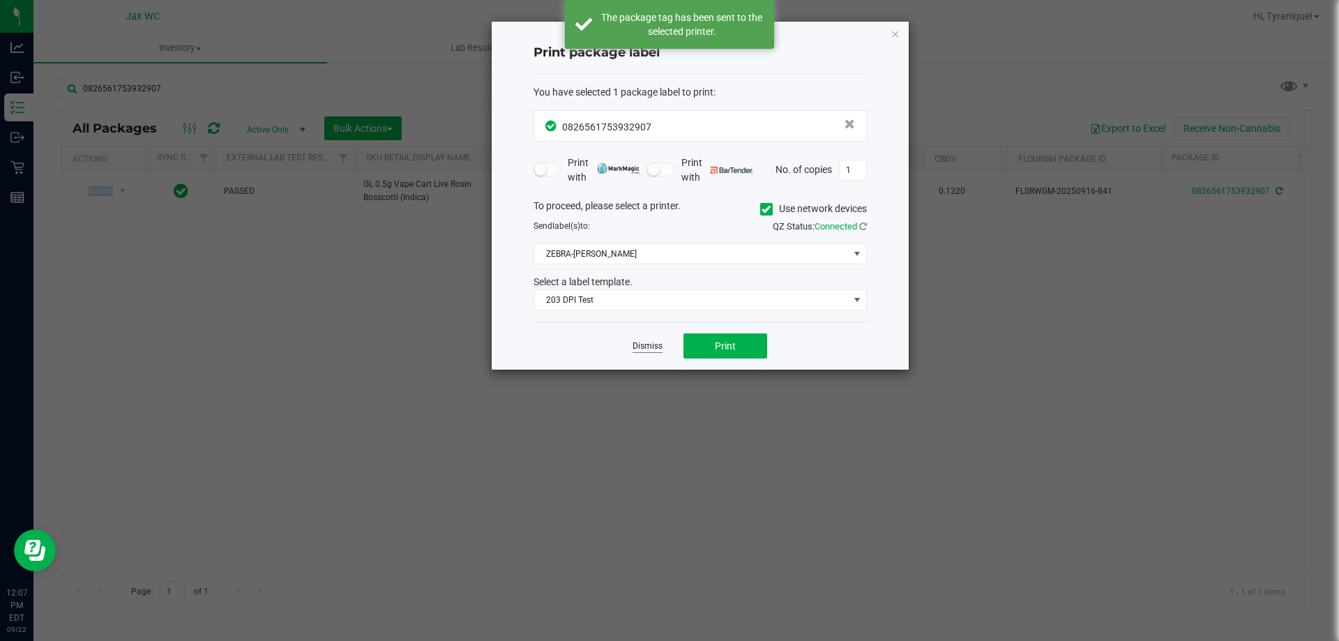
click at [657, 345] on link "Dismiss" at bounding box center [647, 346] width 30 height 12
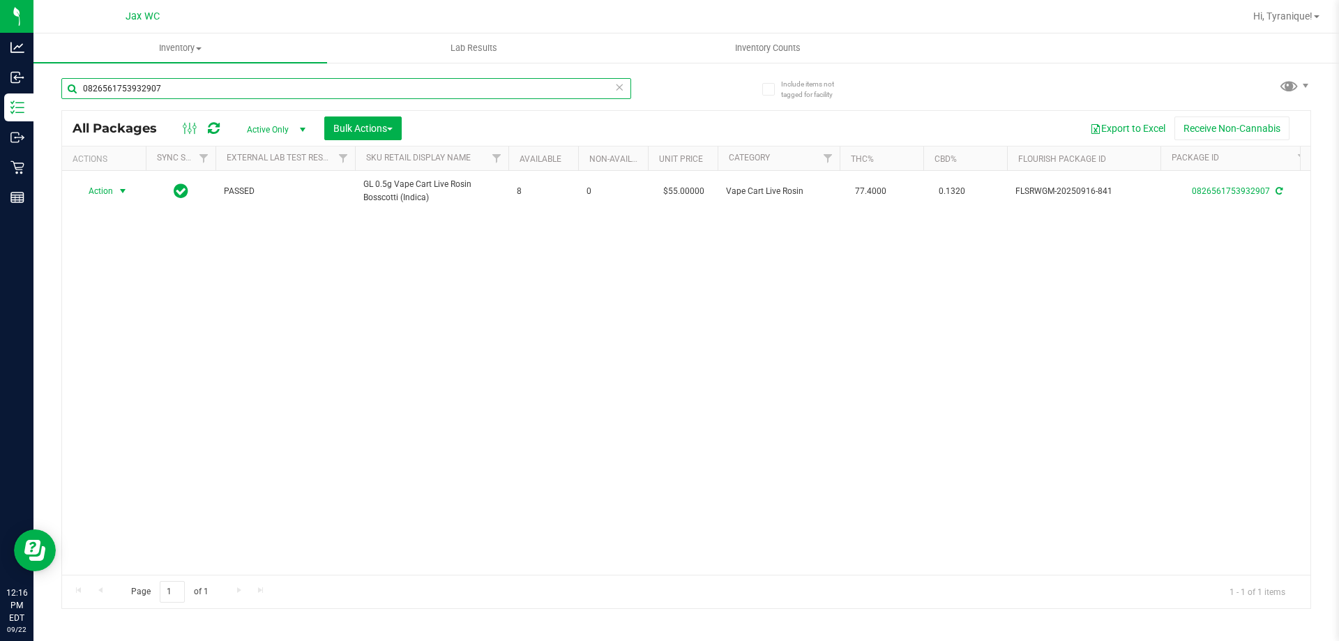
drag, startPoint x: 427, startPoint y: 88, endPoint x: 425, endPoint y: 95, distance: 7.5
click at [425, 94] on input "0826561753932907" at bounding box center [346, 88] width 570 height 21
click at [425, 95] on input "0826561753932907" at bounding box center [346, 88] width 570 height 21
click at [426, 98] on input "0826561753932907" at bounding box center [346, 88] width 570 height 21
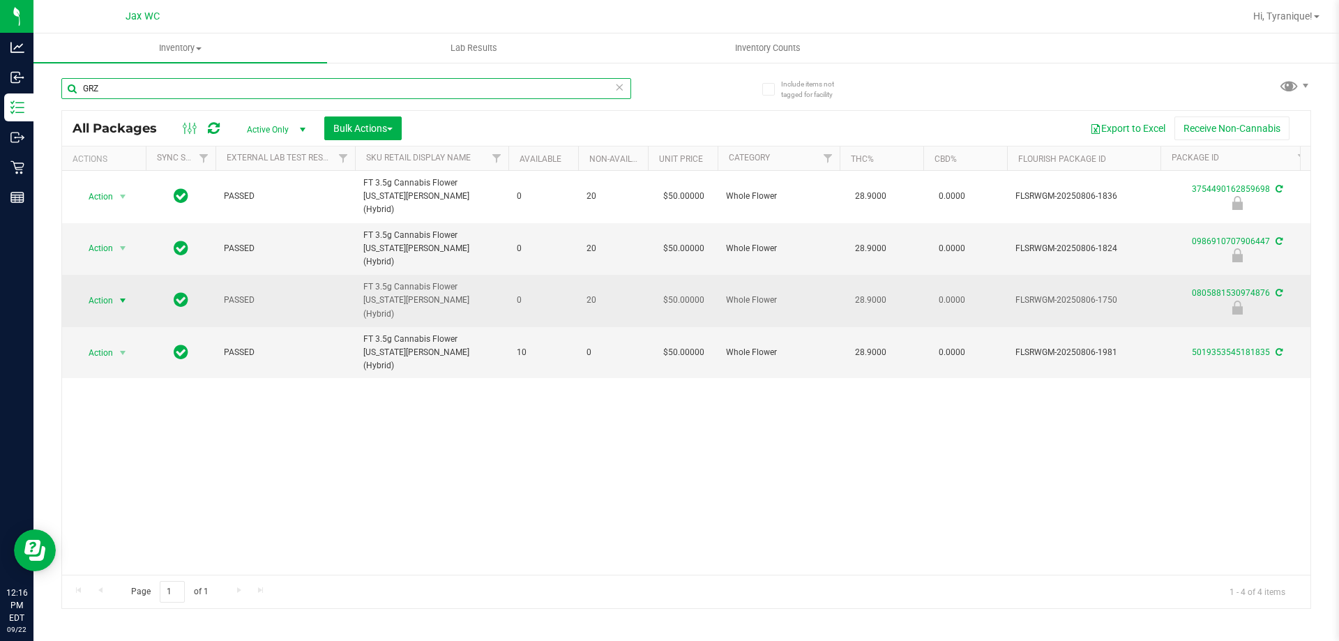
type input "GRZ"
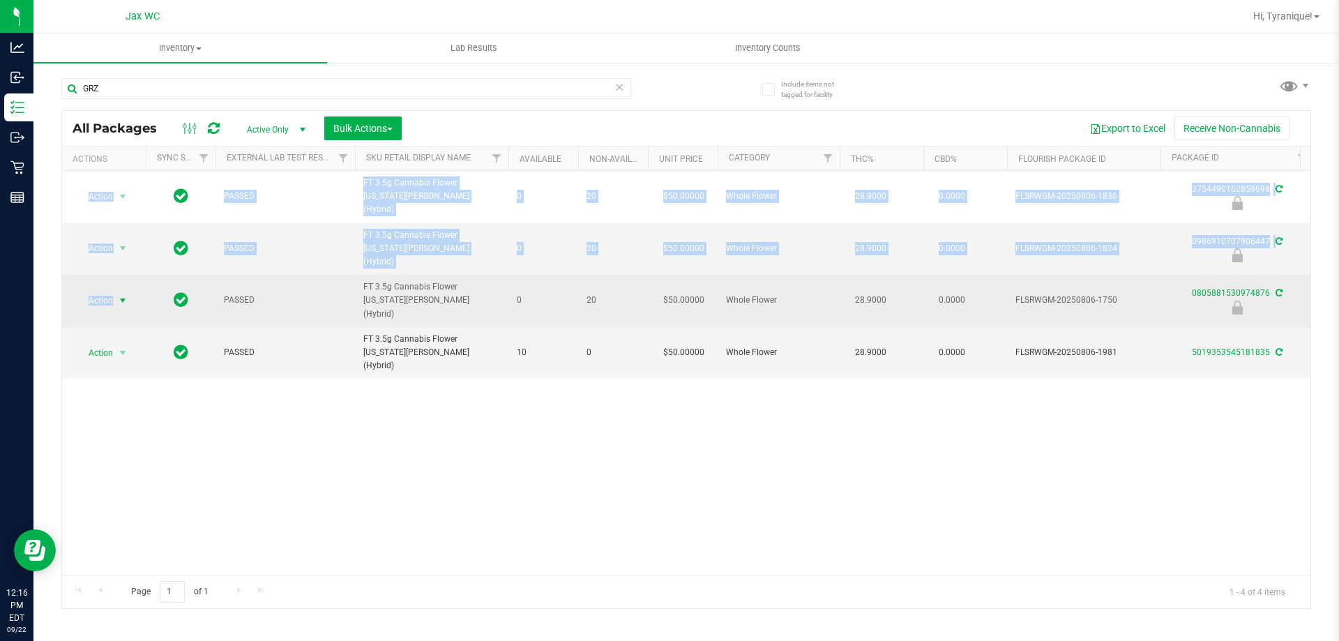
drag, startPoint x: 114, startPoint y: 279, endPoint x: 397, endPoint y: 273, distance: 283.2
click at [291, 470] on div "Action Action Edit attributes Global inventory Locate package Package audit log…" at bounding box center [686, 373] width 1248 height 404
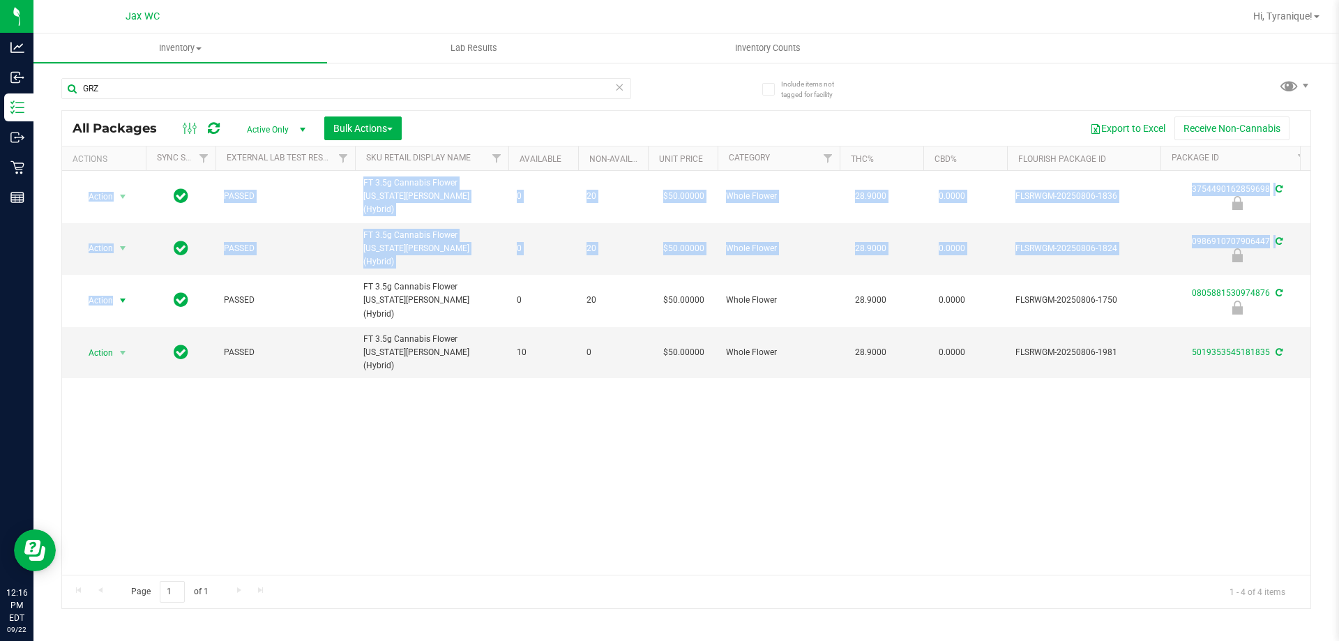
click at [454, 455] on div "Action Action Edit attributes Global inventory Locate package Package audit log…" at bounding box center [686, 373] width 1248 height 404
click at [376, 126] on span "Bulk Actions" at bounding box center [362, 128] width 59 height 11
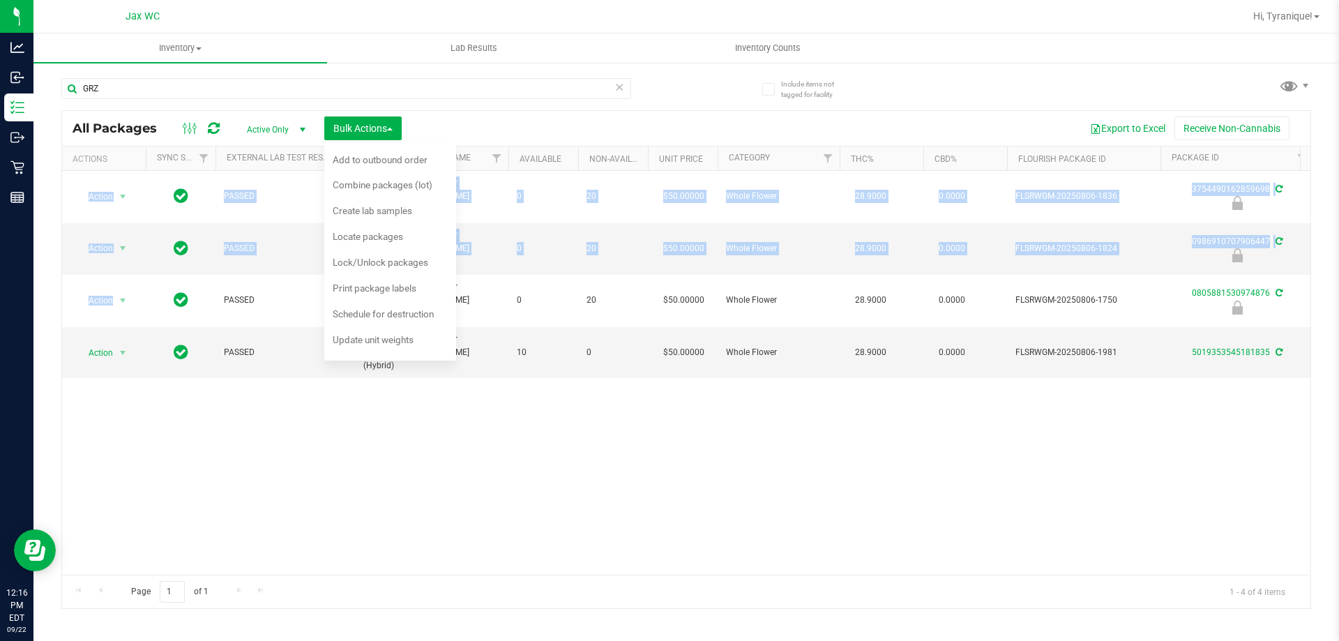
drag, startPoint x: 394, startPoint y: 397, endPoint x: 361, endPoint y: 359, distance: 49.9
click at [392, 397] on div "Action Action Edit attributes Global inventory Locate package Package audit log…" at bounding box center [686, 373] width 1248 height 404
click at [152, 410] on div "Action Action Edit attributes Global inventory Locate package Package audit log…" at bounding box center [686, 373] width 1248 height 404
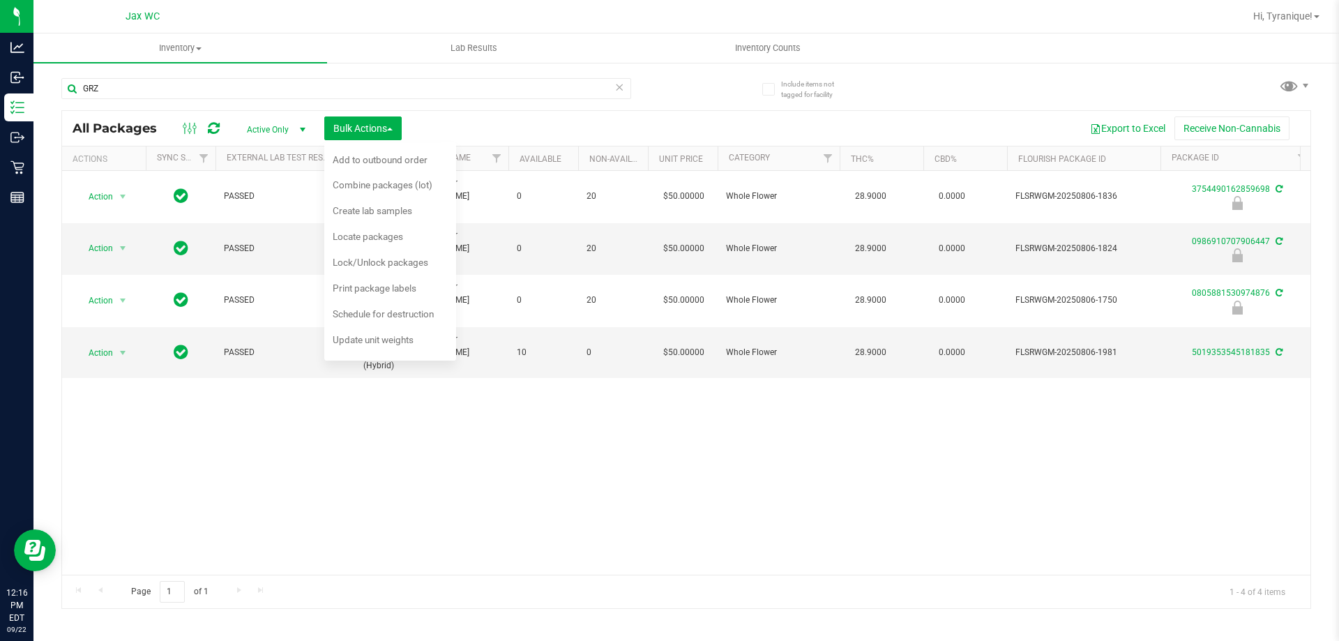
click at [154, 411] on div "Action Action Edit attributes Global inventory Locate package Package audit log…" at bounding box center [686, 373] width 1248 height 404
click at [183, 438] on div "Action Action Edit attributes Global inventory Locate package Package audit log…" at bounding box center [686, 373] width 1248 height 404
click at [448, 131] on div "Export to Excel Receive Non-Cannabis" at bounding box center [856, 128] width 888 height 24
click at [368, 117] on button "Bulk Actions" at bounding box center [362, 128] width 77 height 24
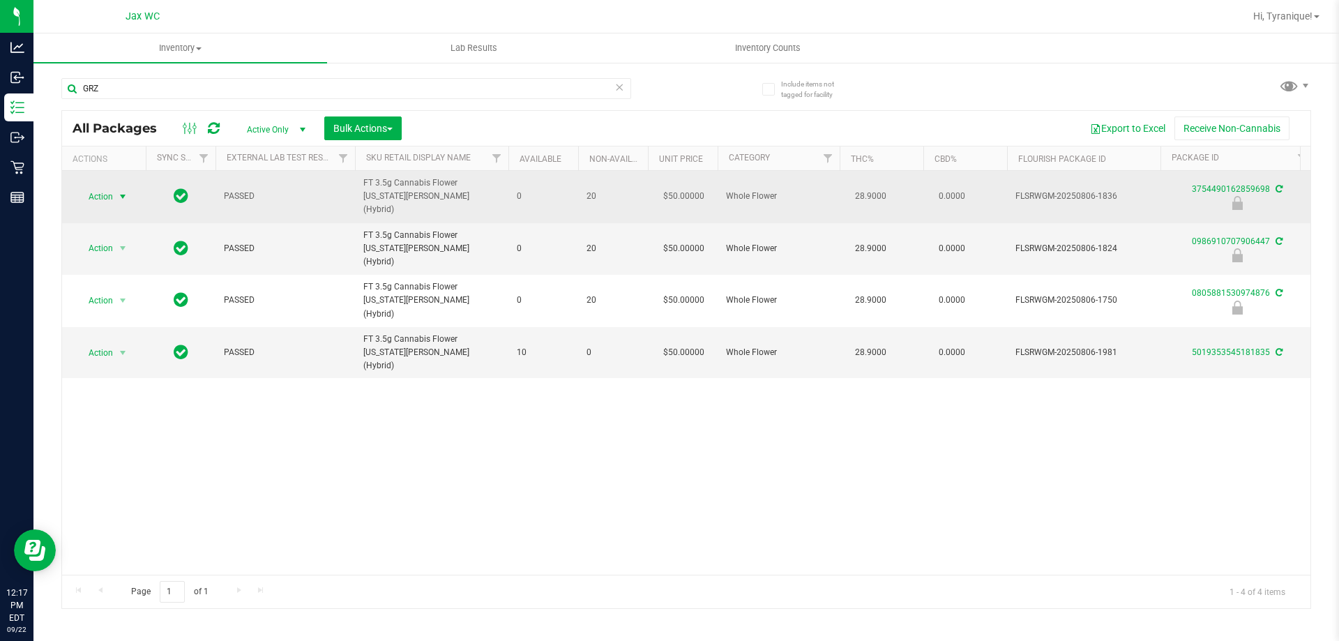
click at [110, 195] on span "Action" at bounding box center [95, 197] width 38 height 20
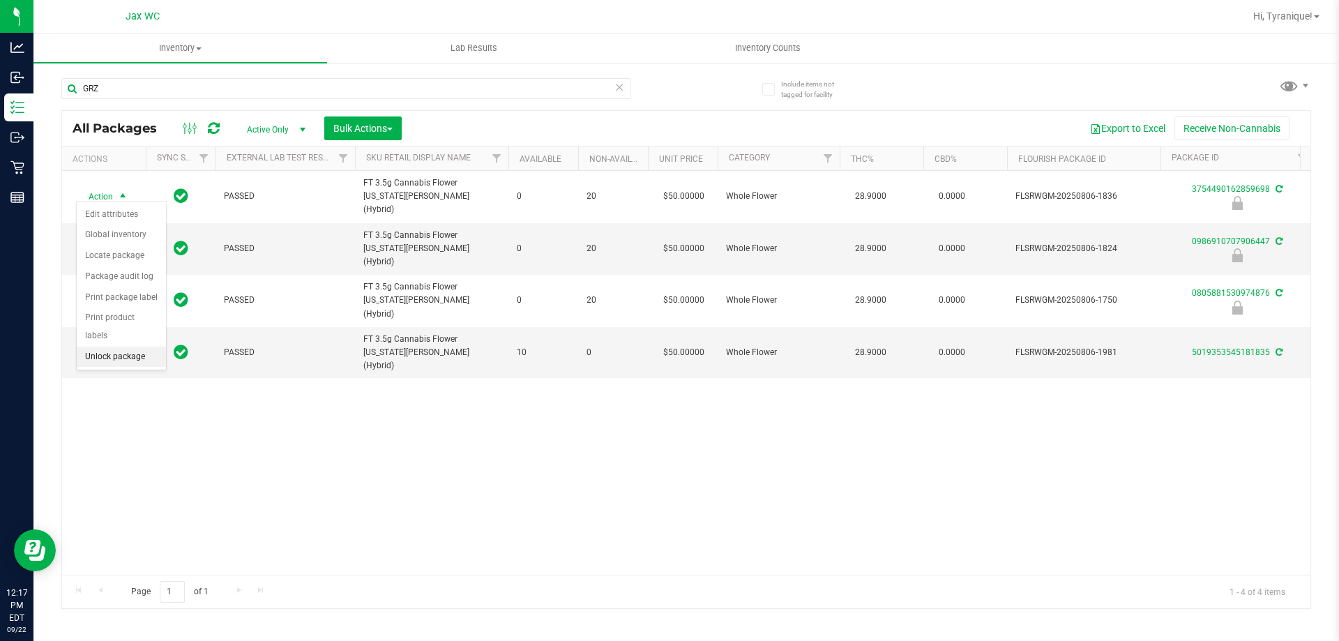
click at [108, 347] on li "Unlock package" at bounding box center [121, 357] width 89 height 21
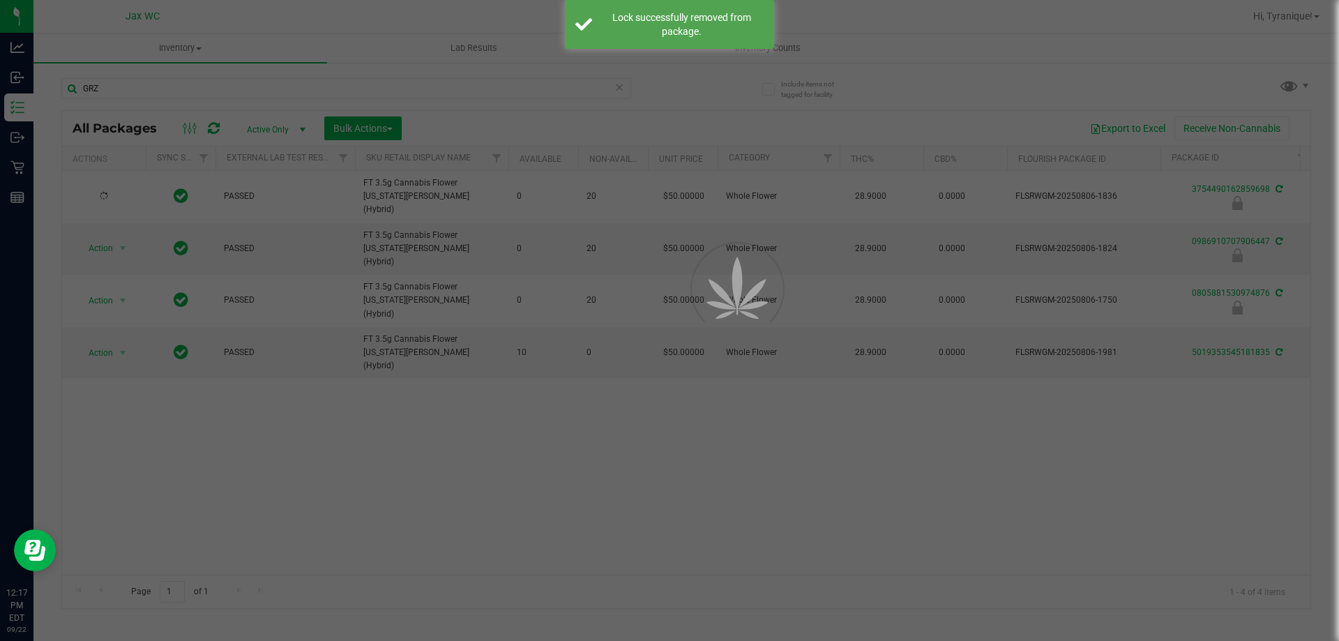
click at [108, 235] on div at bounding box center [669, 320] width 1339 height 641
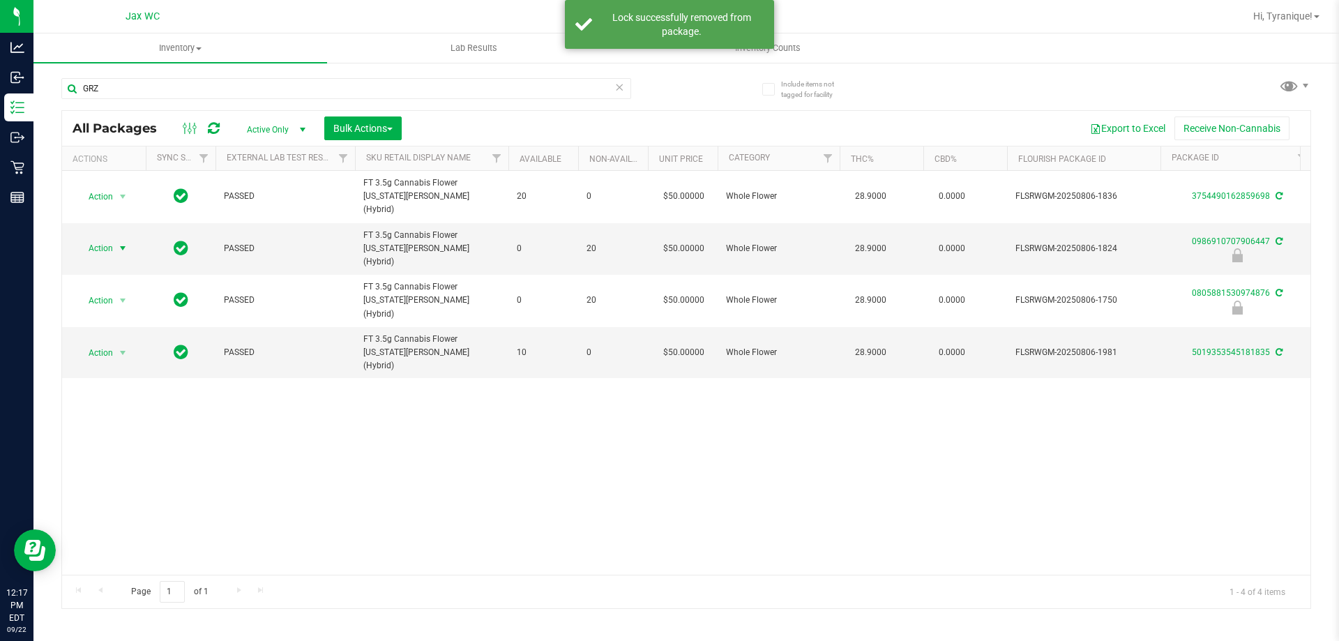
click at [108, 238] on span "Action" at bounding box center [95, 248] width 38 height 20
drag, startPoint x: 126, startPoint y: 374, endPoint x: 127, endPoint y: 343, distance: 31.4
click at [125, 388] on li "Unlock package" at bounding box center [121, 398] width 89 height 21
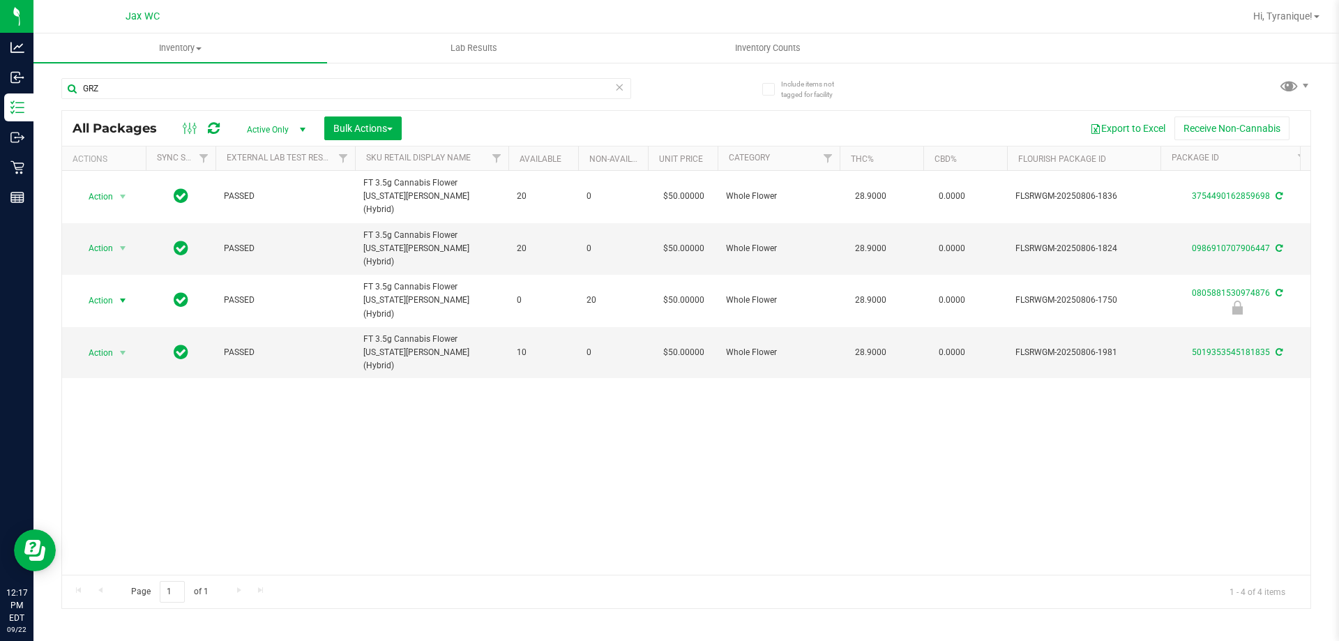
click at [100, 291] on span "Action" at bounding box center [95, 301] width 38 height 20
click at [138, 429] on li "Unlock package" at bounding box center [121, 439] width 89 height 21
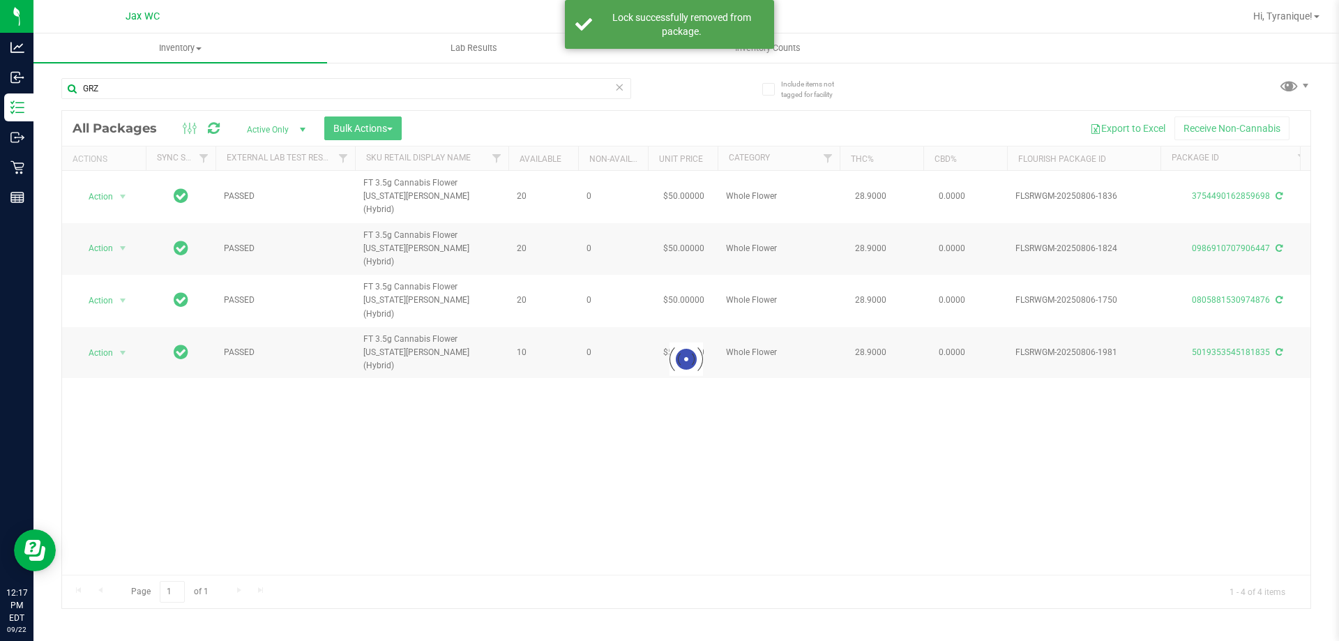
click at [89, 277] on div at bounding box center [686, 359] width 1248 height 497
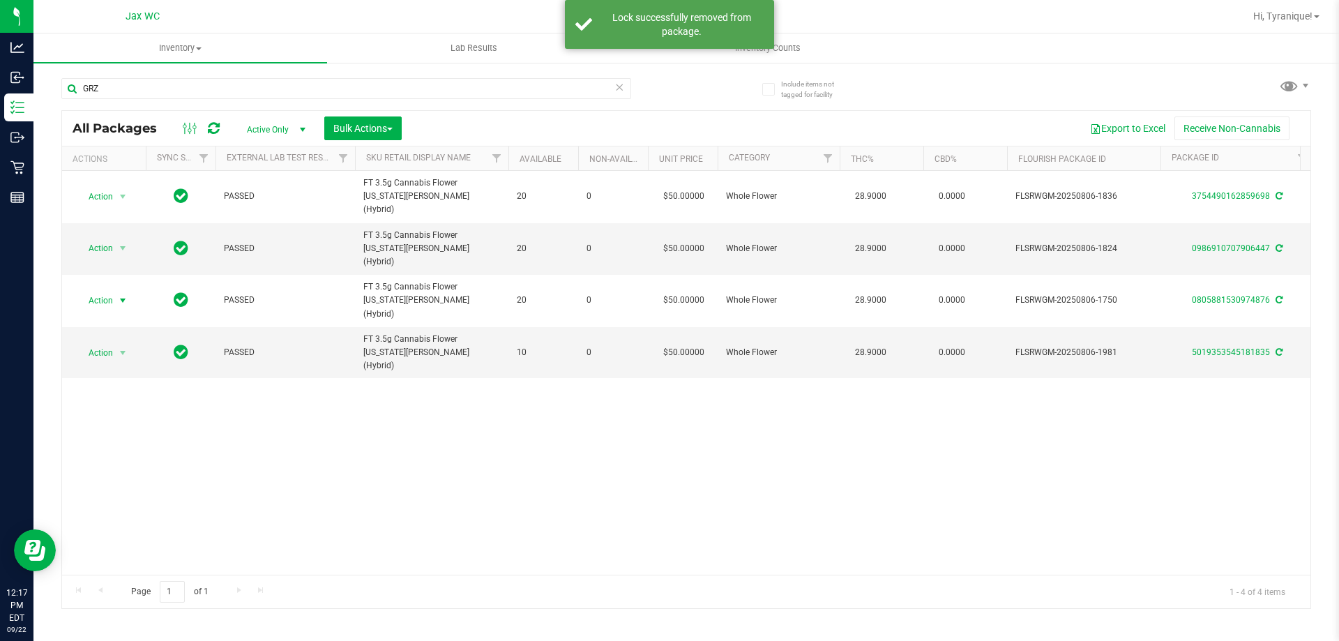
click at [109, 291] on span "Action" at bounding box center [95, 301] width 38 height 20
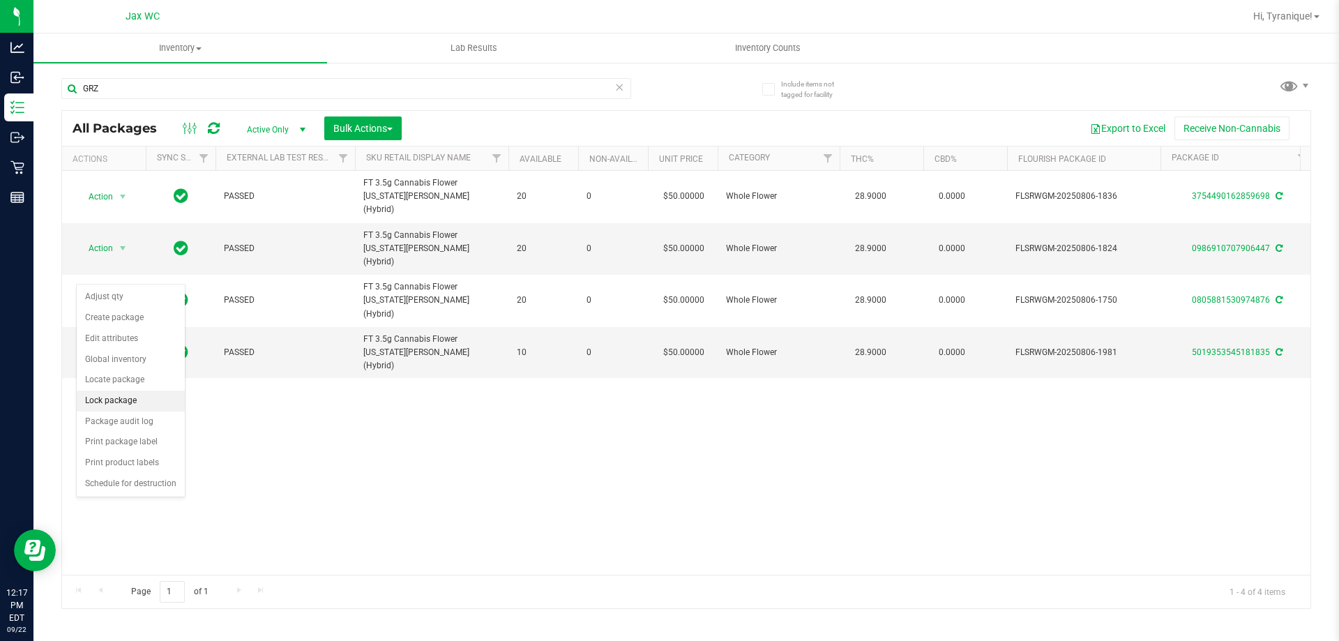
click at [131, 394] on li "Lock package" at bounding box center [131, 400] width 108 height 21
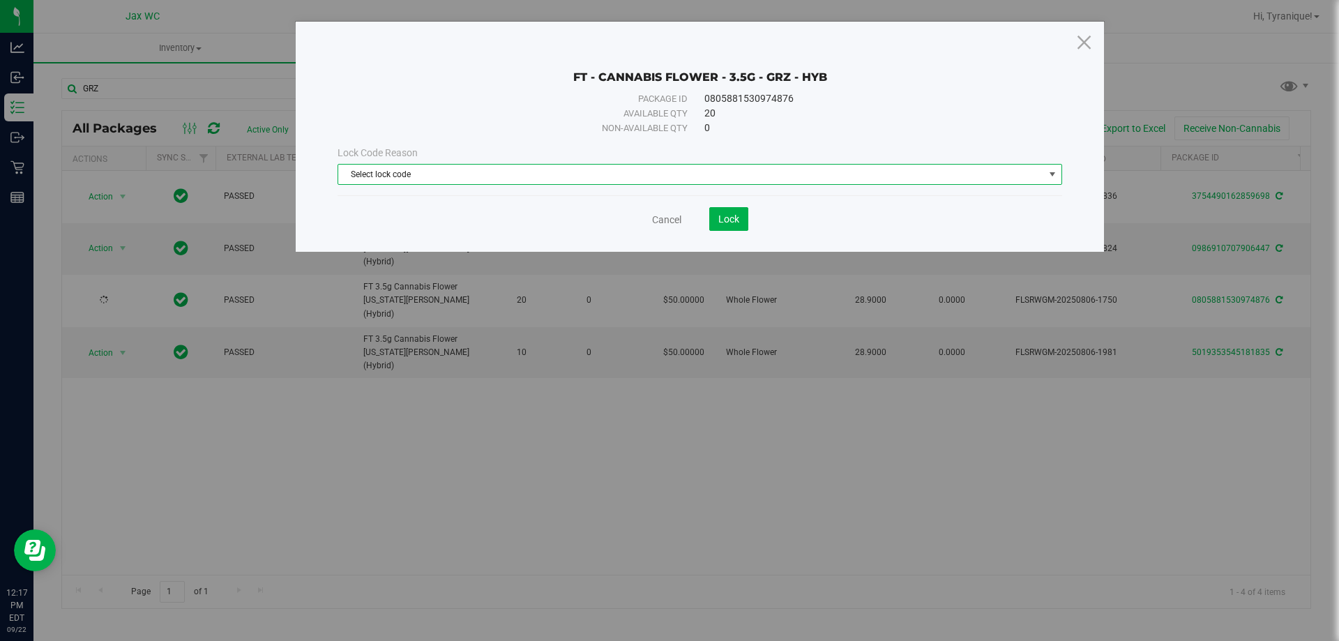
click at [537, 165] on span "Select lock code" at bounding box center [691, 175] width 706 height 20
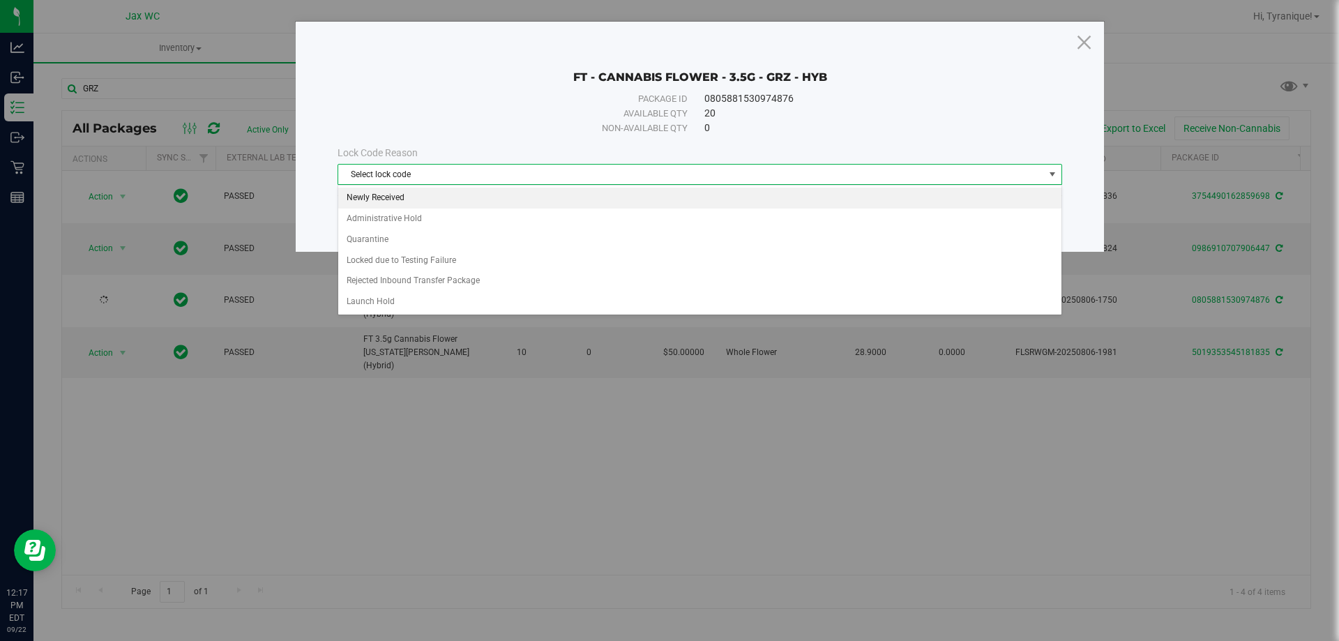
click at [409, 199] on li "Newly Received" at bounding box center [699, 198] width 723 height 21
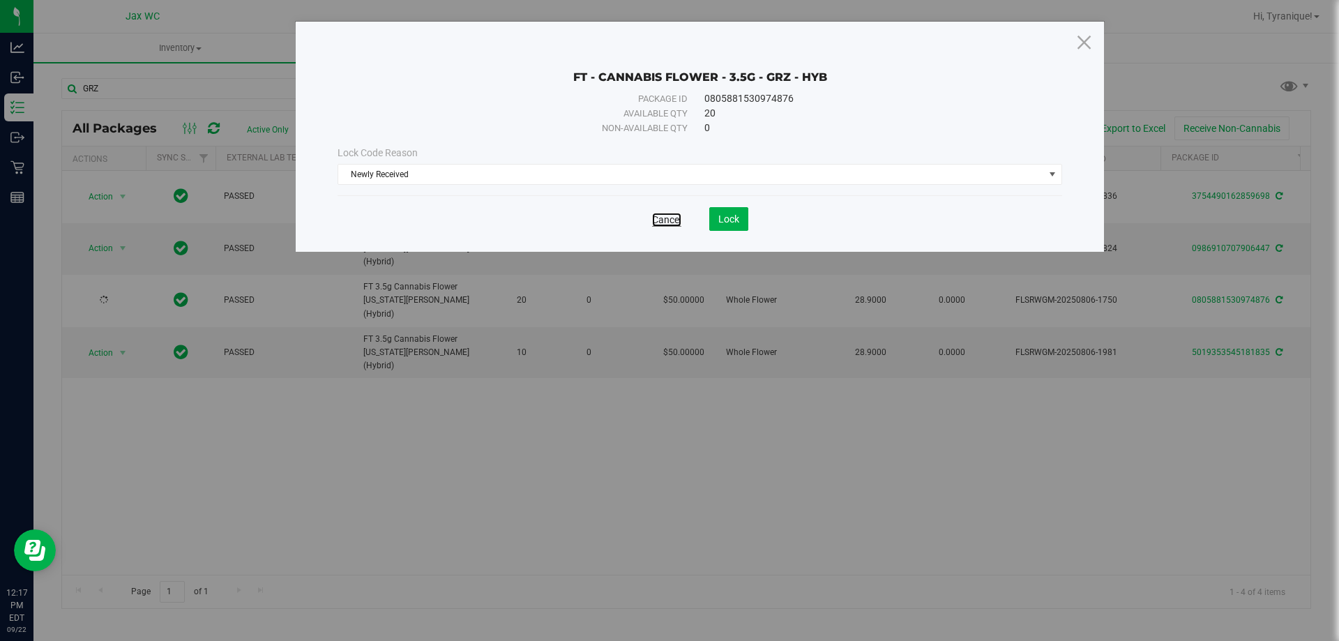
click at [662, 218] on link "Cancel" at bounding box center [666, 220] width 29 height 14
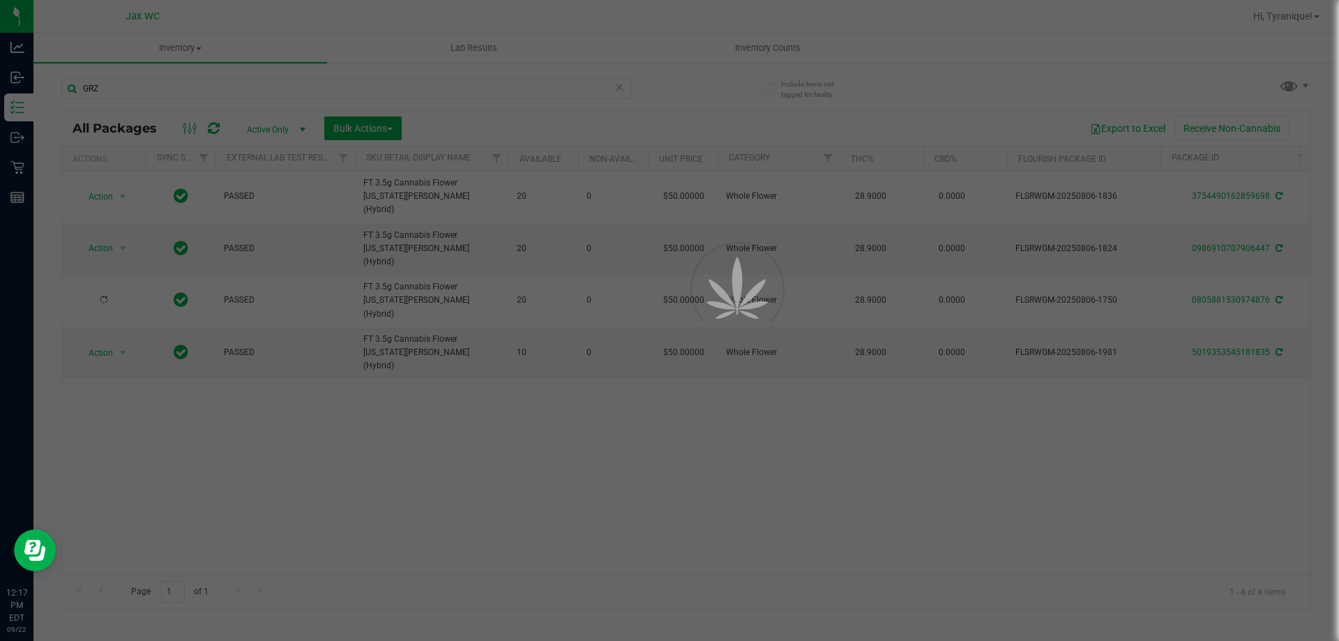
click at [374, 130] on div at bounding box center [669, 320] width 1339 height 641
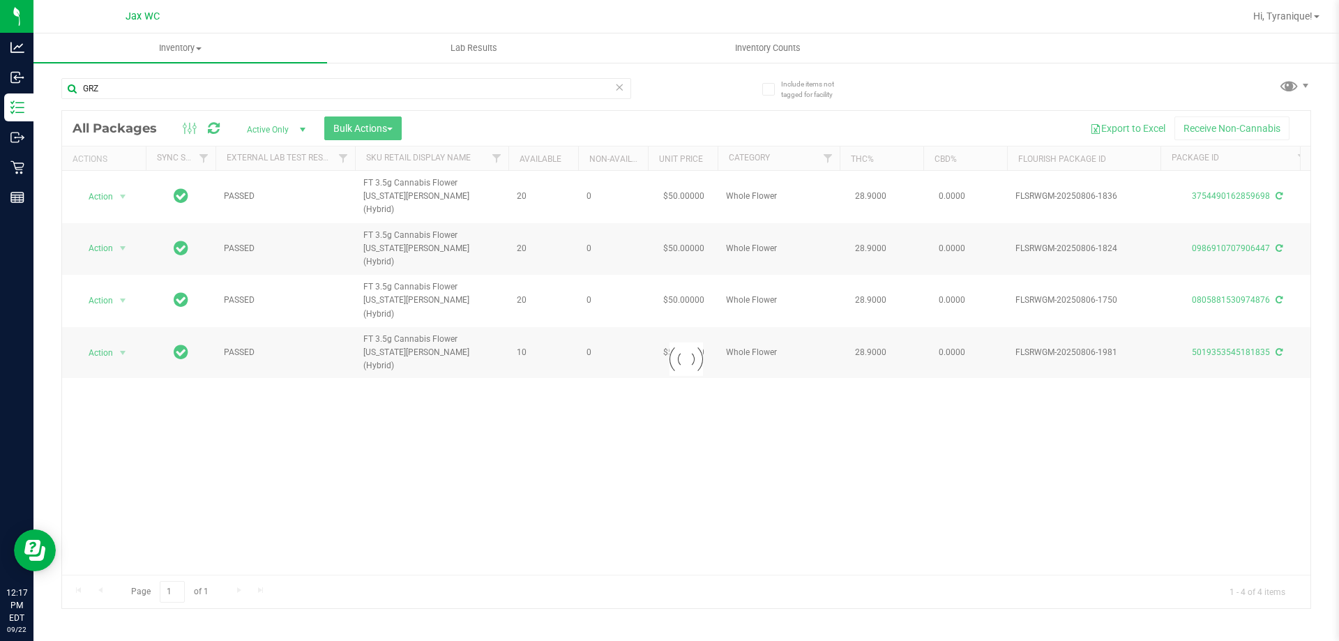
click at [368, 126] on div at bounding box center [686, 359] width 1248 height 497
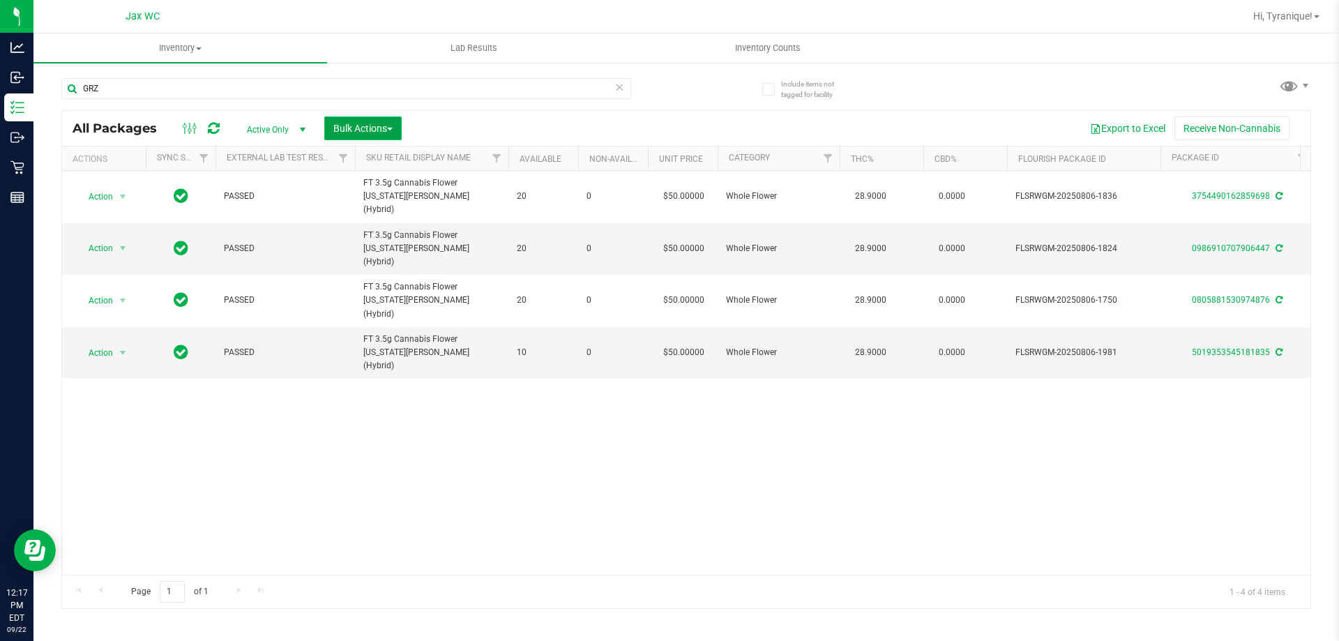
click at [382, 137] on button "Bulk Actions" at bounding box center [362, 128] width 77 height 24
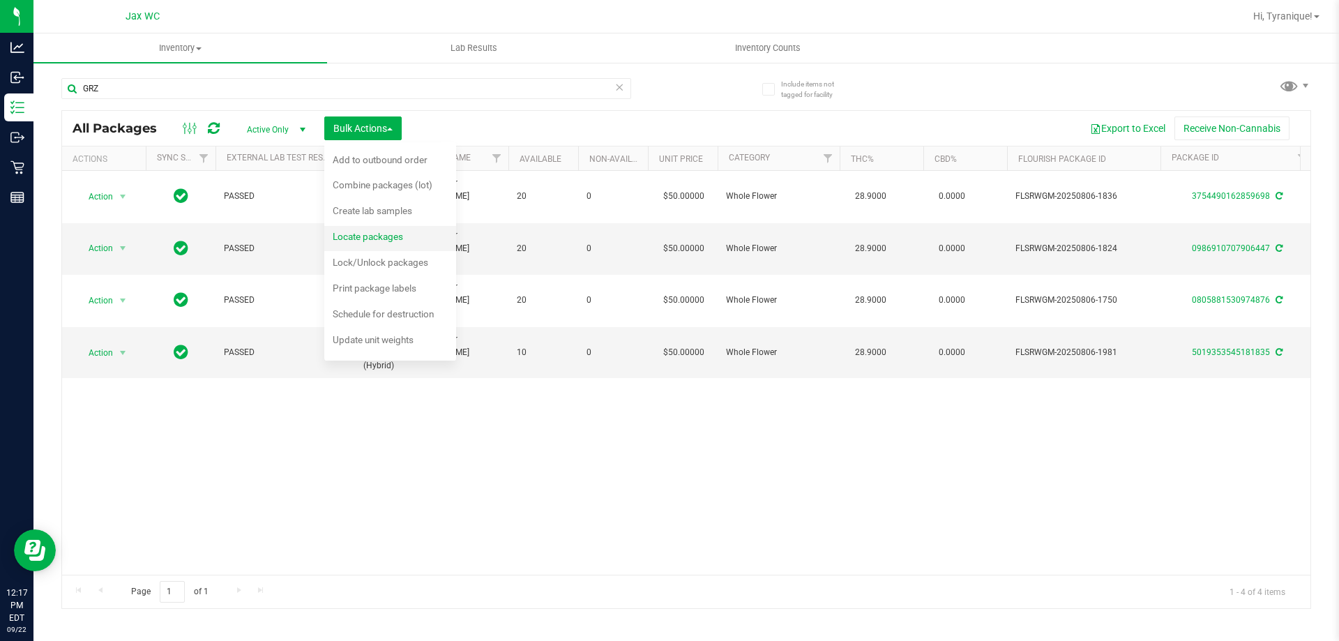
click at [379, 241] on span "Locate packages" at bounding box center [368, 236] width 70 height 11
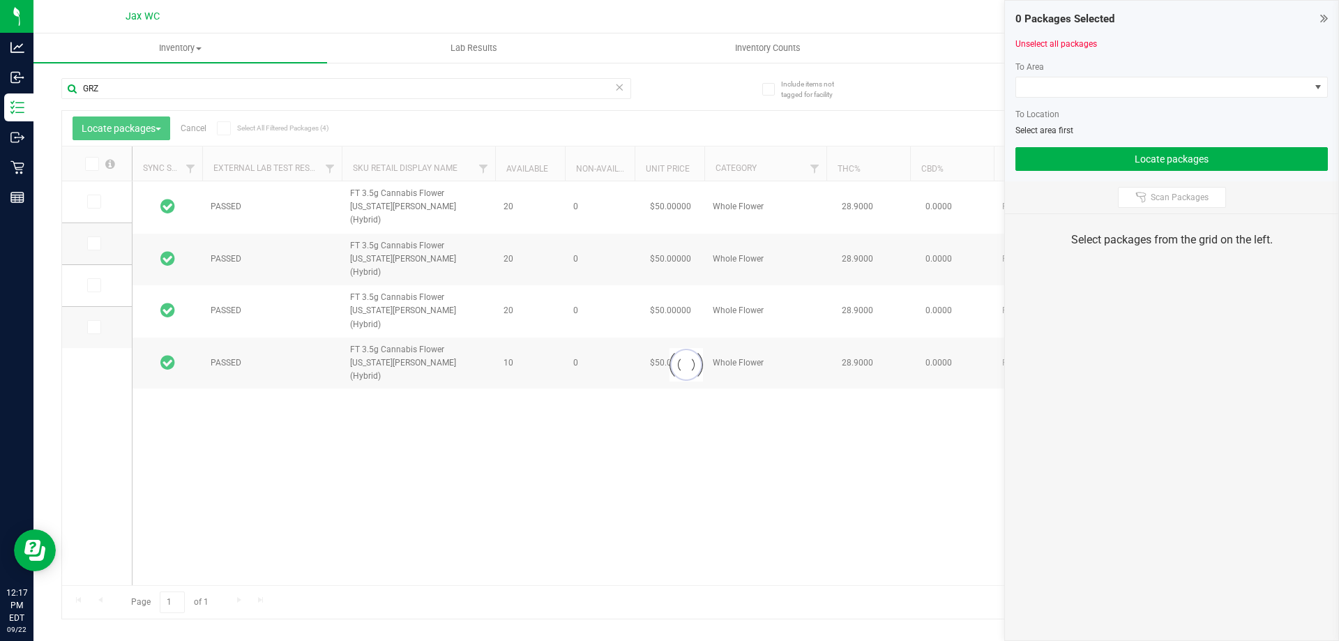
click at [1328, 22] on div "0 Packages Selected Unselect all packages To Area To Location Select area first…" at bounding box center [1171, 91] width 333 height 181
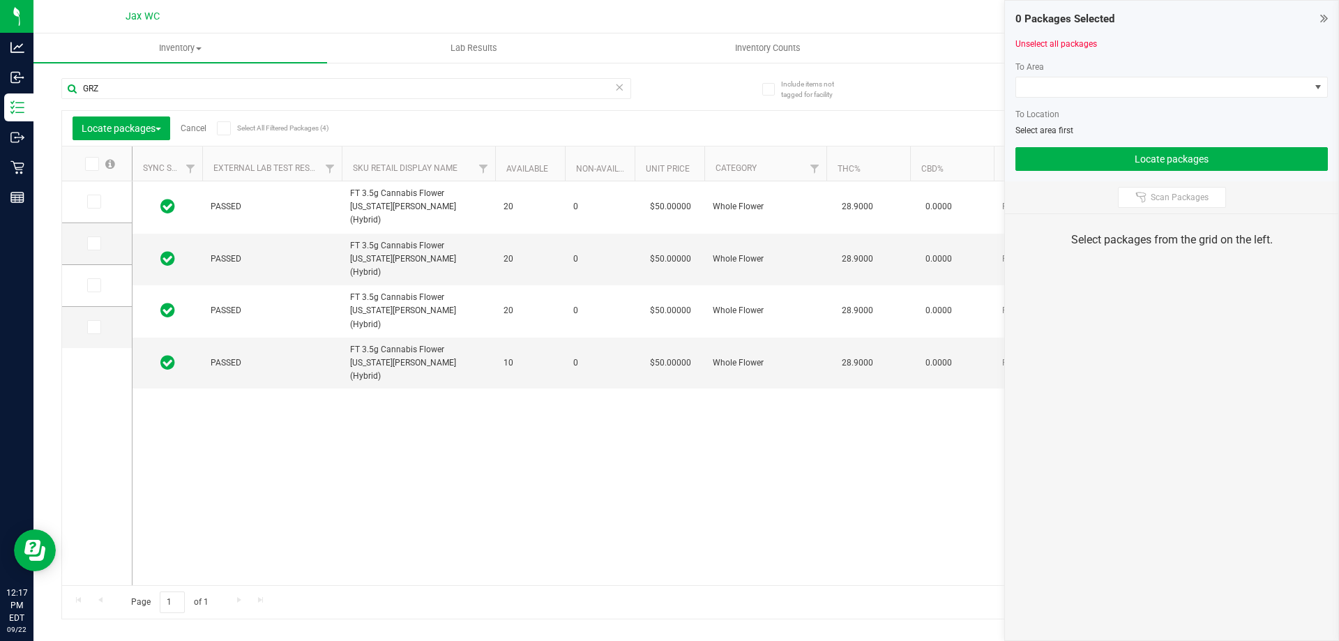
click at [198, 126] on link "Cancel" at bounding box center [194, 128] width 26 height 10
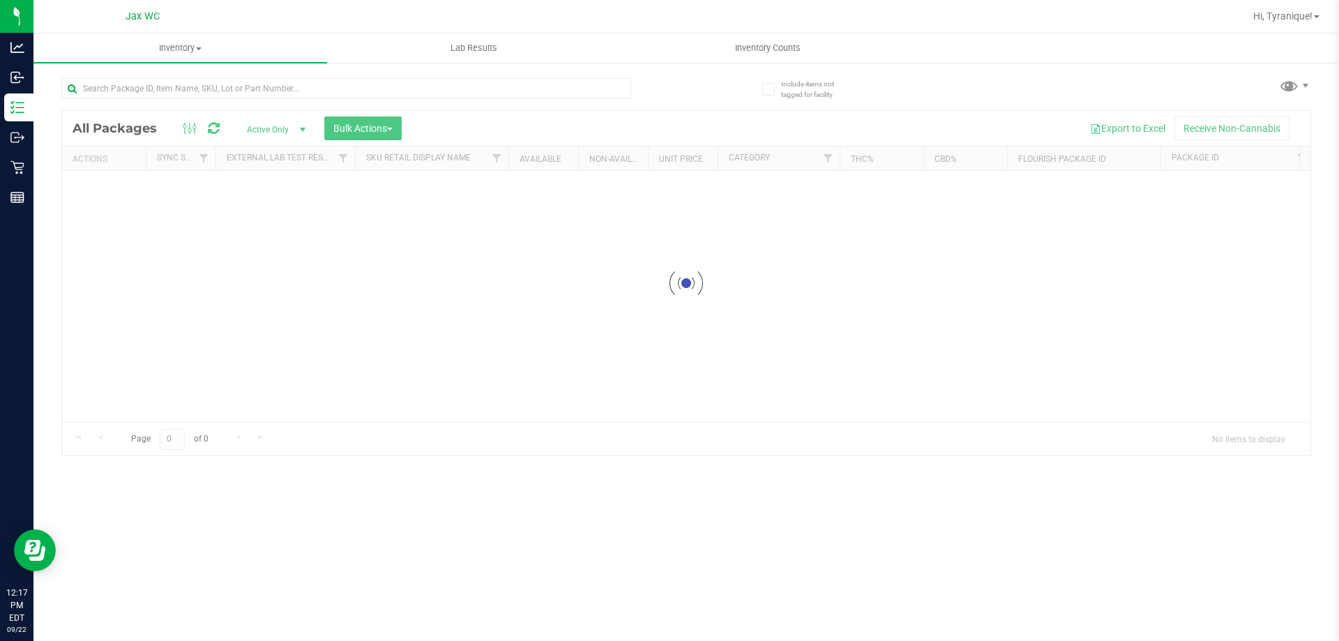
click at [353, 124] on div at bounding box center [686, 283] width 1248 height 344
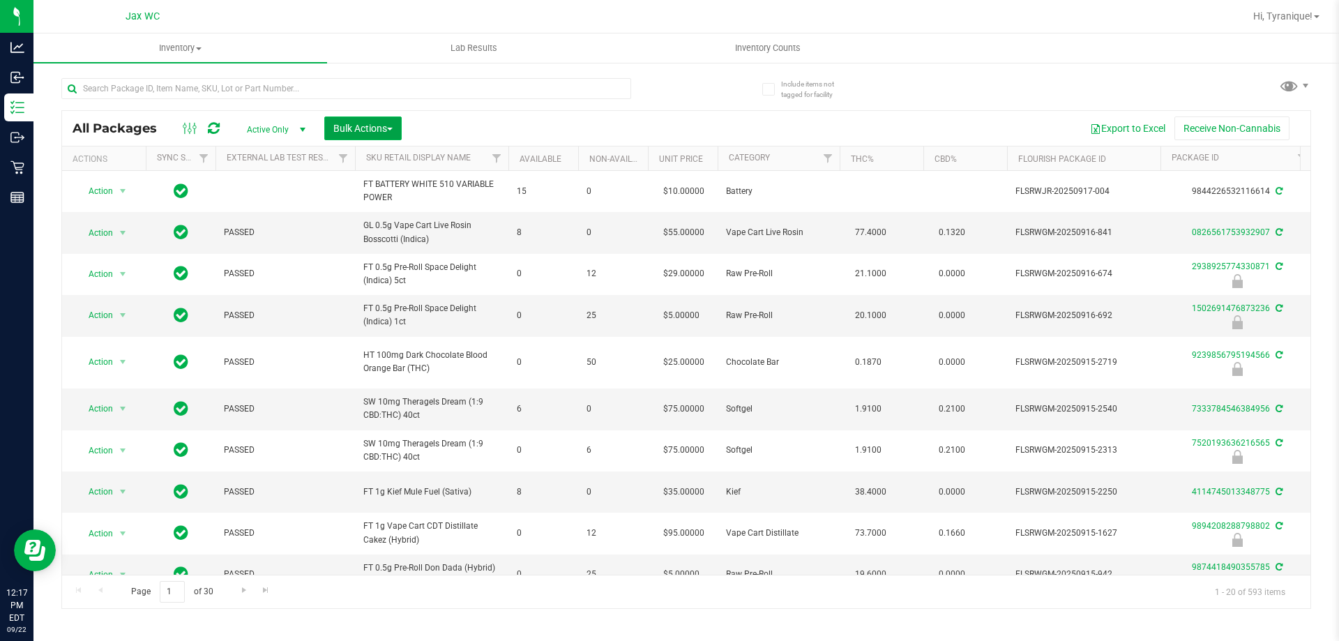
click at [363, 131] on span "Bulk Actions" at bounding box center [362, 128] width 59 height 11
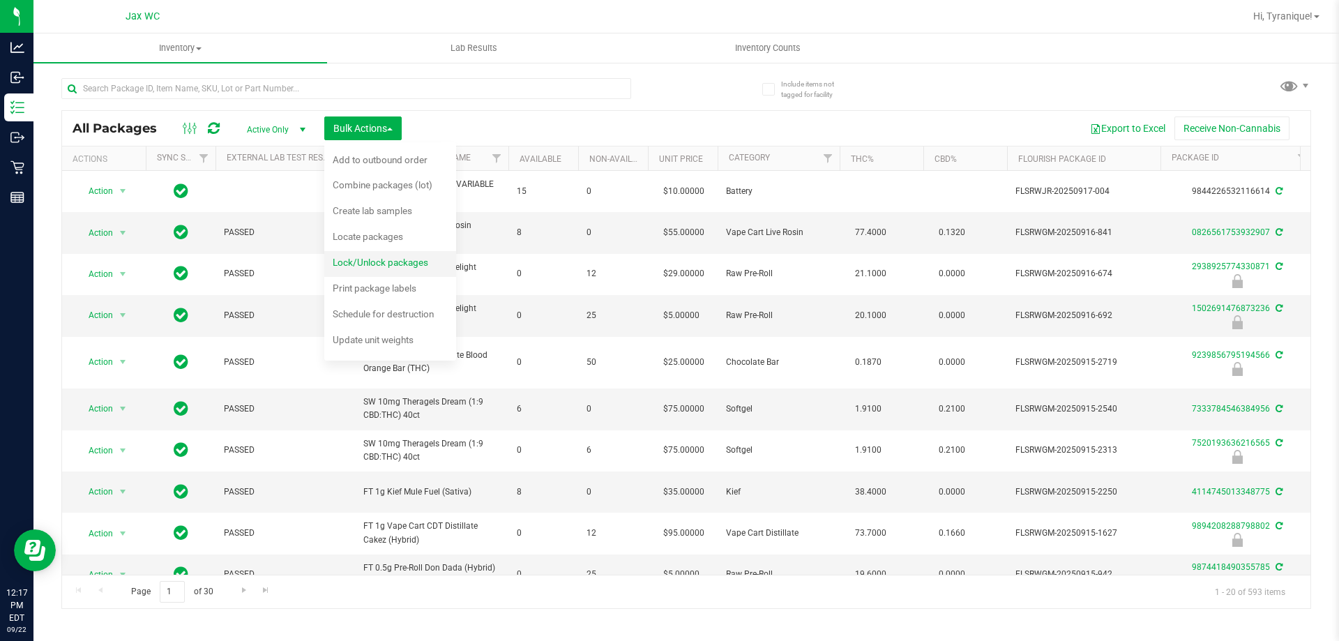
click at [374, 267] on span "Lock/Unlock packages" at bounding box center [381, 262] width 96 height 11
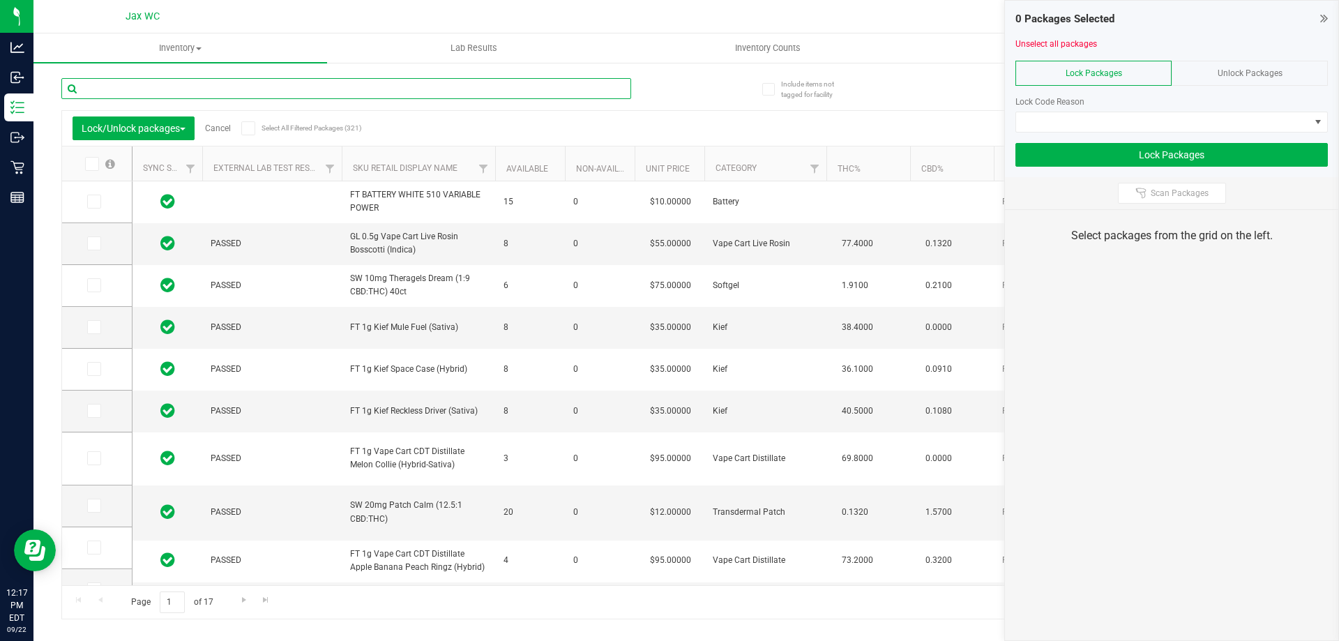
click at [302, 93] on input "text" at bounding box center [346, 88] width 570 height 21
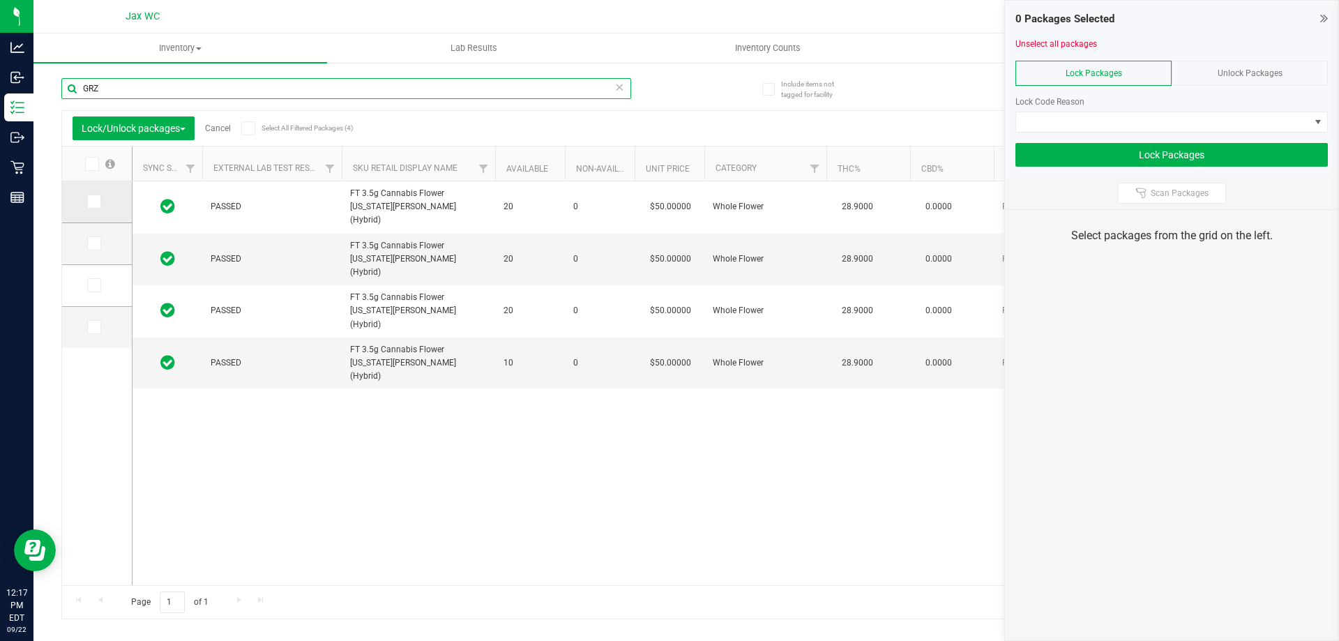
type input "GRZ"
click at [93, 202] on icon at bounding box center [93, 202] width 9 height 0
click at [0, 0] on input "checkbox" at bounding box center [0, 0] width 0 height 0
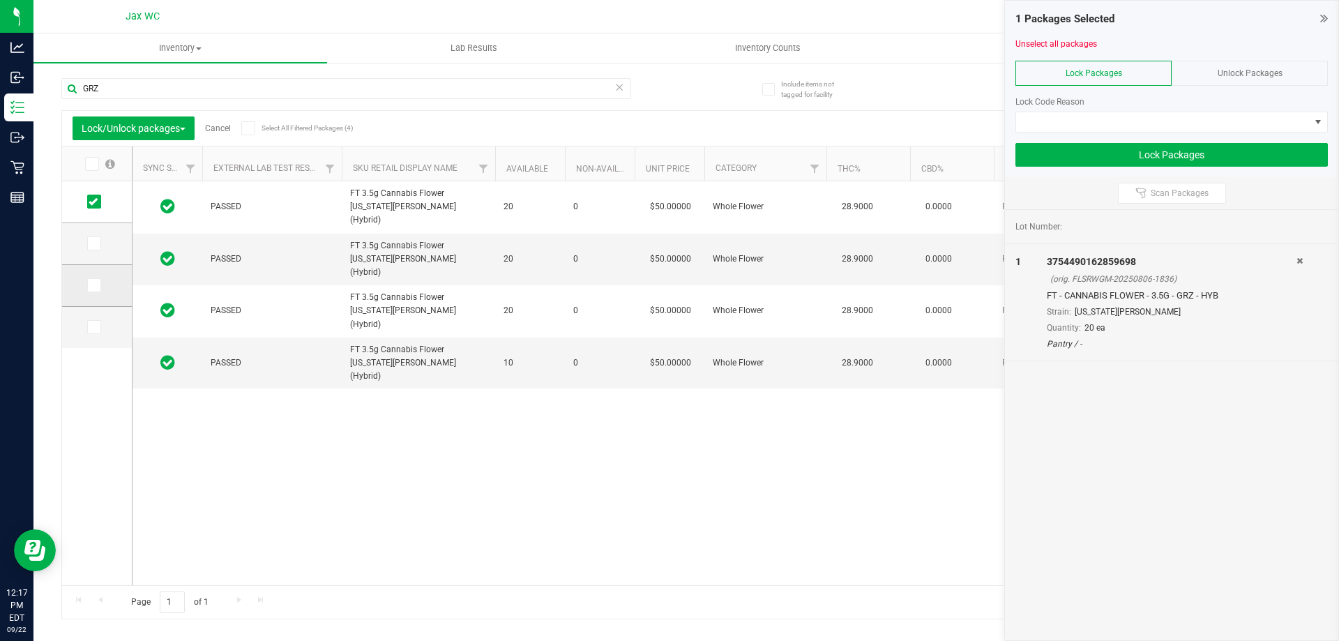
drag, startPoint x: 93, startPoint y: 243, endPoint x: 100, endPoint y: 280, distance: 38.3
click at [93, 243] on icon at bounding box center [93, 243] width 9 height 0
click at [0, 0] on input "checkbox" at bounding box center [0, 0] width 0 height 0
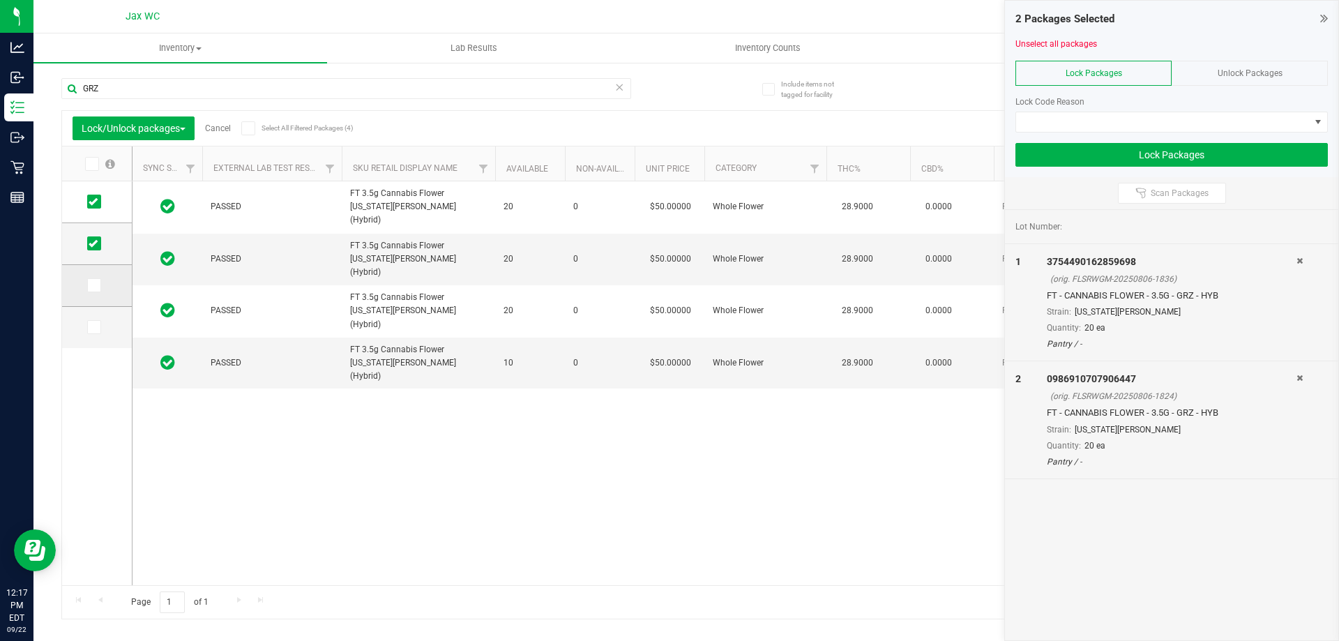
click at [97, 294] on td at bounding box center [97, 286] width 70 height 42
click at [93, 285] on icon at bounding box center [93, 285] width 9 height 0
click at [0, 0] on input "checkbox" at bounding box center [0, 0] width 0 height 0
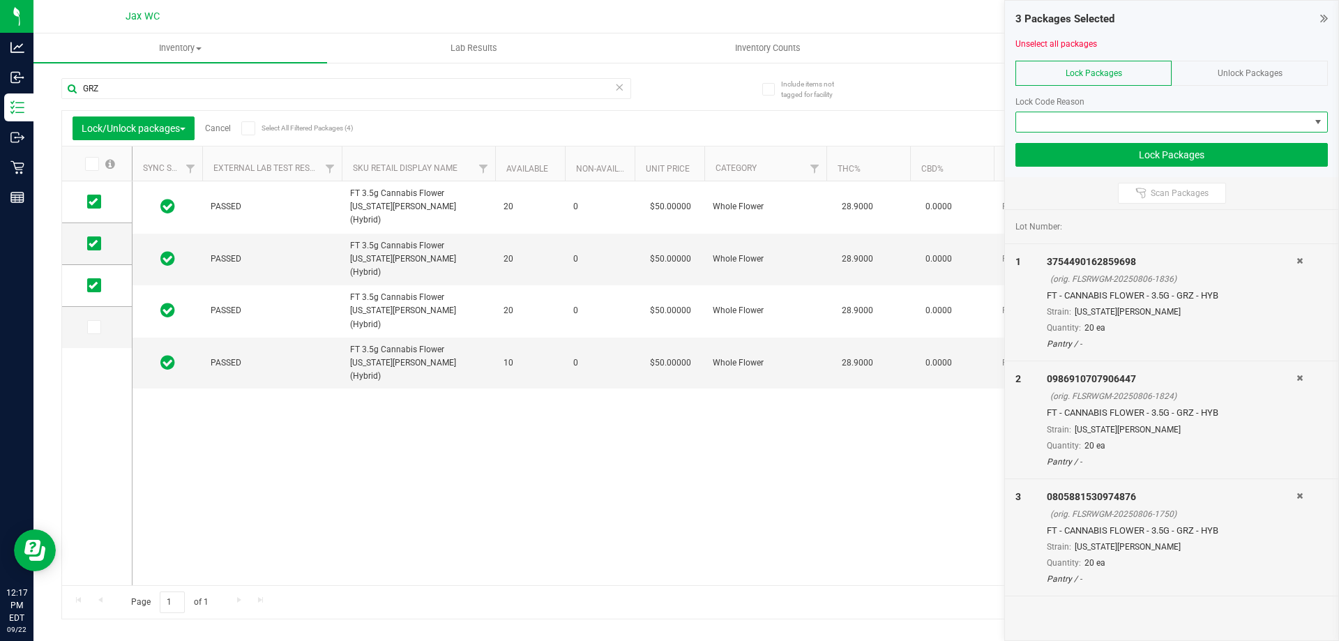
click at [1087, 125] on span at bounding box center [1163, 122] width 294 height 20
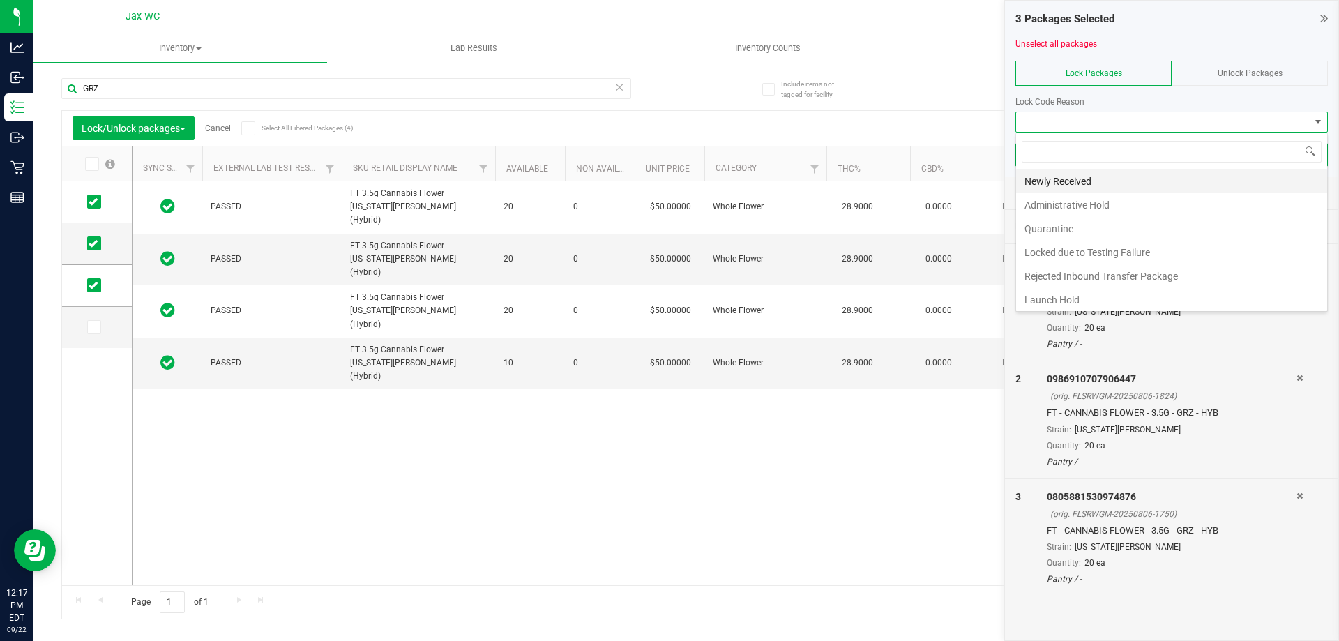
scroll to position [21, 312]
click at [1096, 178] on li "Newly Received" at bounding box center [1171, 181] width 311 height 24
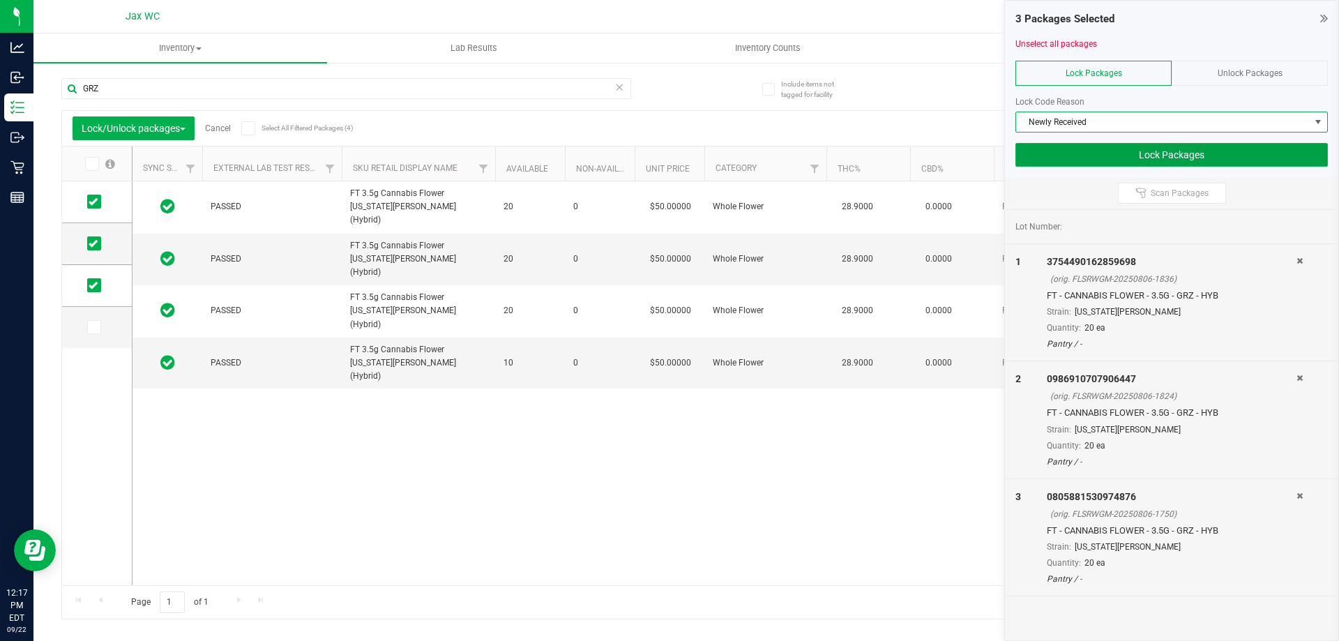
click at [1153, 154] on button "Lock Packages" at bounding box center [1171, 155] width 312 height 24
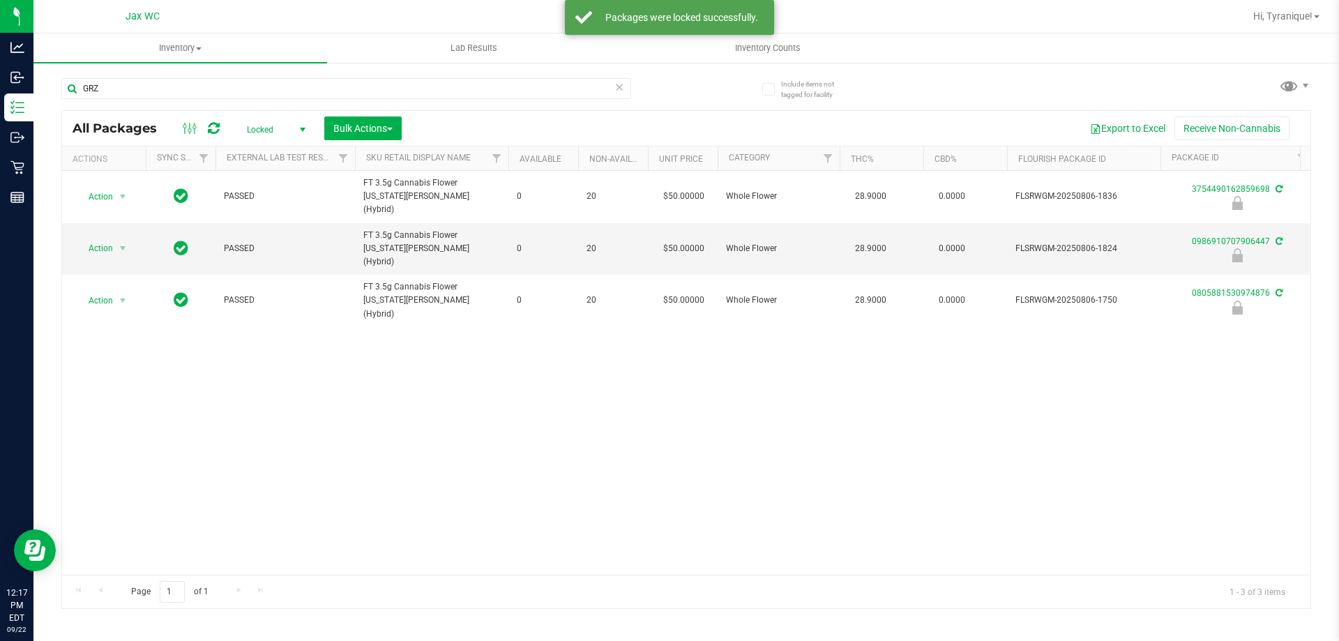
click at [621, 88] on icon at bounding box center [619, 86] width 10 height 17
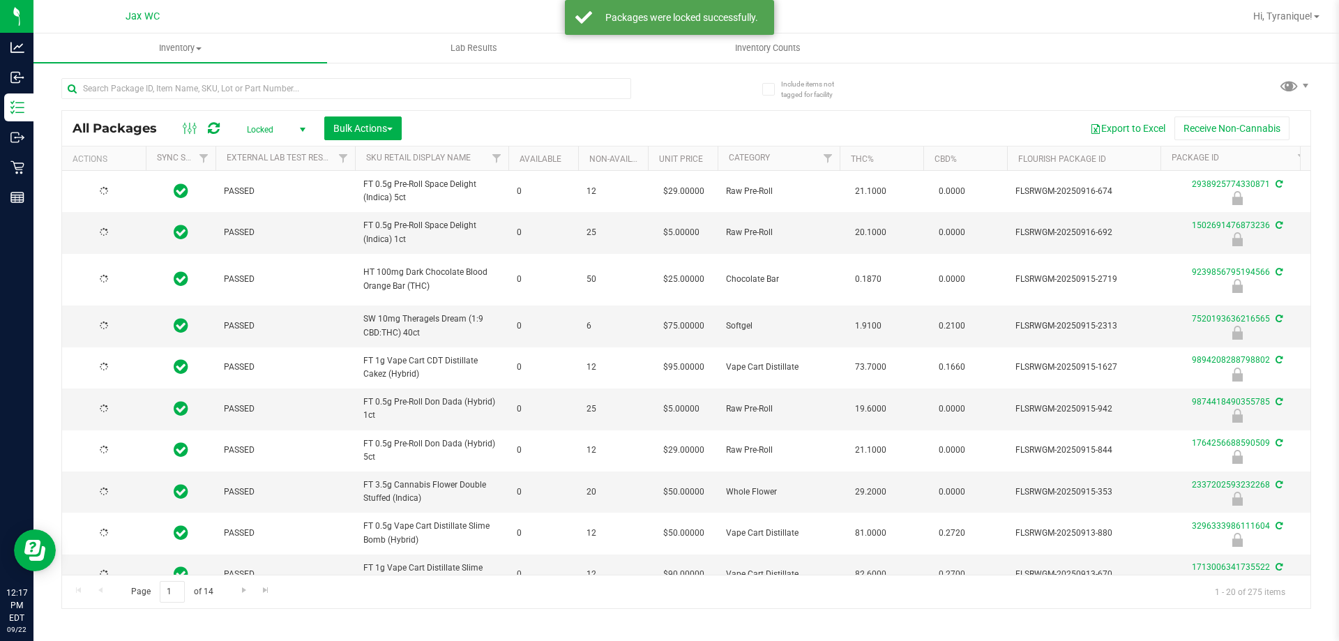
type input "[DATE]"
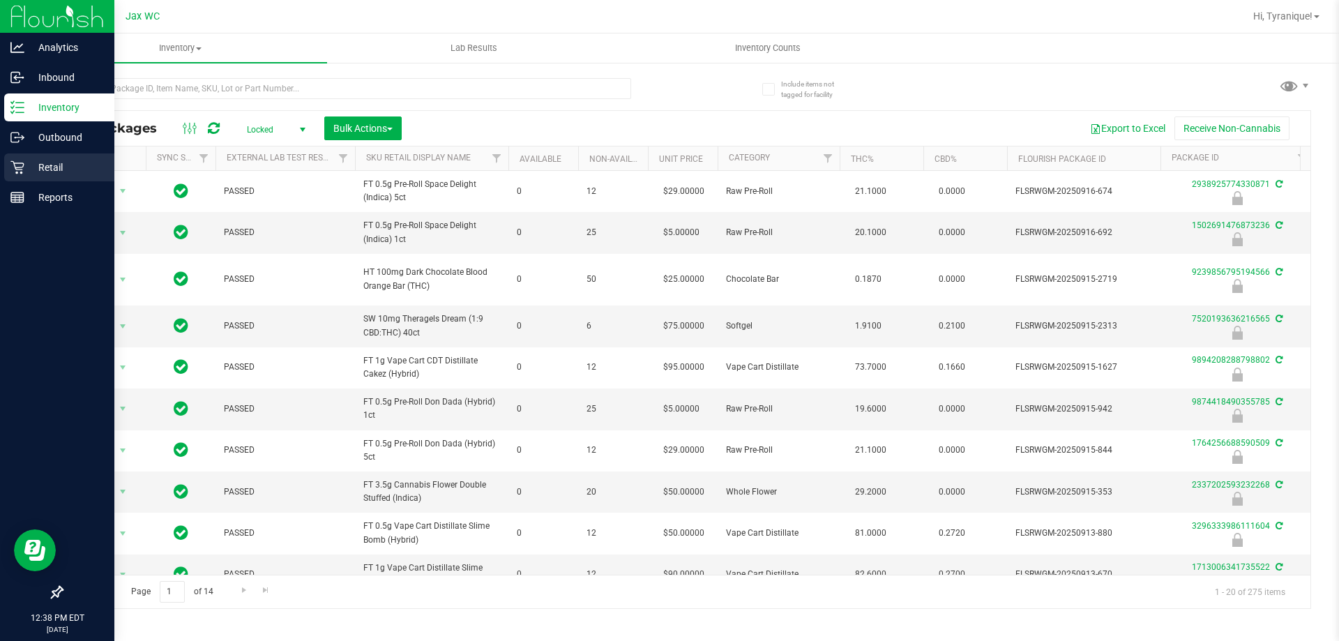
click at [28, 165] on p "Retail" at bounding box center [66, 167] width 84 height 17
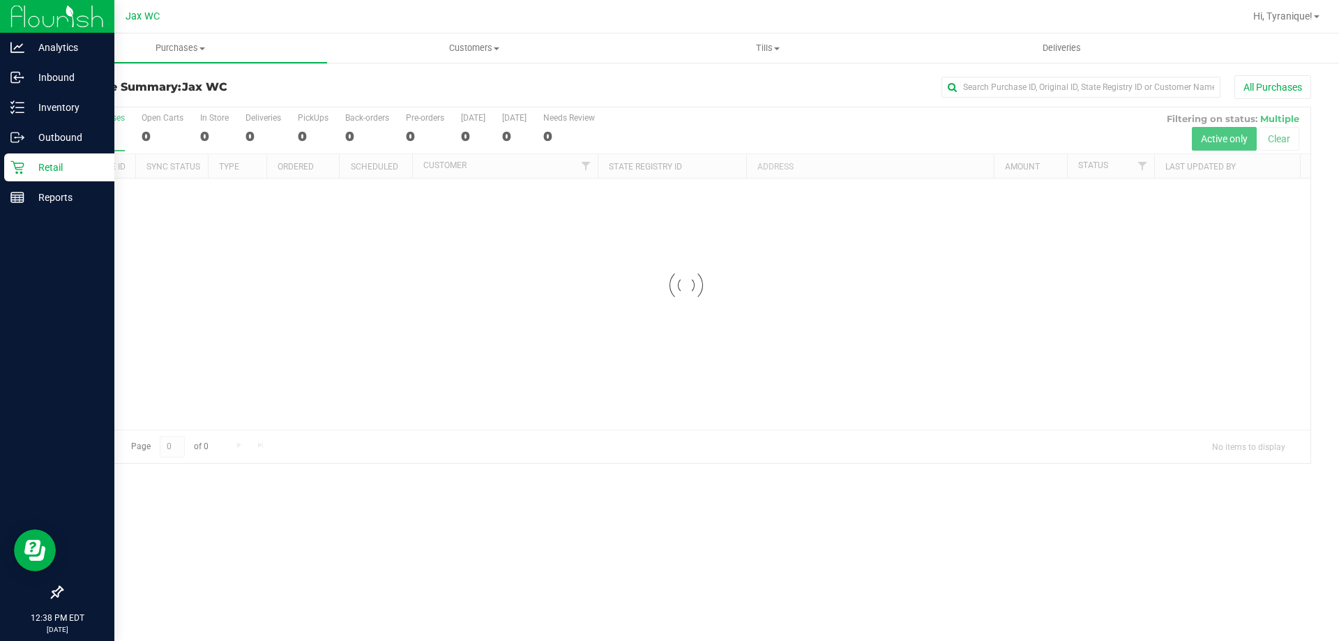
click at [204, 139] on div at bounding box center [686, 285] width 1248 height 356
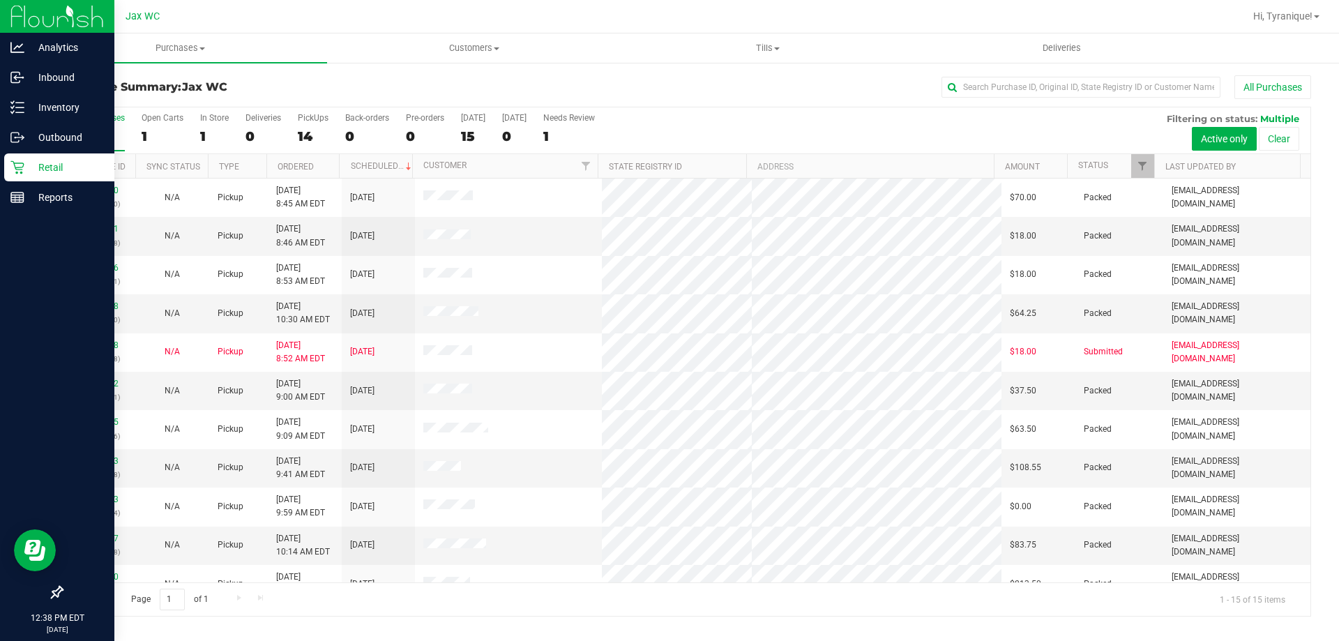
click at [27, 165] on p "Retail" at bounding box center [66, 167] width 84 height 17
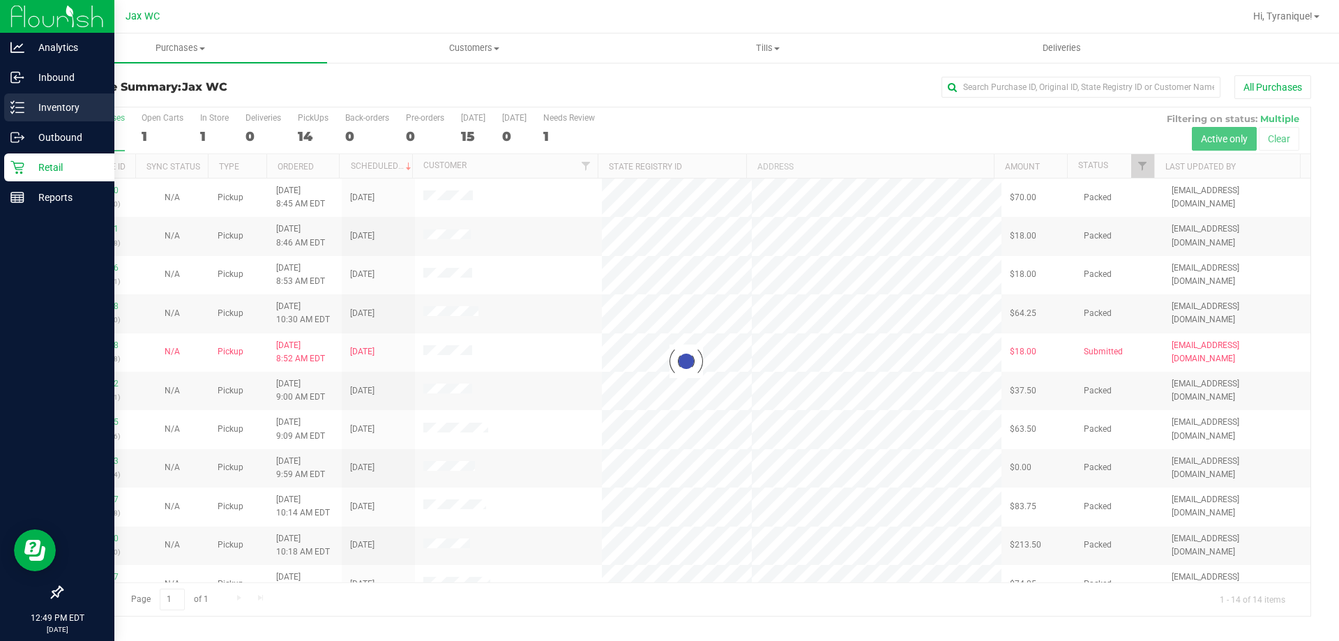
click at [15, 117] on div "Inventory" at bounding box center [59, 107] width 110 height 28
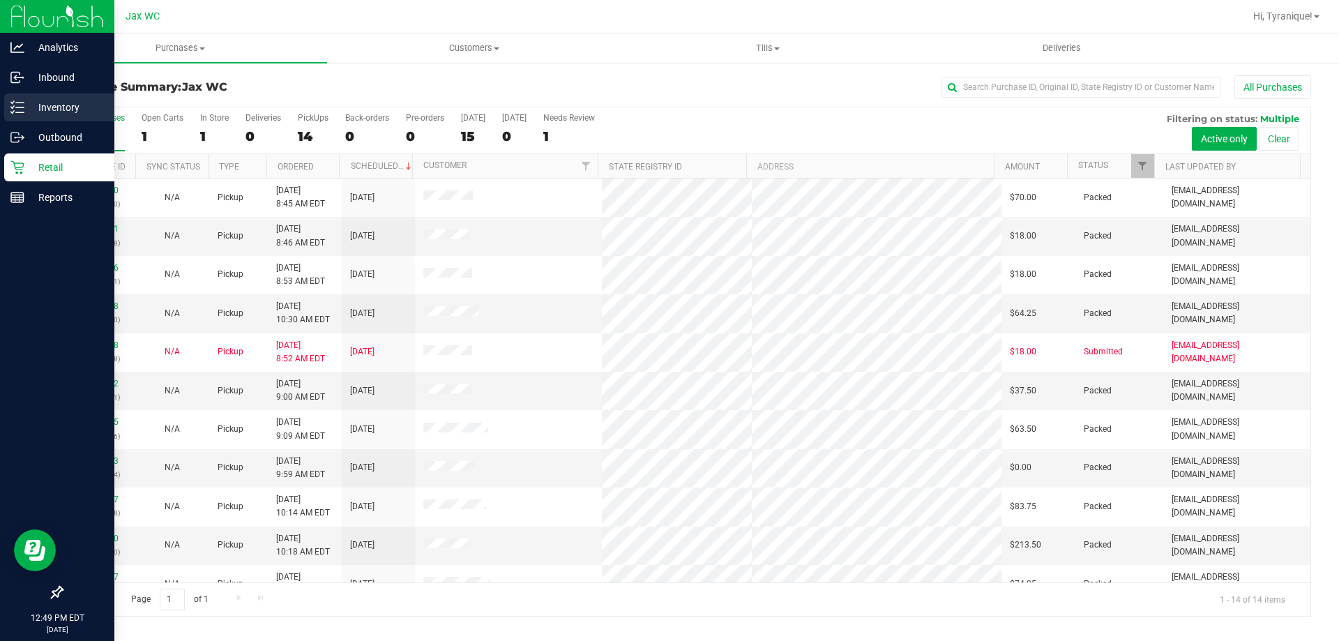
click at [29, 103] on p "Inventory" at bounding box center [66, 107] width 84 height 17
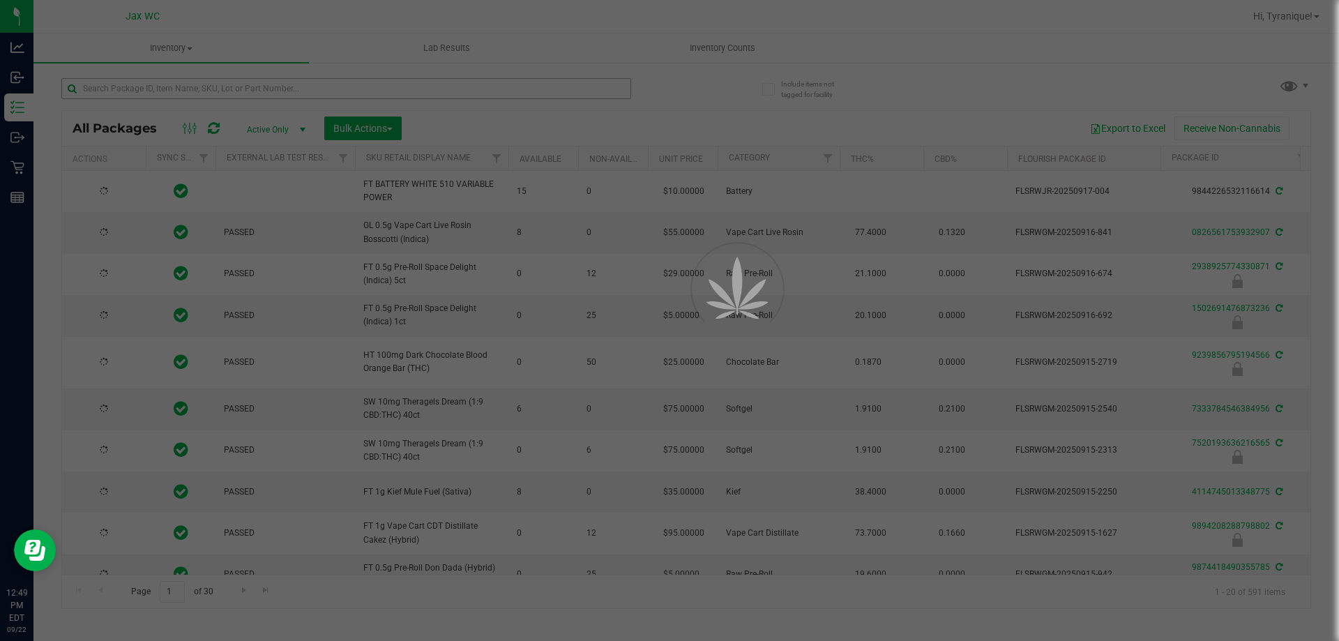
type input "[DATE]"
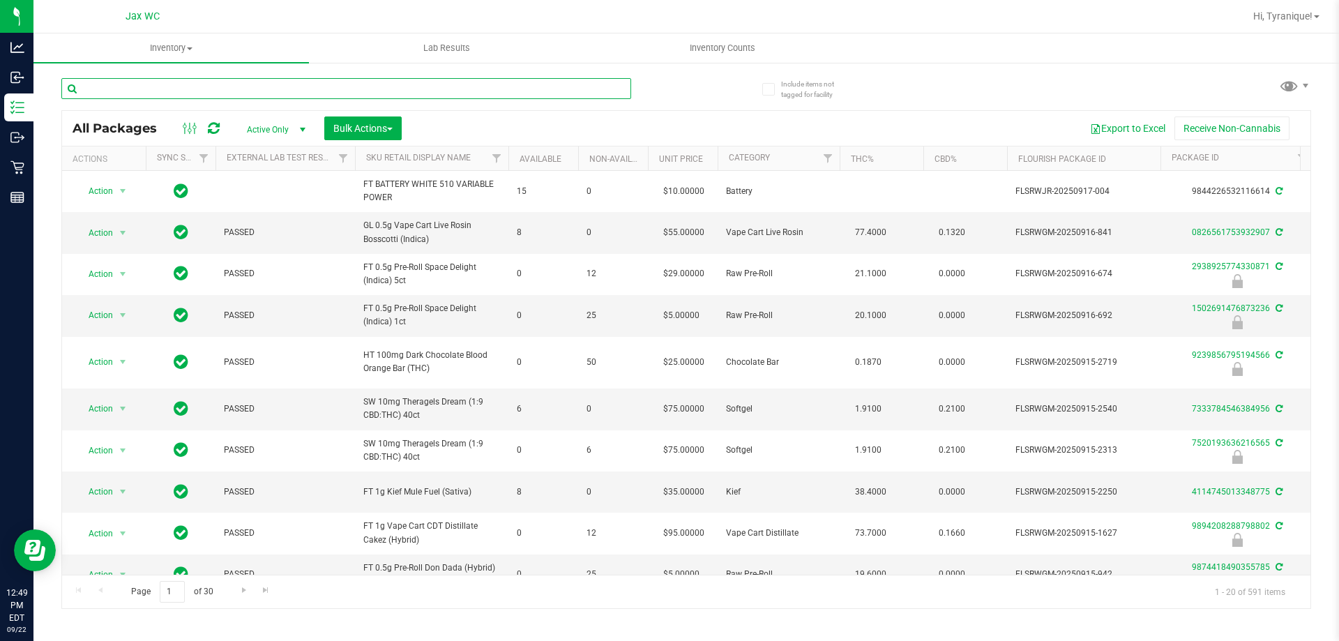
click at [222, 89] on input "text" at bounding box center [346, 88] width 570 height 21
paste input "SN250728DC1-0804"
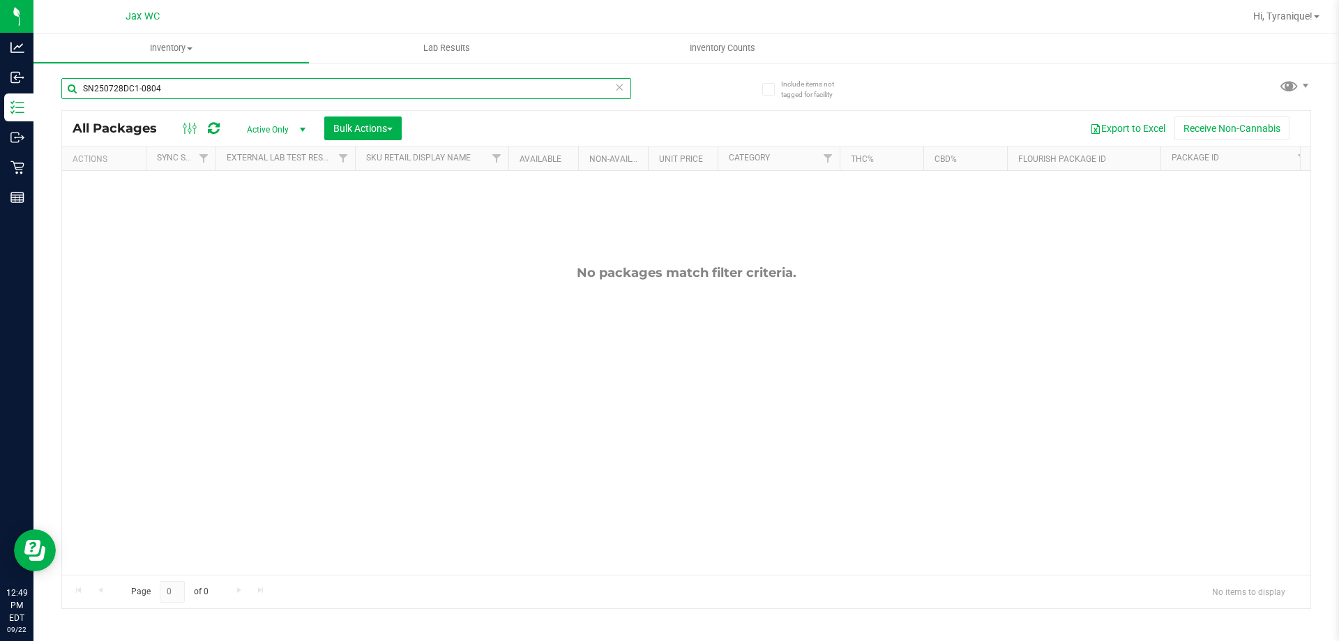
type input "SN250728DC1-0804"
click at [614, 89] on icon at bounding box center [619, 86] width 10 height 17
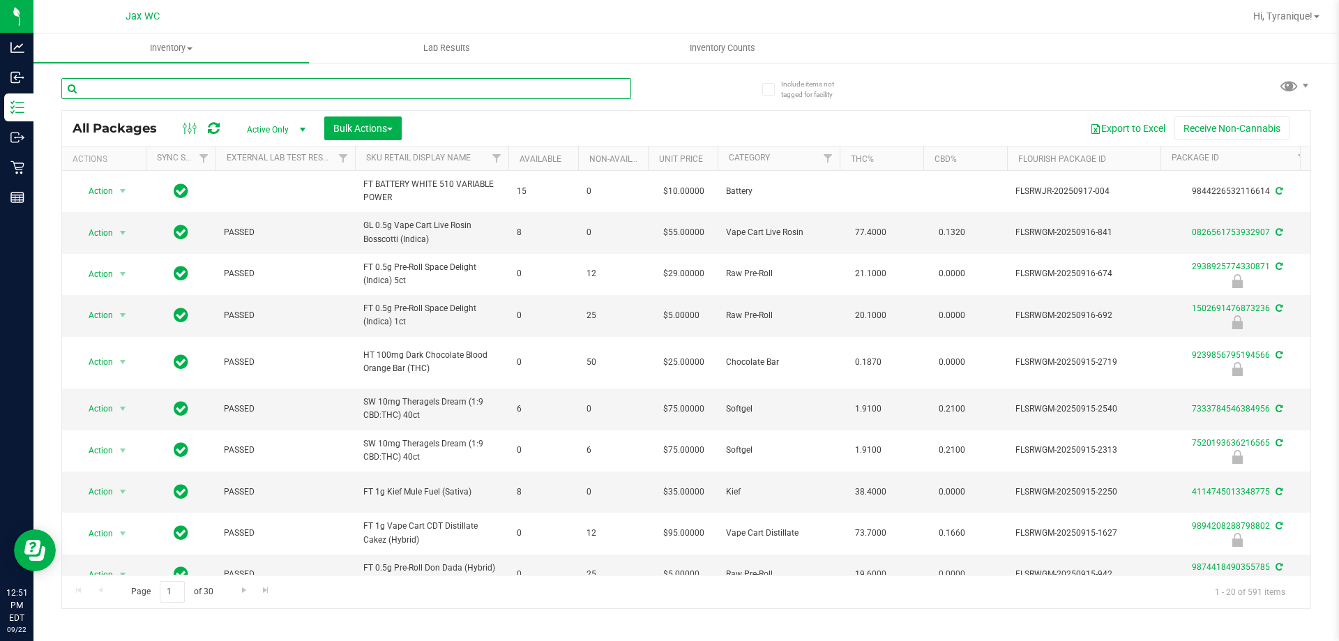
click at [589, 90] on input "text" at bounding box center [346, 88] width 570 height 21
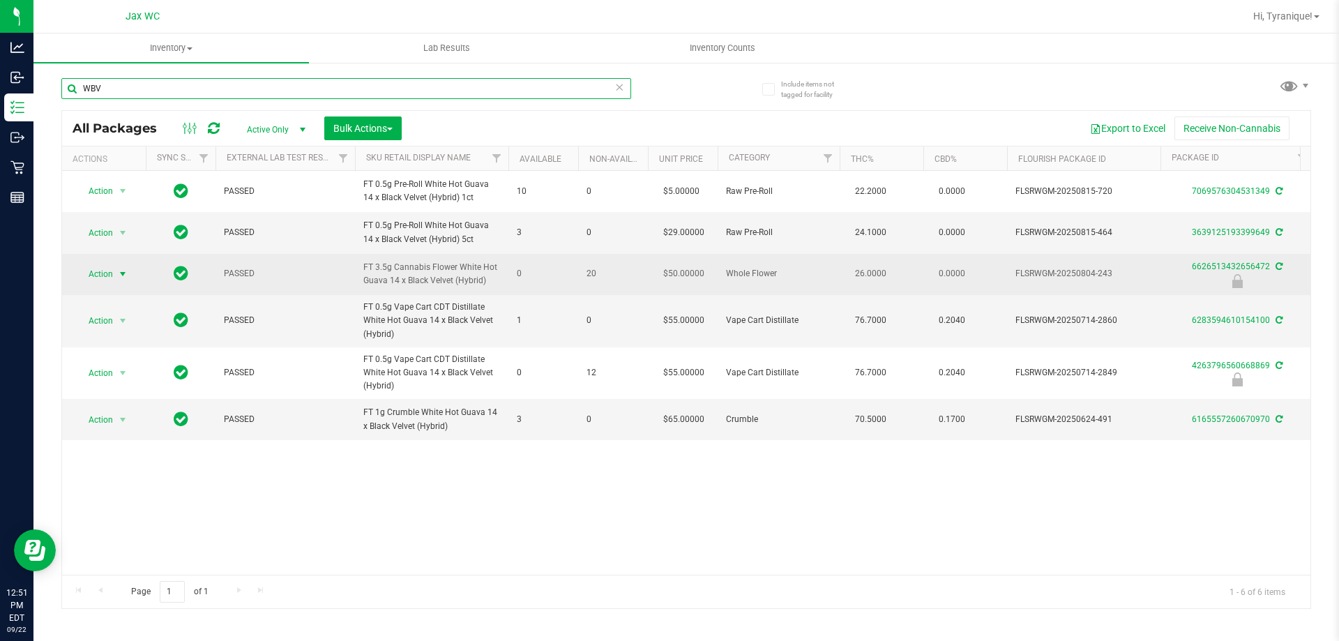
type input "WBV"
click at [114, 271] on span "select" at bounding box center [122, 274] width 17 height 20
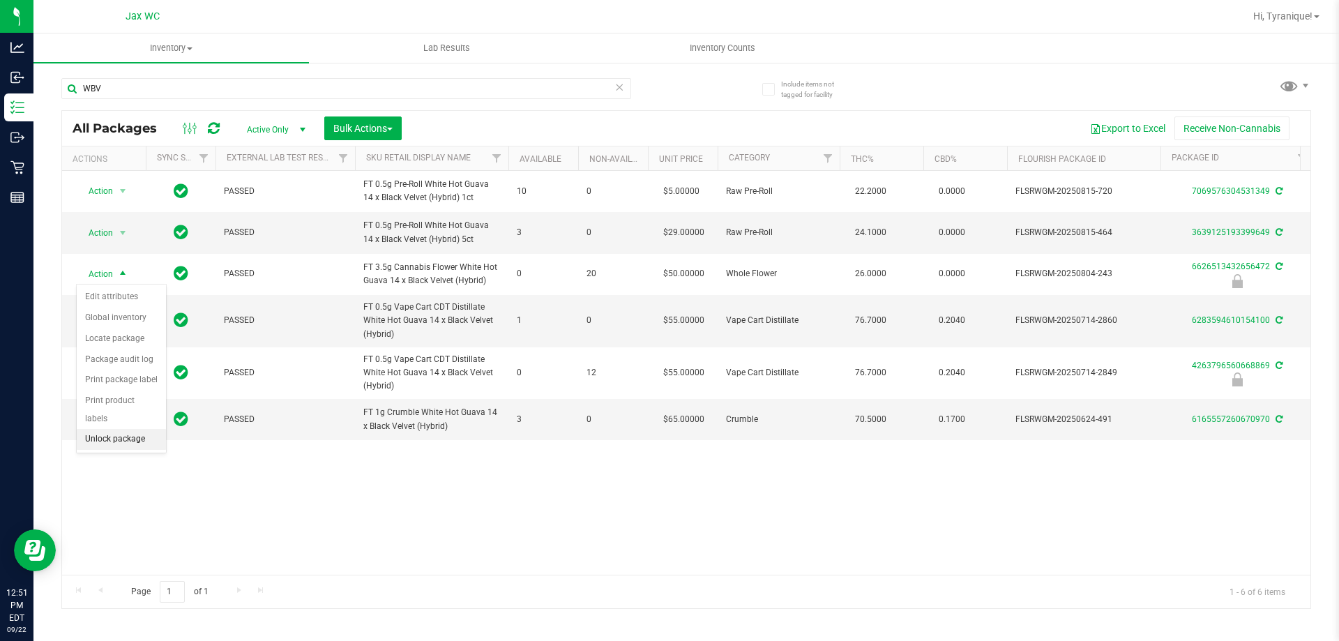
click at [140, 431] on li "Unlock package" at bounding box center [121, 439] width 89 height 21
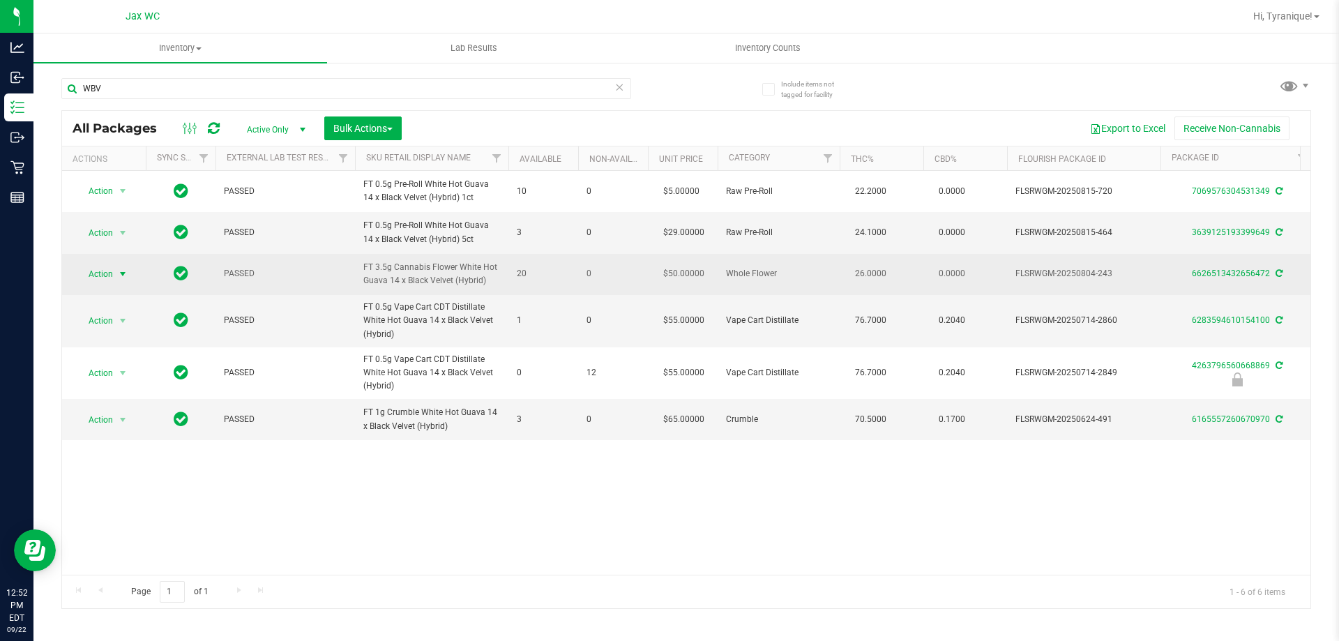
click at [108, 268] on span "Action" at bounding box center [95, 274] width 38 height 20
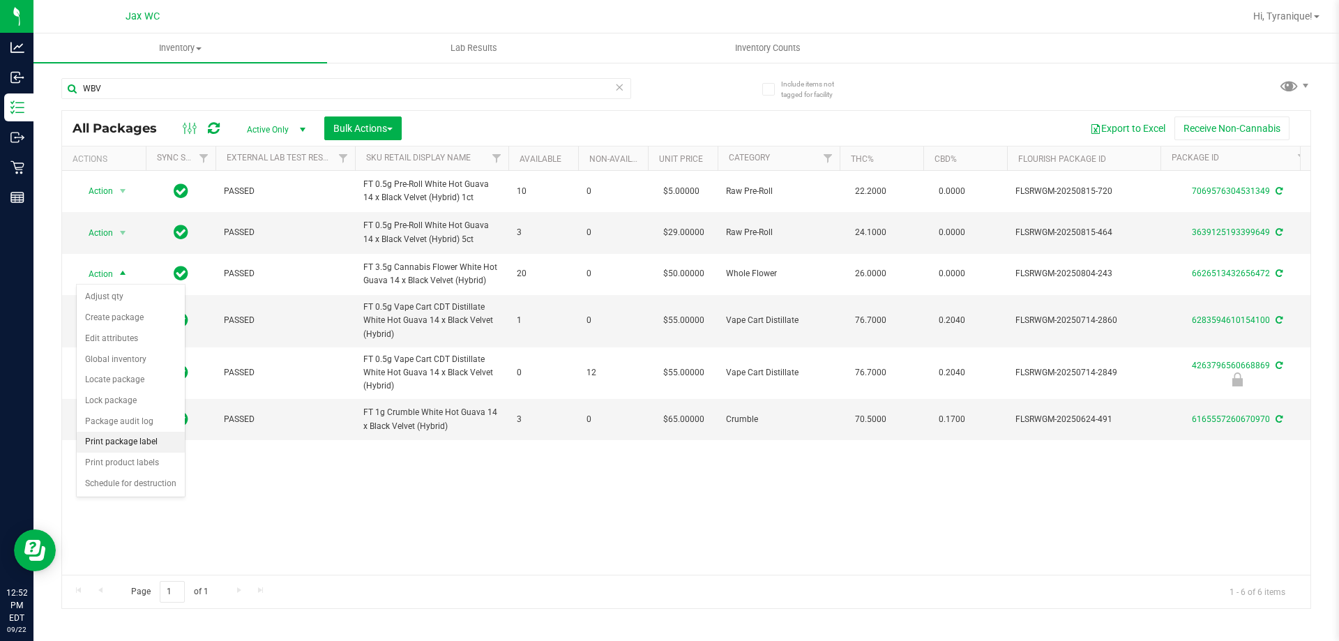
click at [153, 444] on li "Print package label" at bounding box center [131, 442] width 108 height 21
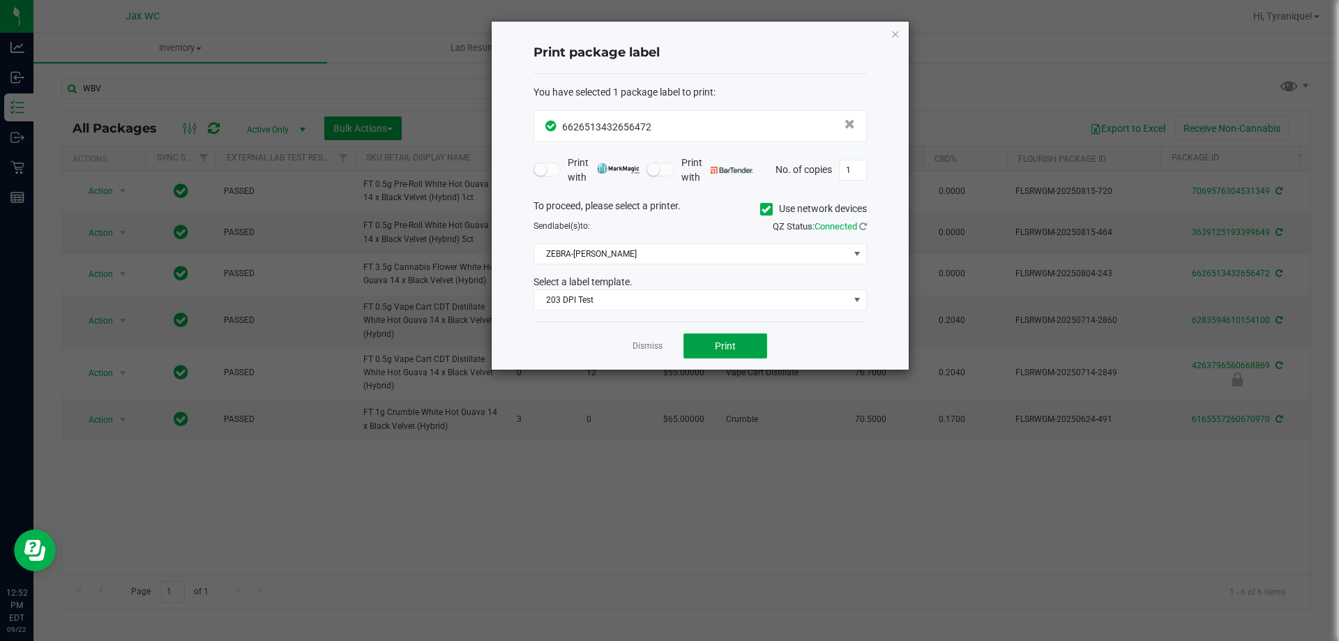
click at [720, 356] on button "Print" at bounding box center [725, 345] width 84 height 25
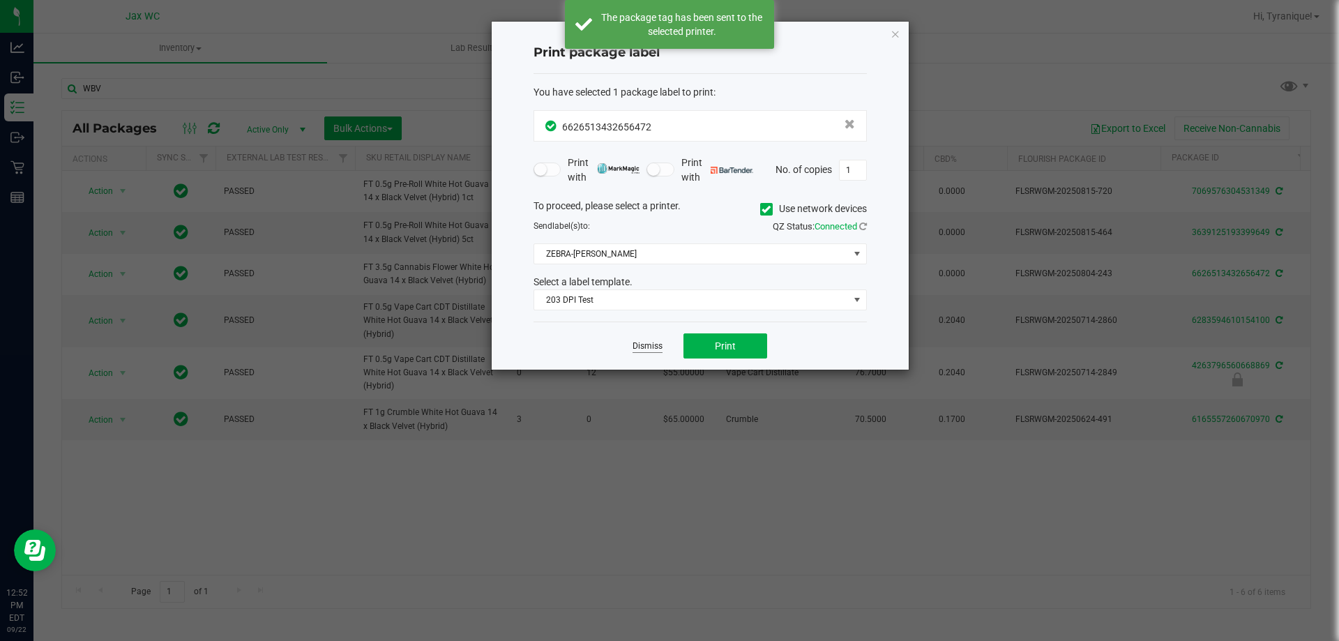
click at [654, 346] on link "Dismiss" at bounding box center [647, 346] width 30 height 12
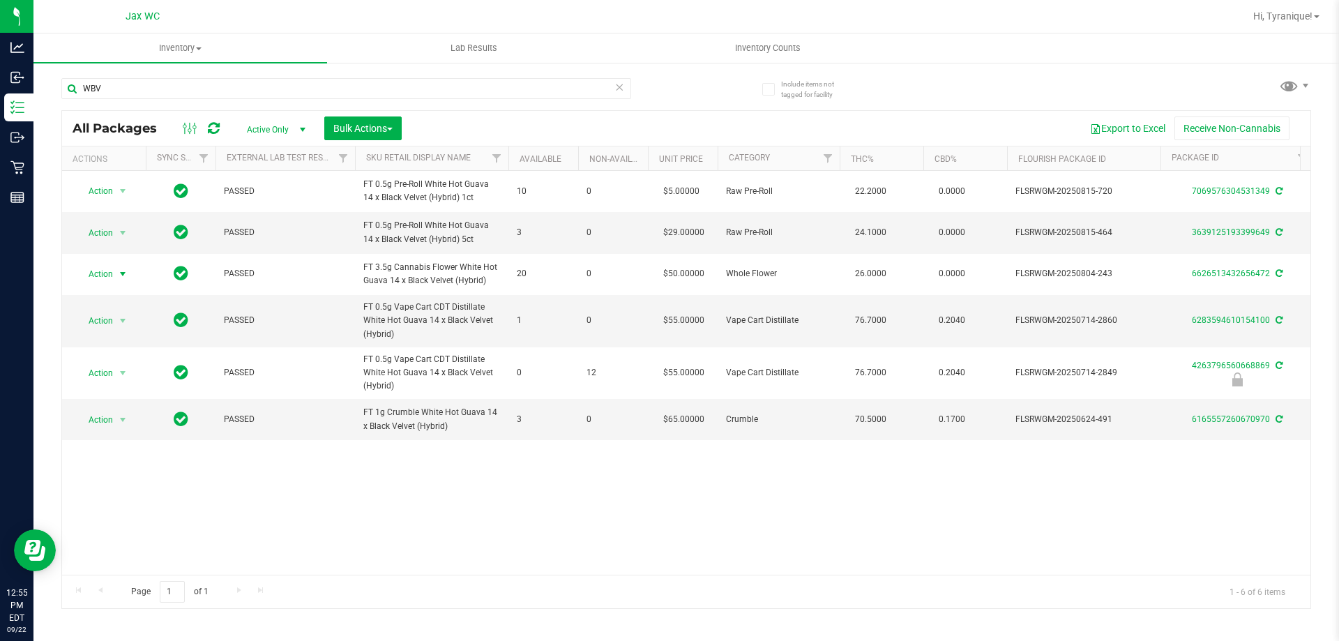
click at [620, 86] on icon at bounding box center [619, 86] width 10 height 17
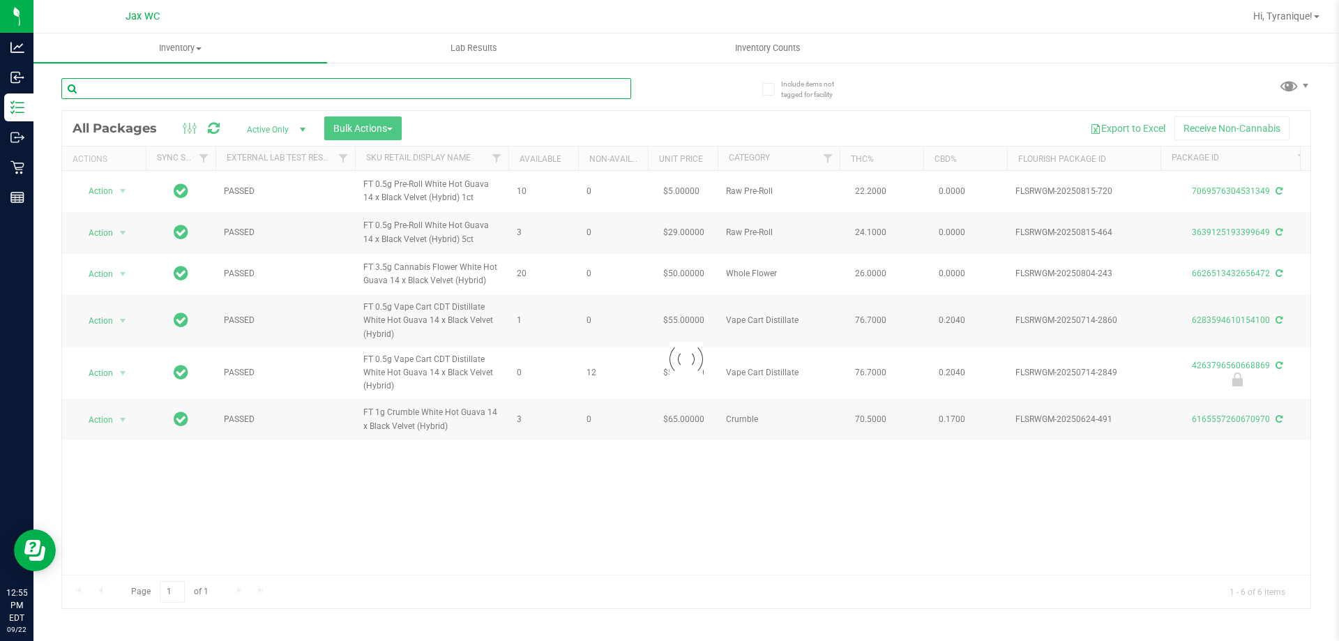
click at [464, 85] on input "text" at bounding box center [346, 88] width 570 height 21
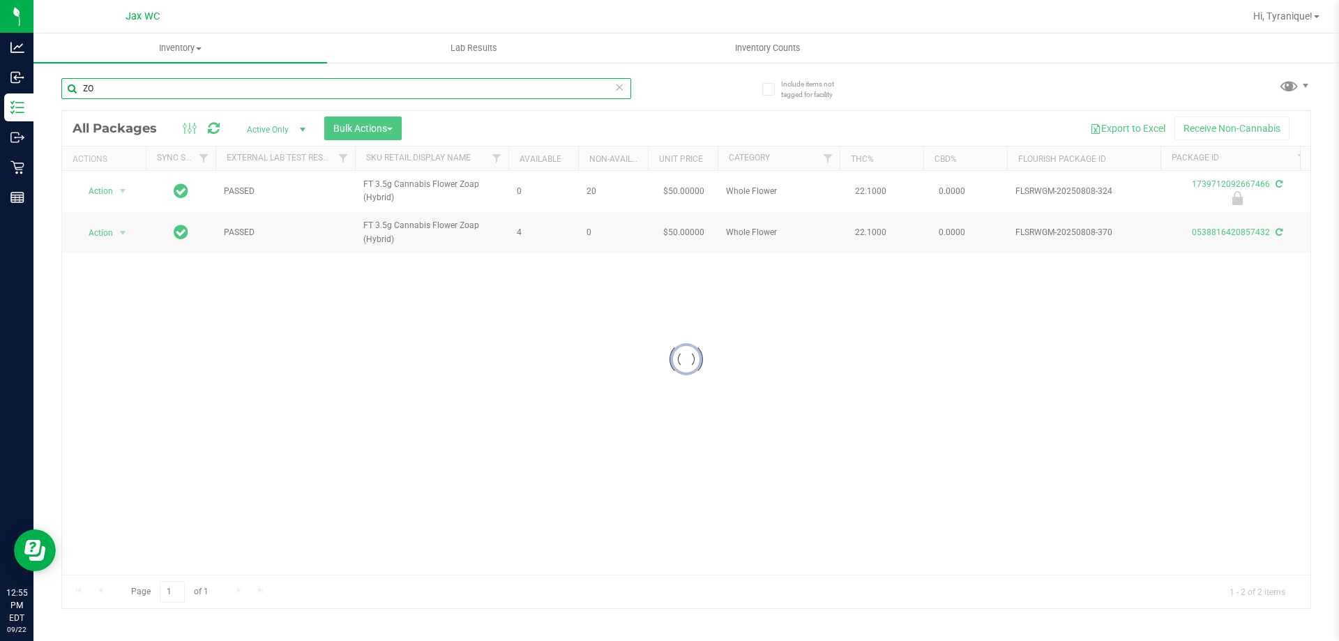
type input "Z"
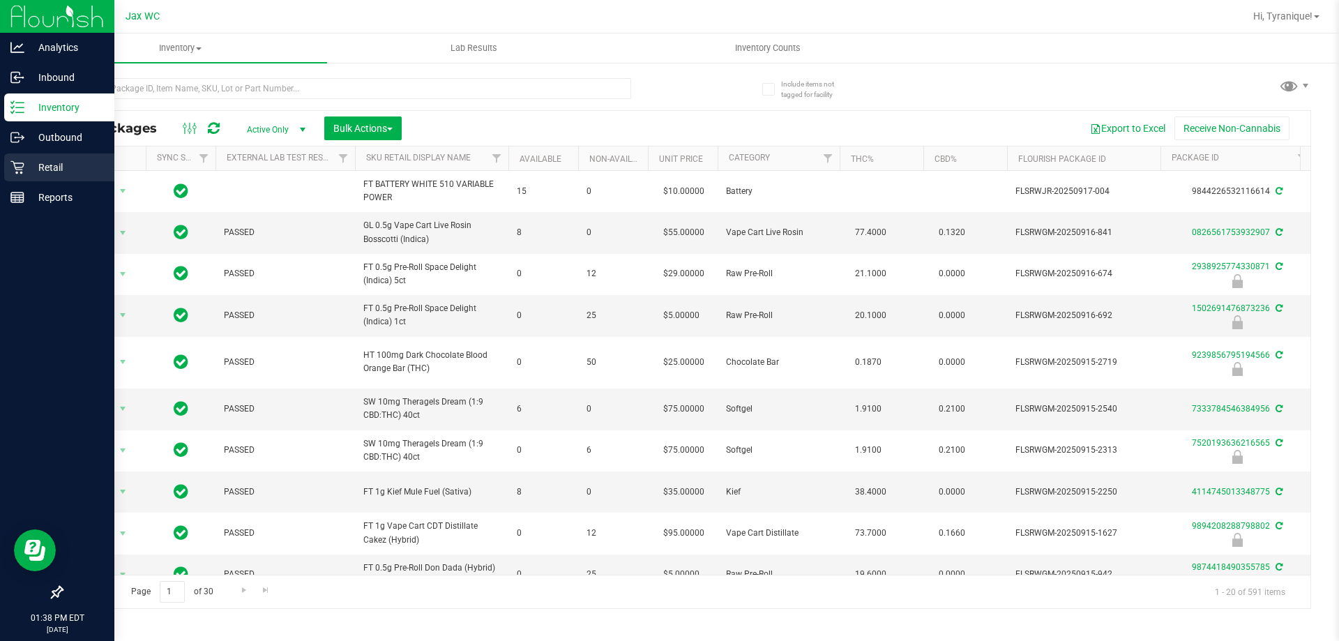
click at [24, 169] on p "Retail" at bounding box center [66, 167] width 84 height 17
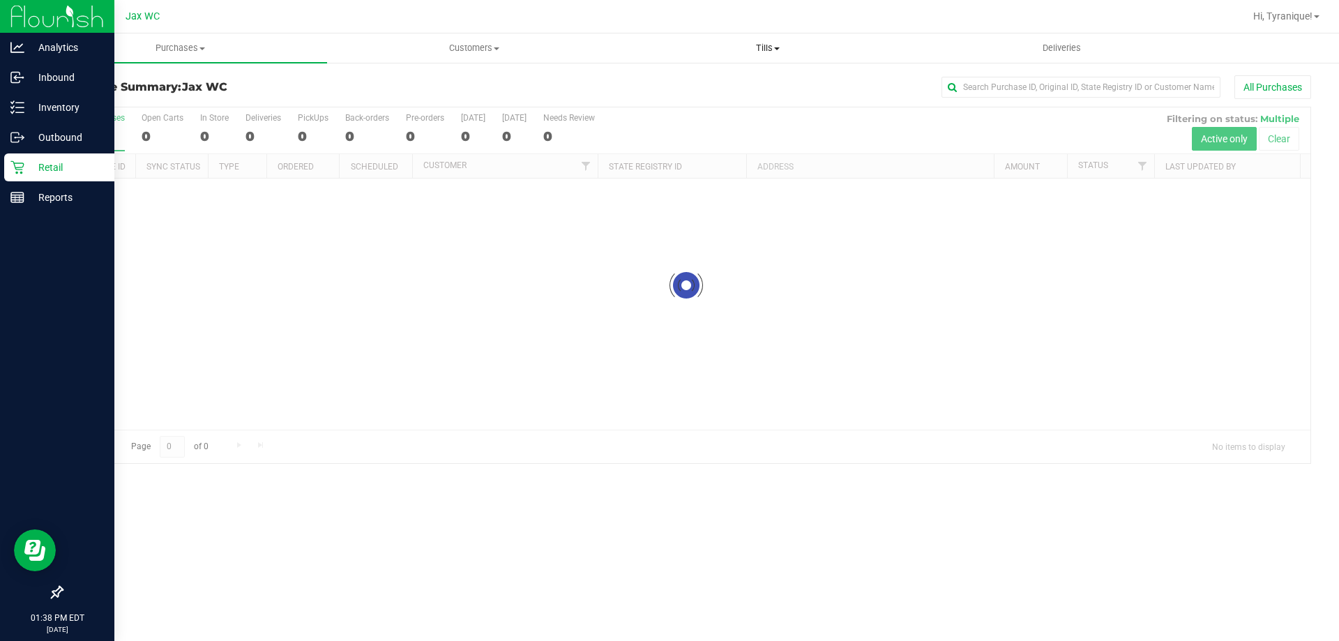
click at [771, 50] on span "Tills" at bounding box center [767, 48] width 292 height 13
click at [725, 78] on li "Manage tills" at bounding box center [768, 84] width 294 height 17
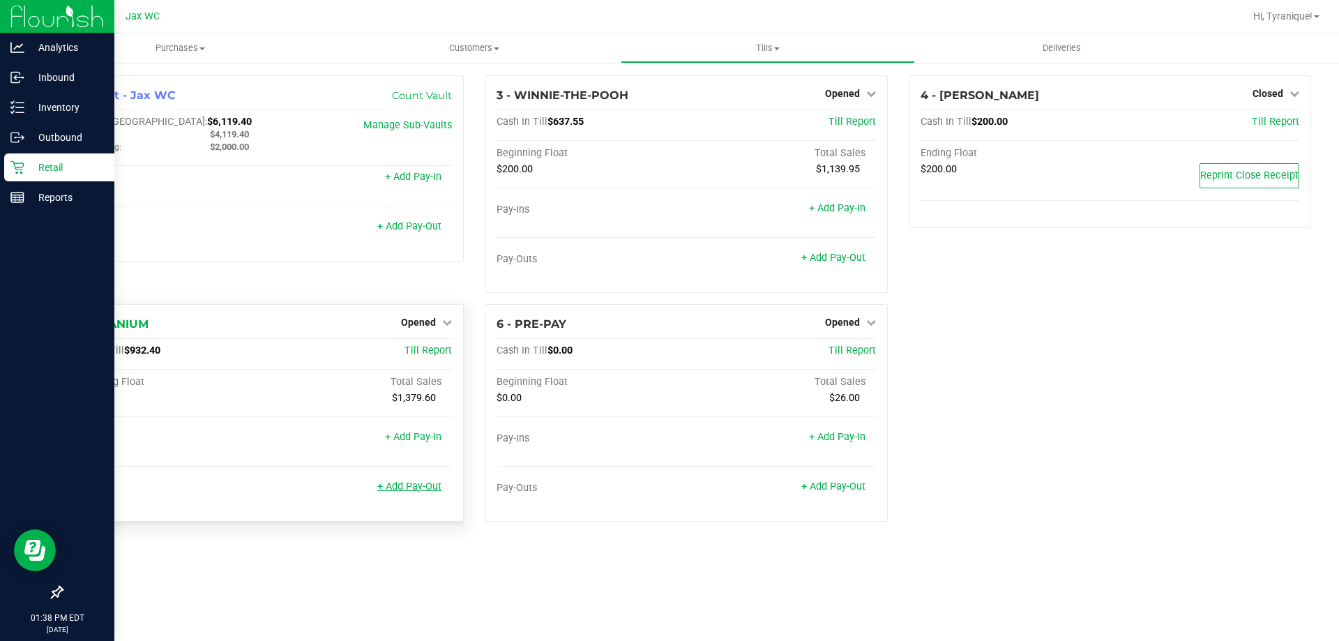
click at [412, 492] on link "+ Add Pay-Out" at bounding box center [409, 486] width 64 height 12
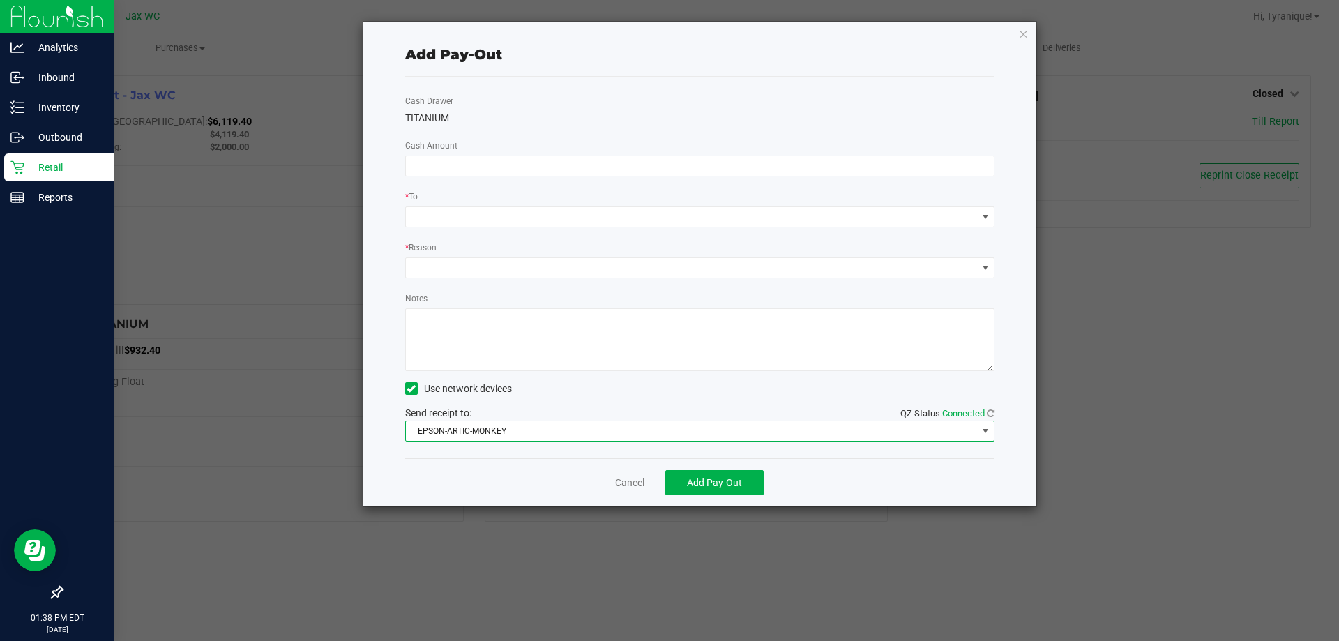
click at [577, 431] on span "EPSON-ARTIC-MONKEY" at bounding box center [691, 431] width 571 height 20
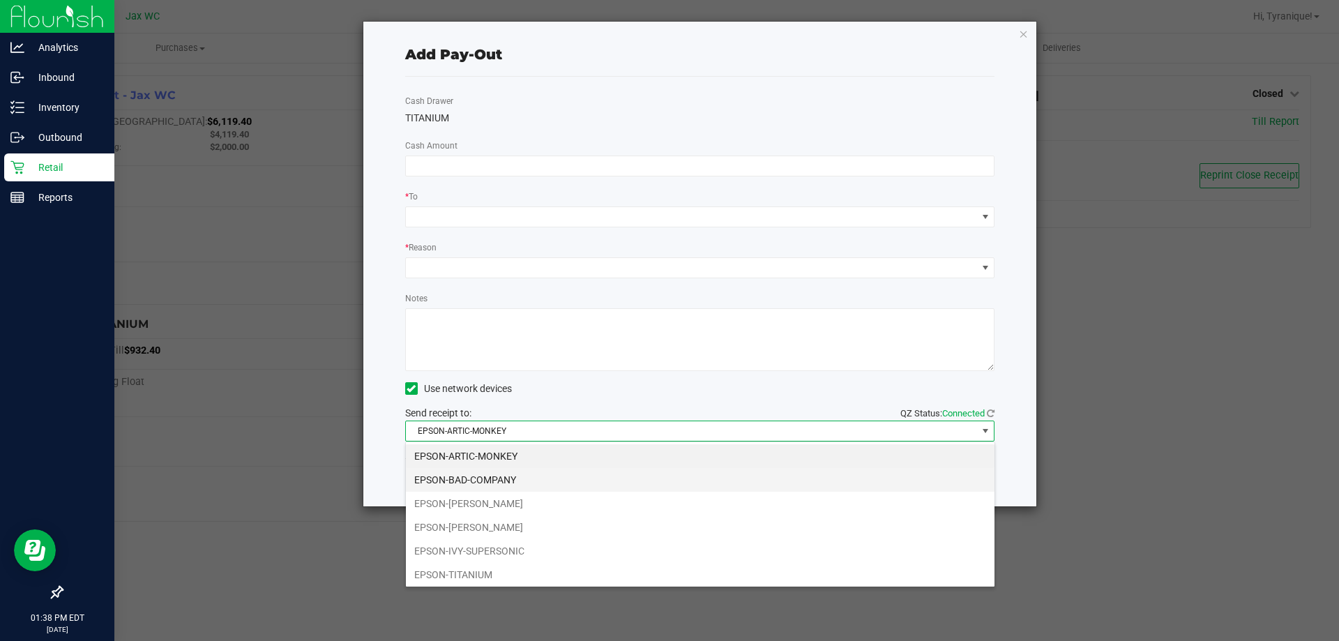
scroll to position [21, 589]
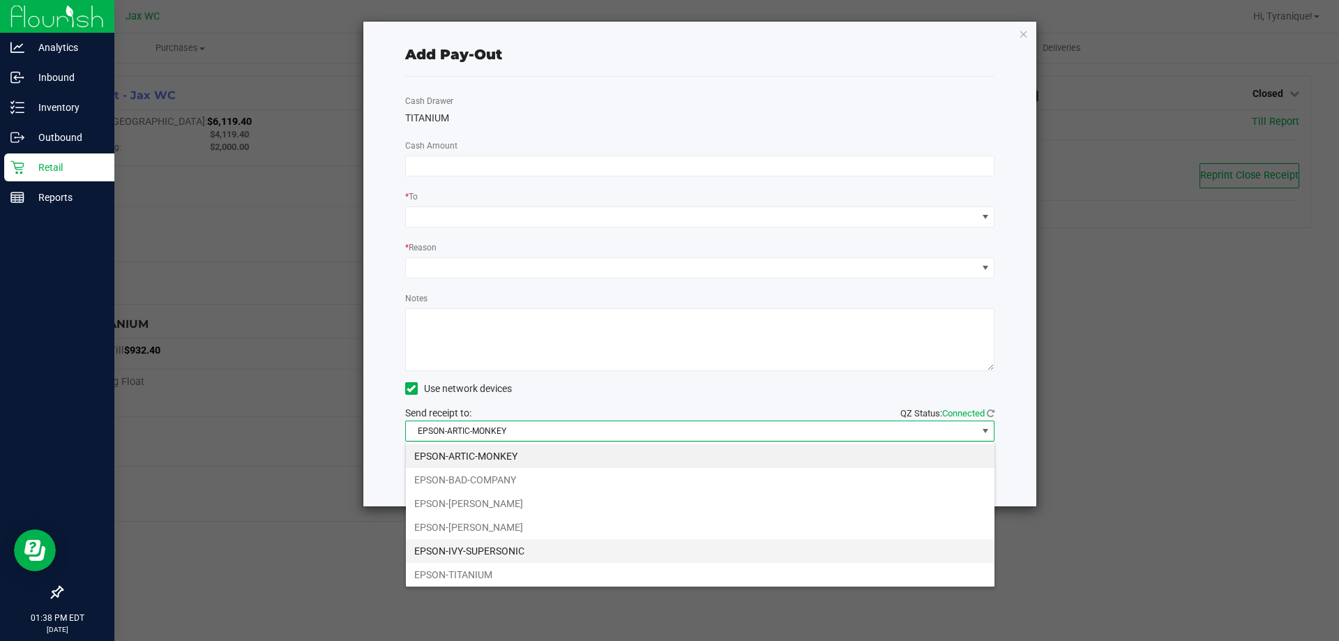
click at [526, 548] on li "EPSON-IVY-SUPERSONIC" at bounding box center [700, 551] width 589 height 24
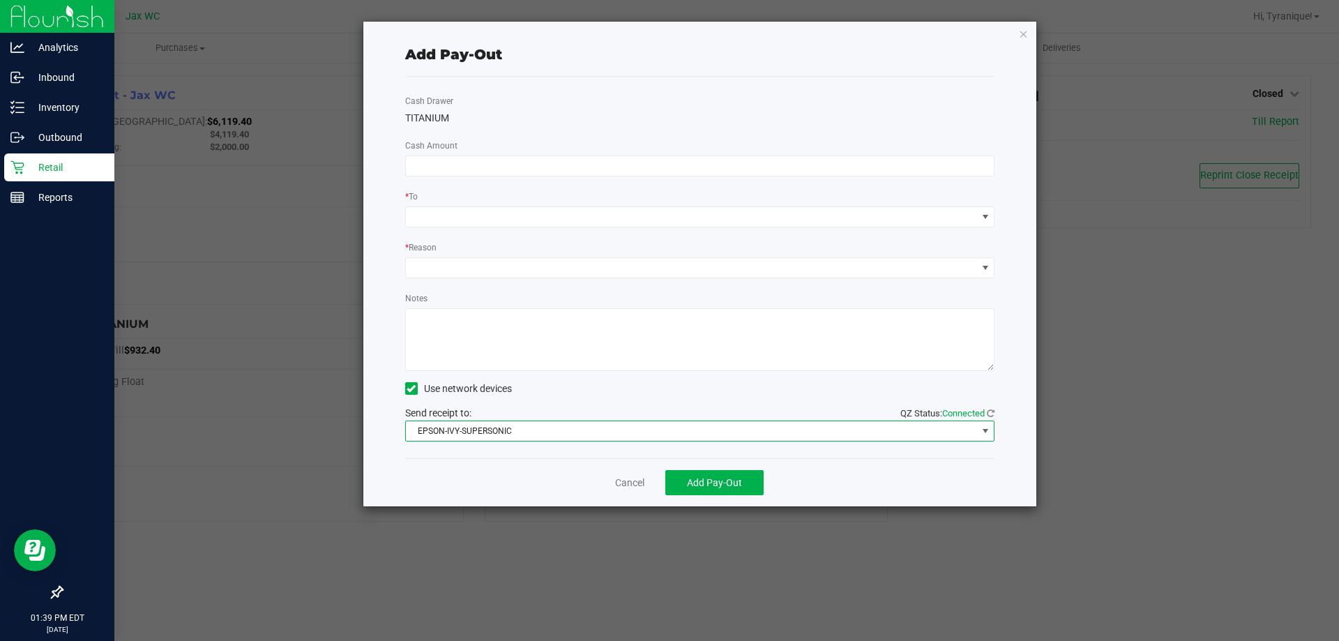
click at [470, 334] on textarea "Notes" at bounding box center [700, 339] width 590 height 63
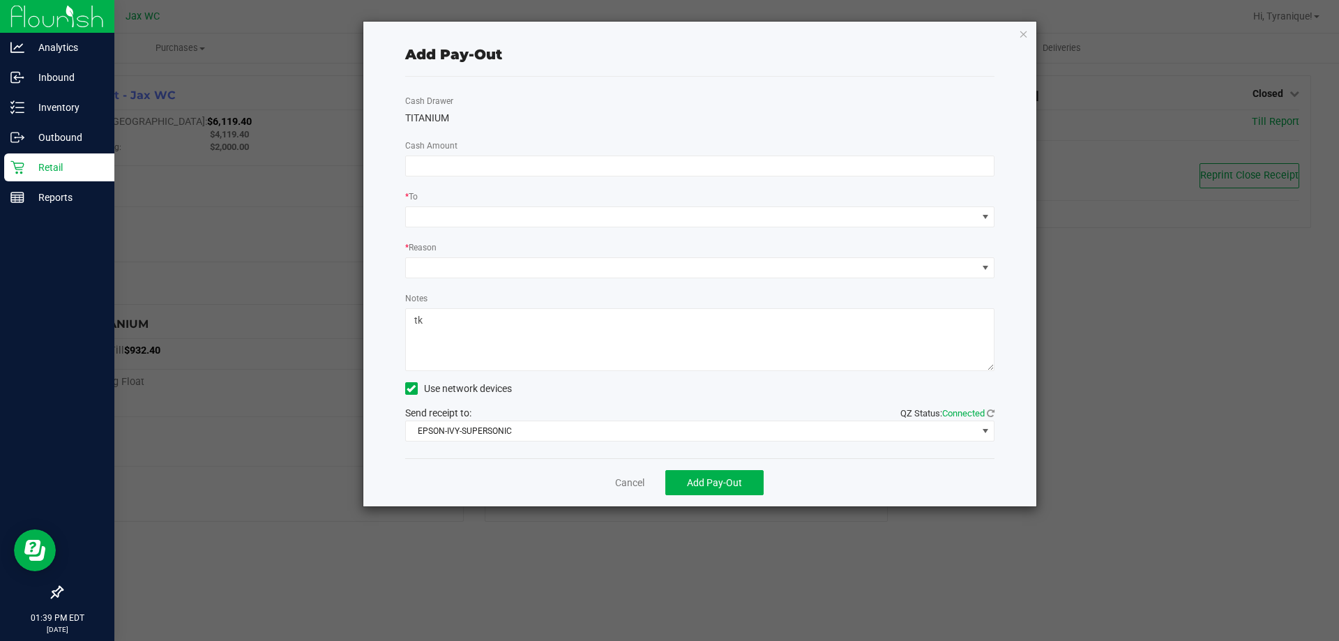
type textarea "t"
type textarea "G"
type textarea "TK"
click at [460, 278] on div "Cash Drawer TITANIUM Cash Amount * To * Reason Notes Use network devices Send r…" at bounding box center [700, 267] width 590 height 381
click at [462, 271] on span at bounding box center [691, 268] width 571 height 20
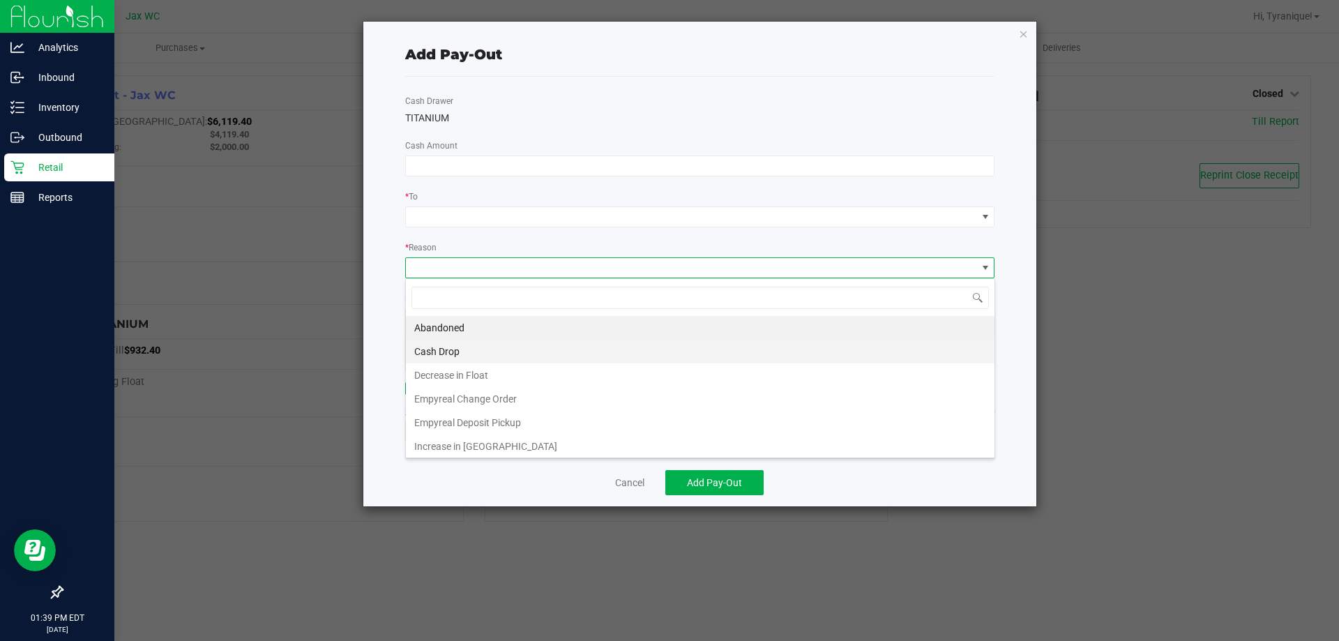
click at [465, 348] on li "Cash Drop" at bounding box center [700, 352] width 589 height 24
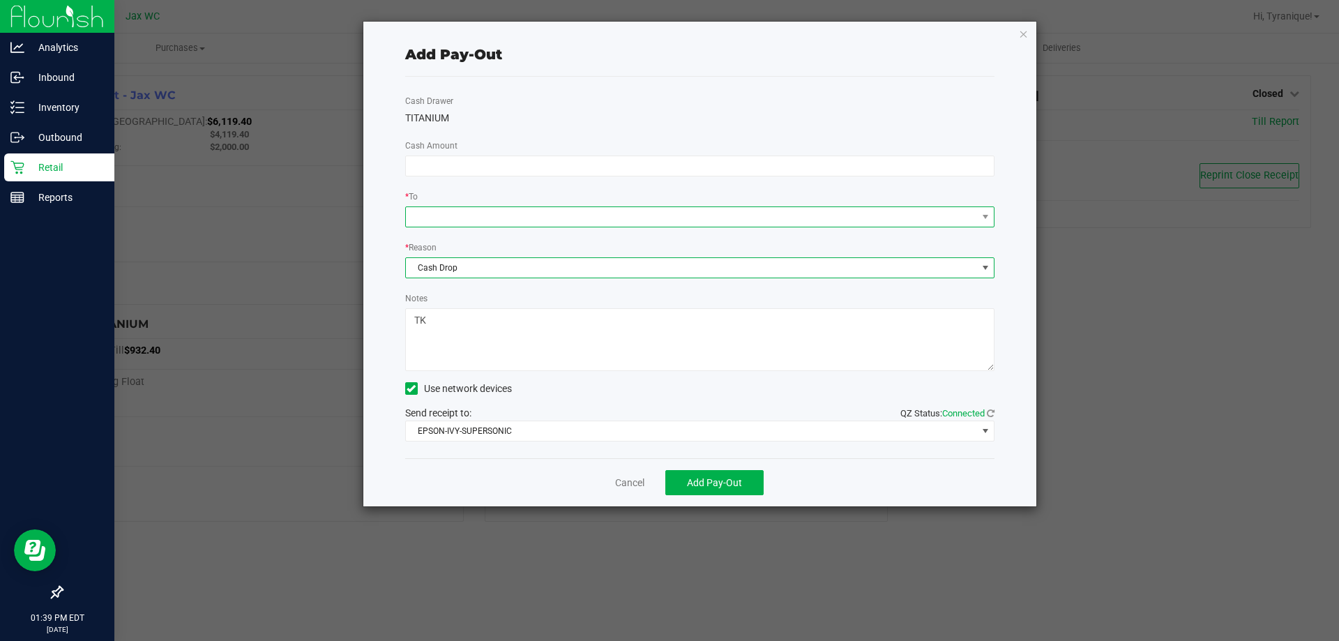
click at [450, 214] on span at bounding box center [691, 217] width 571 height 20
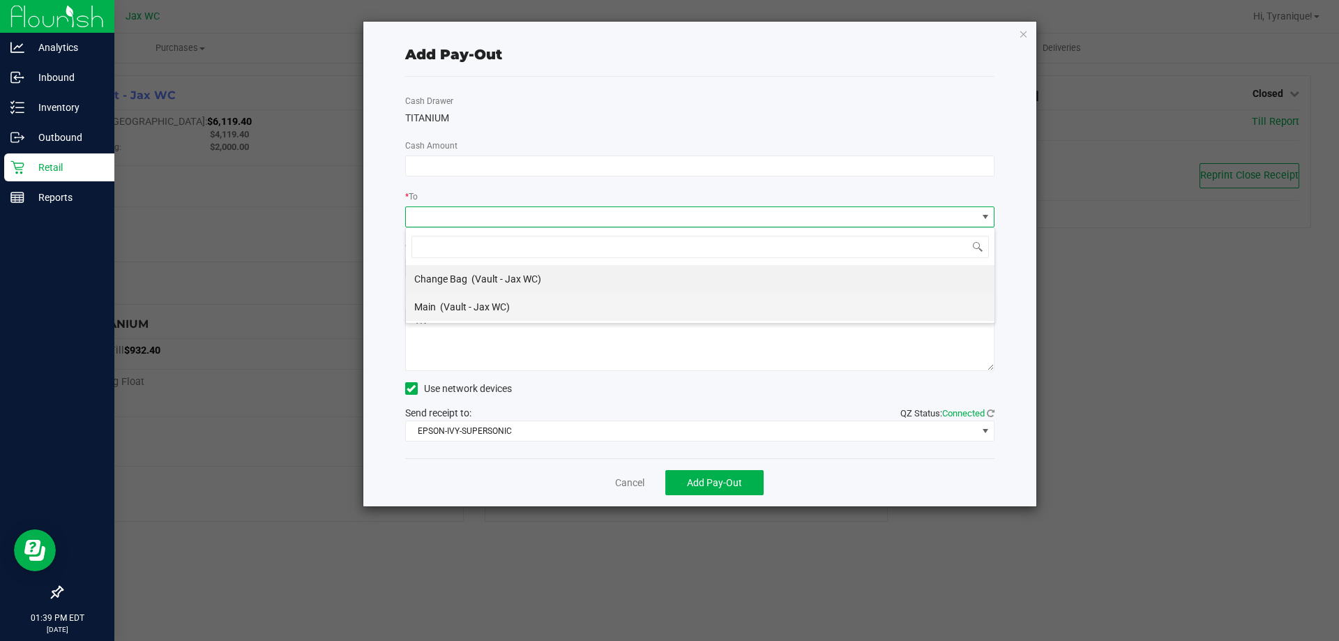
click at [477, 301] on span "(Vault - Jax WC)" at bounding box center [475, 306] width 70 height 11
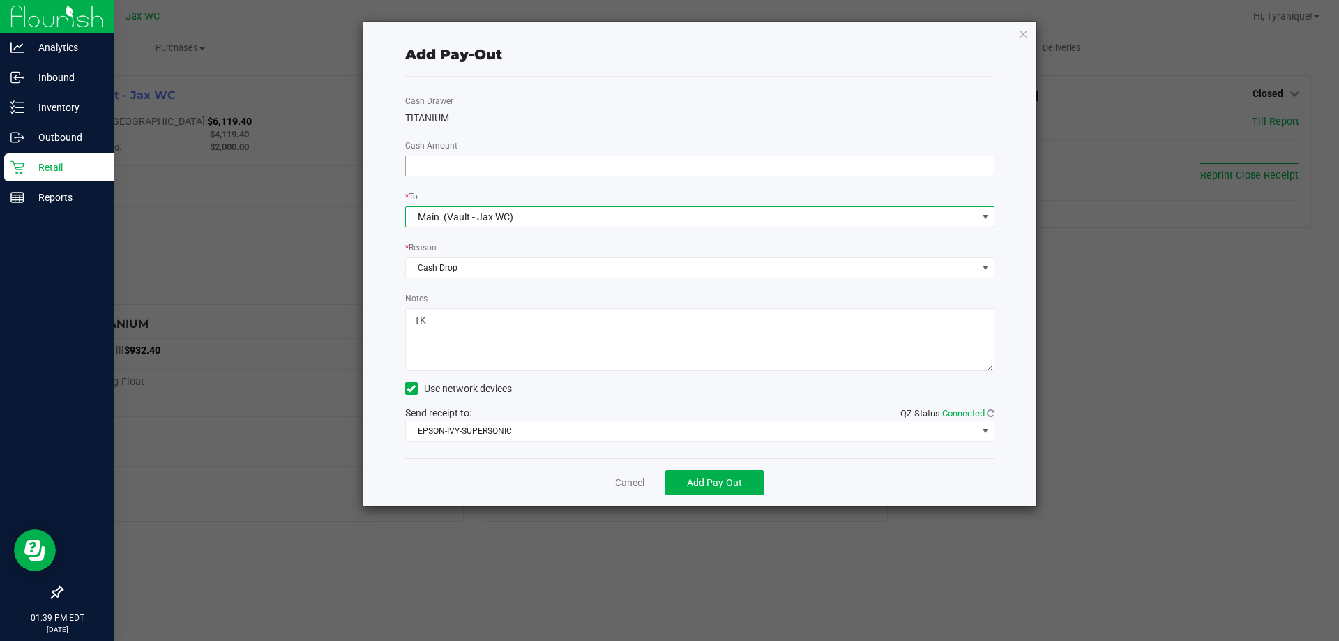
click at [437, 160] on input at bounding box center [700, 166] width 589 height 20
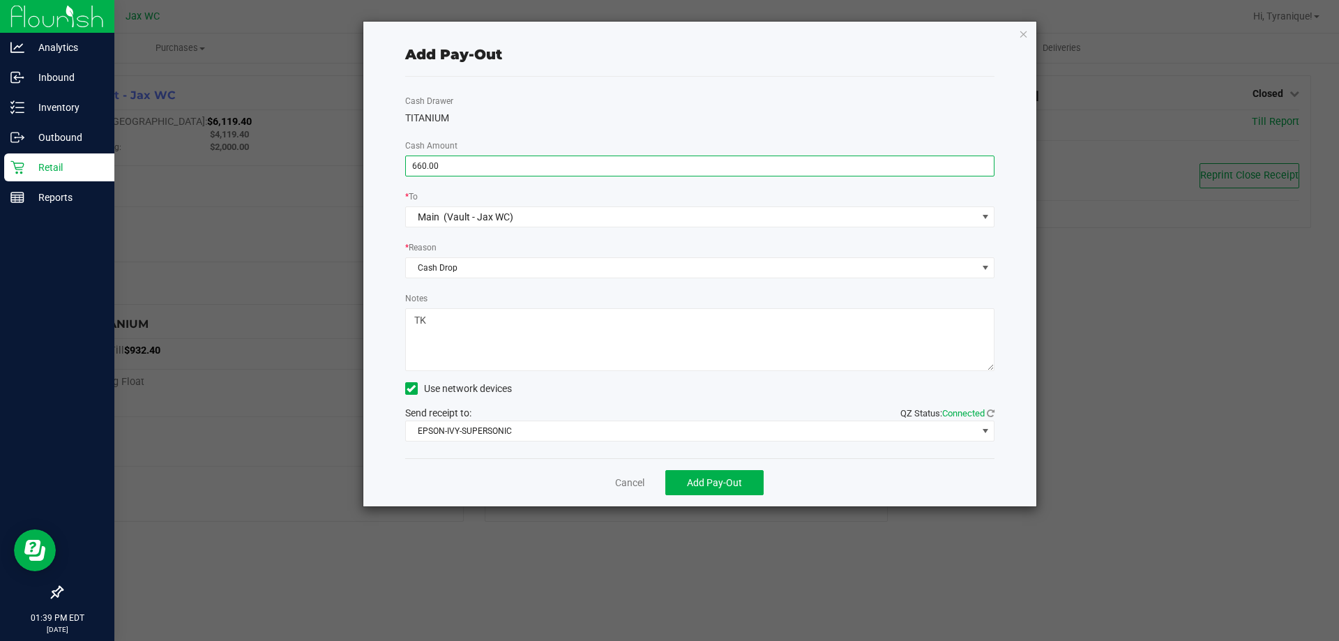
type input "$660.00"
click at [690, 63] on div "Add Pay-Out" at bounding box center [700, 54] width 590 height 21
click at [738, 490] on button "Add Pay-Out" at bounding box center [714, 482] width 98 height 25
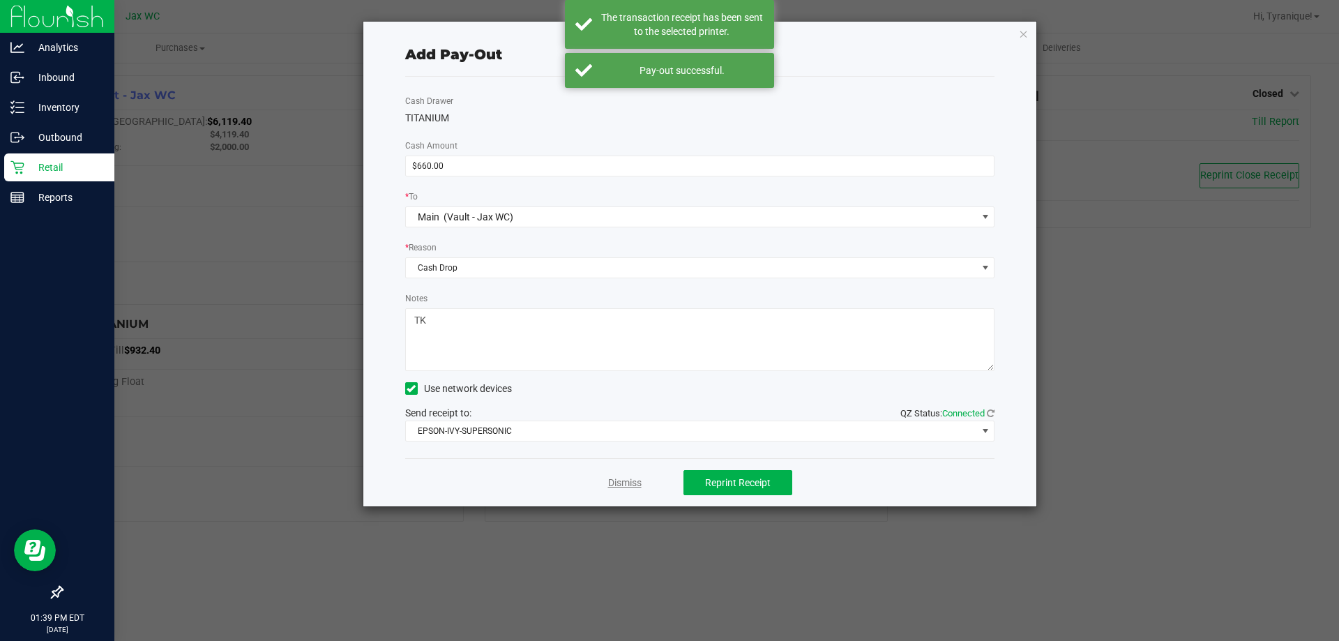
click at [620, 485] on link "Dismiss" at bounding box center [624, 483] width 33 height 15
